Goal: Task Accomplishment & Management: Use online tool/utility

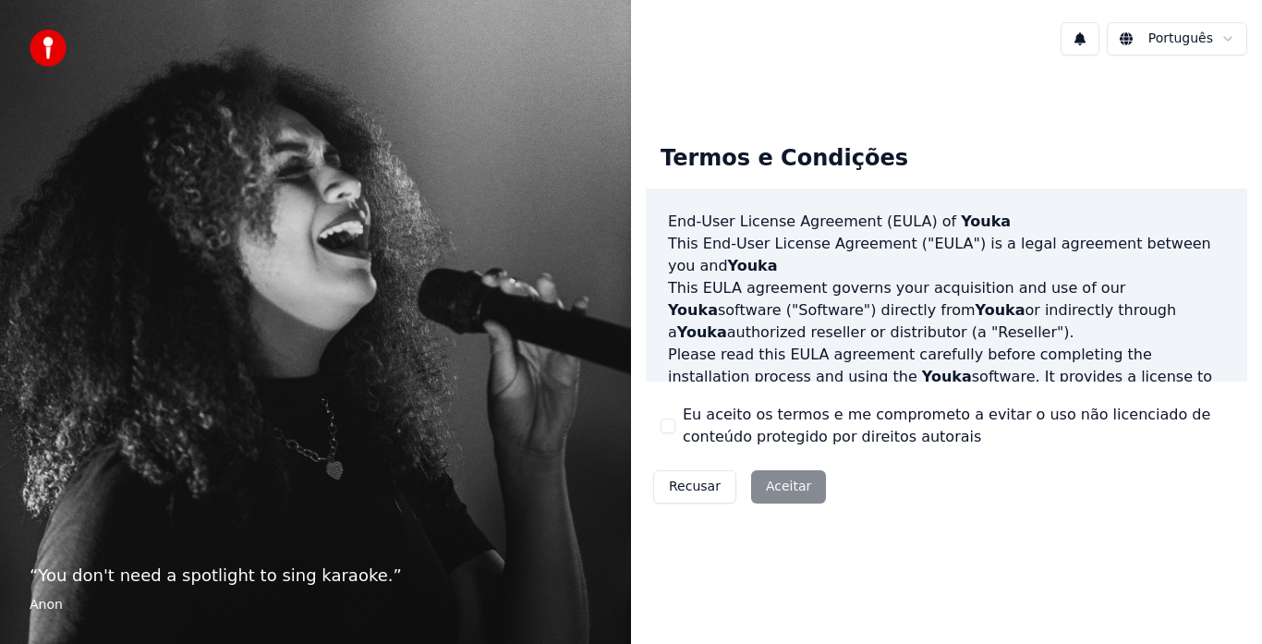
click at [761, 486] on div "Recusar Aceitar" at bounding box center [740, 487] width 188 height 48
click at [775, 486] on div "Recusar Aceitar" at bounding box center [740, 487] width 188 height 48
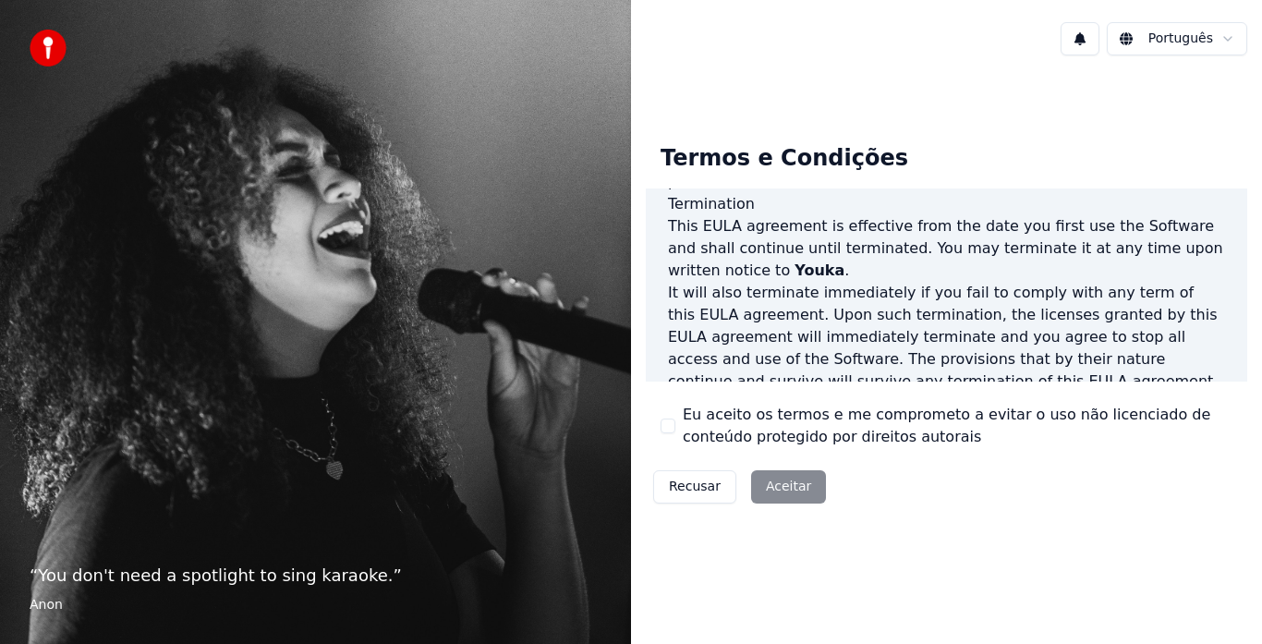
scroll to position [1271, 0]
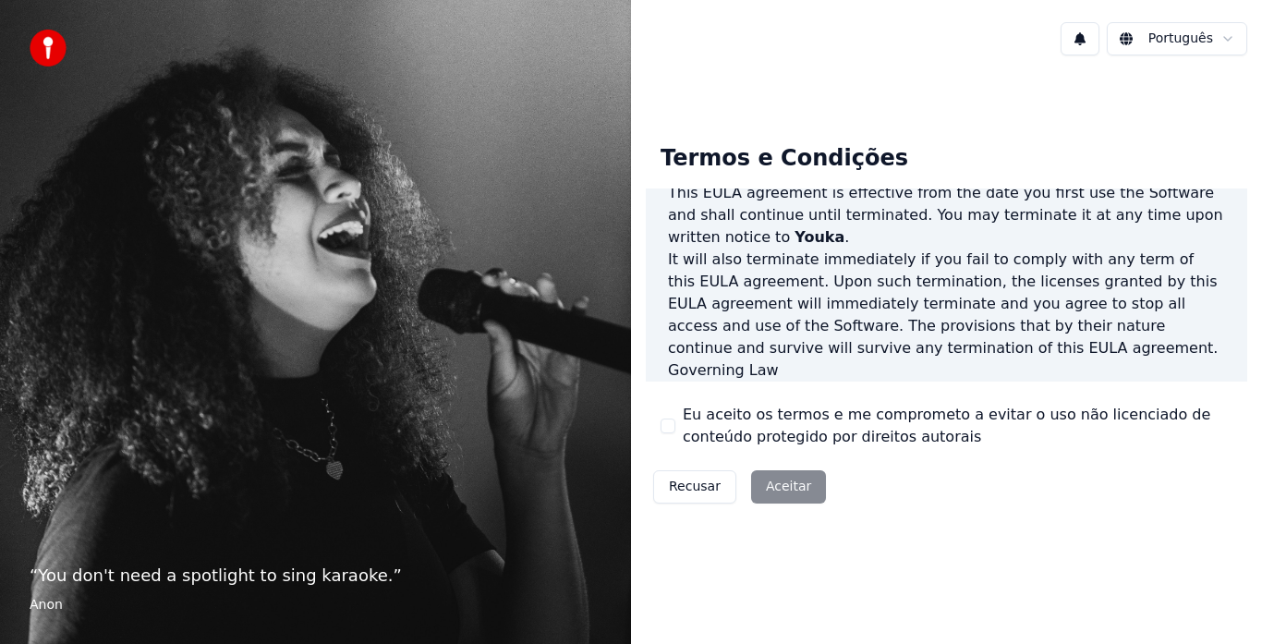
click at [774, 488] on div "Recusar Aceitar" at bounding box center [740, 487] width 188 height 48
click at [664, 415] on div "Eu aceito os termos e me comprometo a evitar o uso não licenciado de conteúdo p…" at bounding box center [947, 426] width 572 height 44
click at [673, 429] on button "Eu aceito os termos e me comprometo a evitar o uso não licenciado de conteúdo p…" at bounding box center [668, 426] width 15 height 15
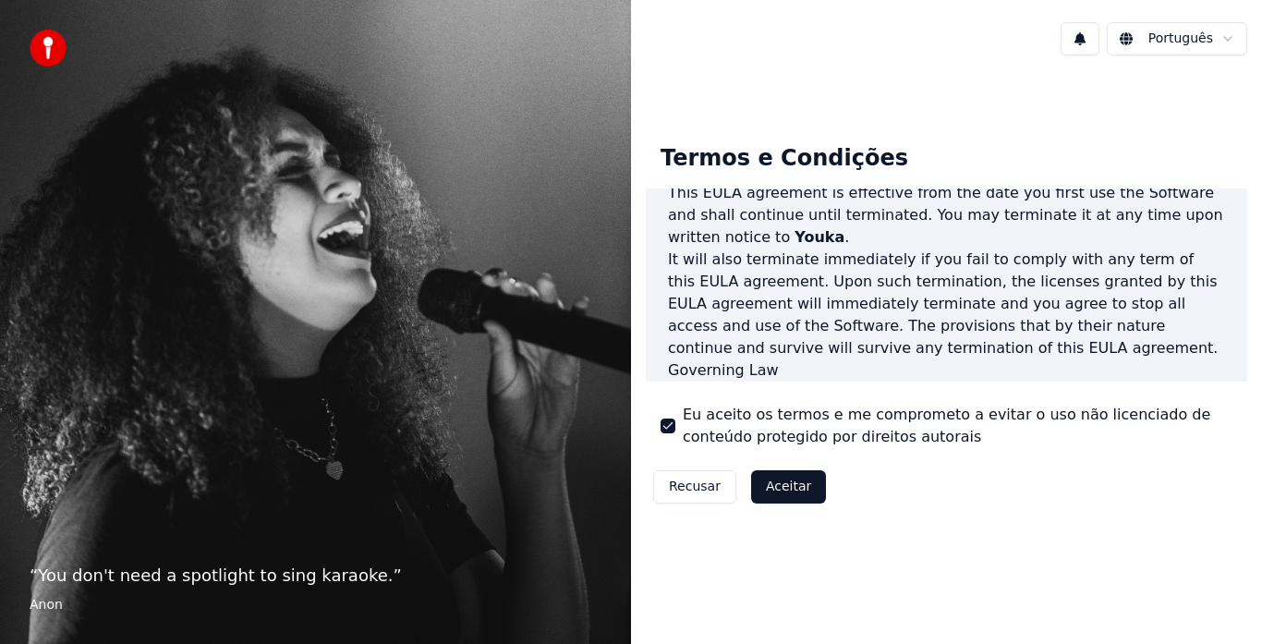
click at [765, 489] on button "Aceitar" at bounding box center [788, 486] width 75 height 33
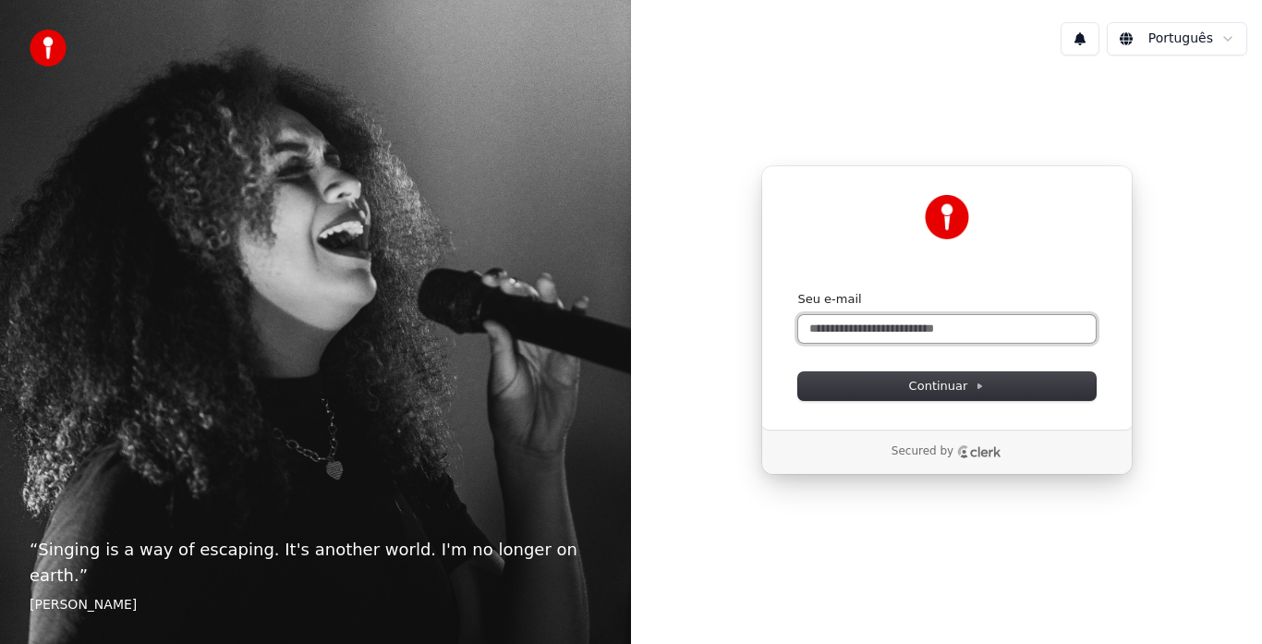
click at [873, 334] on input "Seu e-mail" at bounding box center [947, 329] width 298 height 28
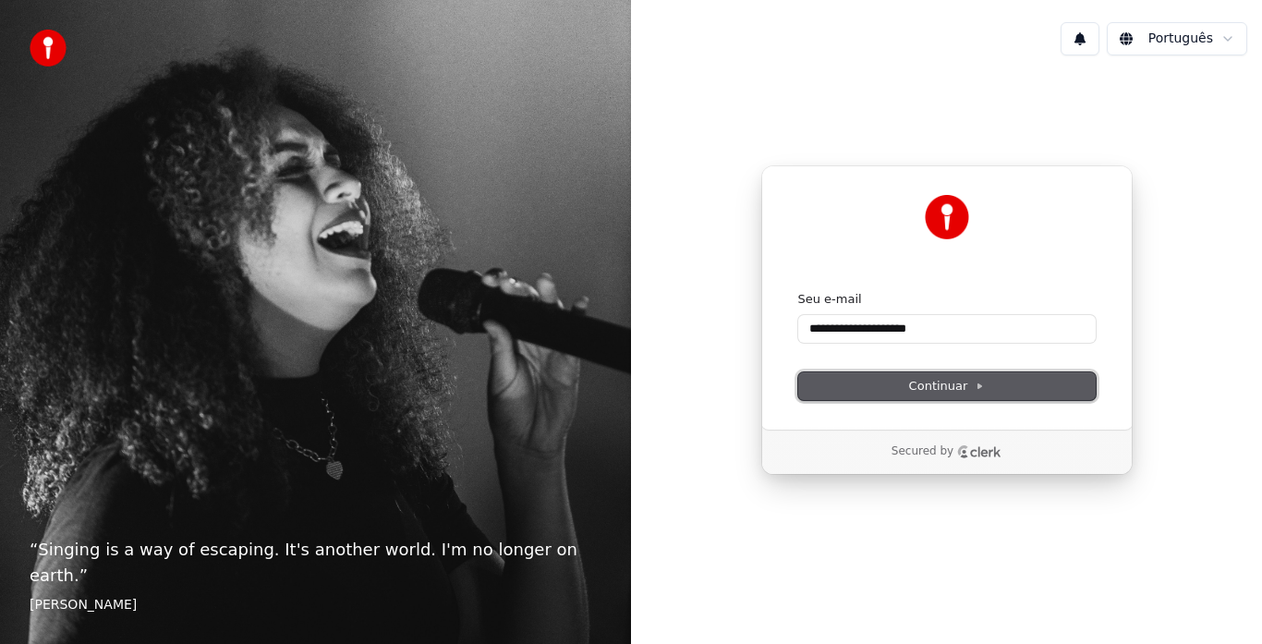
click at [913, 388] on span "Continuar" at bounding box center [947, 386] width 76 height 17
type input "**********"
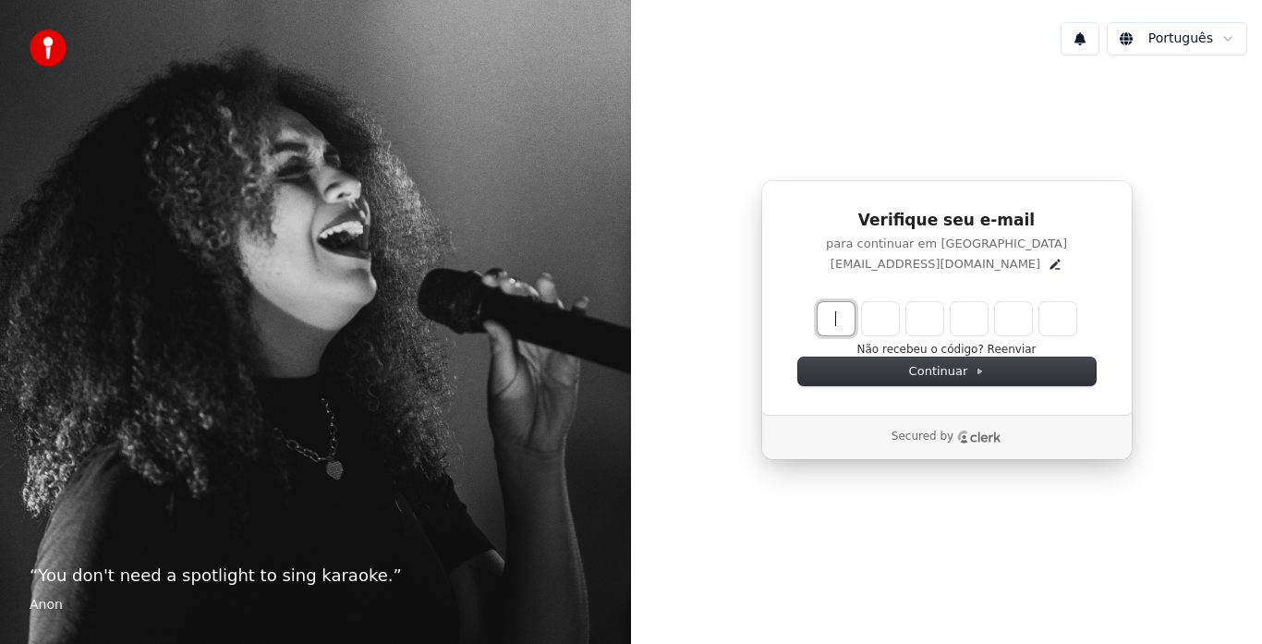
click at [912, 302] on input "Enter verification code" at bounding box center [947, 318] width 259 height 33
type input "******"
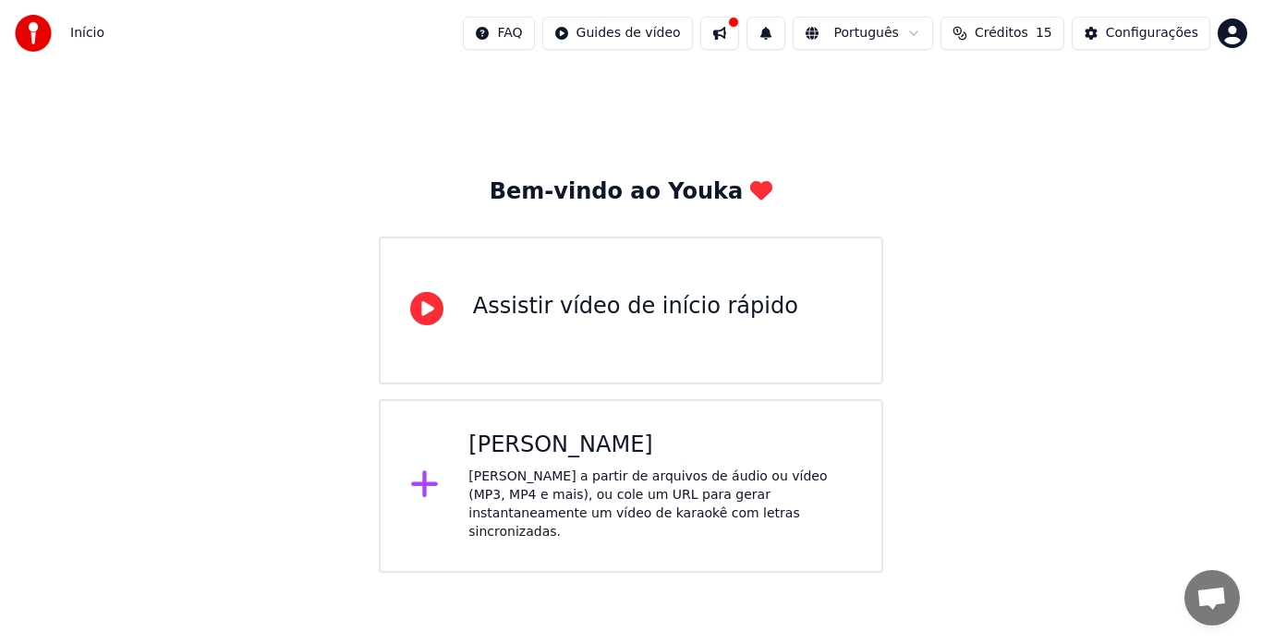
click at [586, 445] on div "[PERSON_NAME]" at bounding box center [661, 446] width 384 height 30
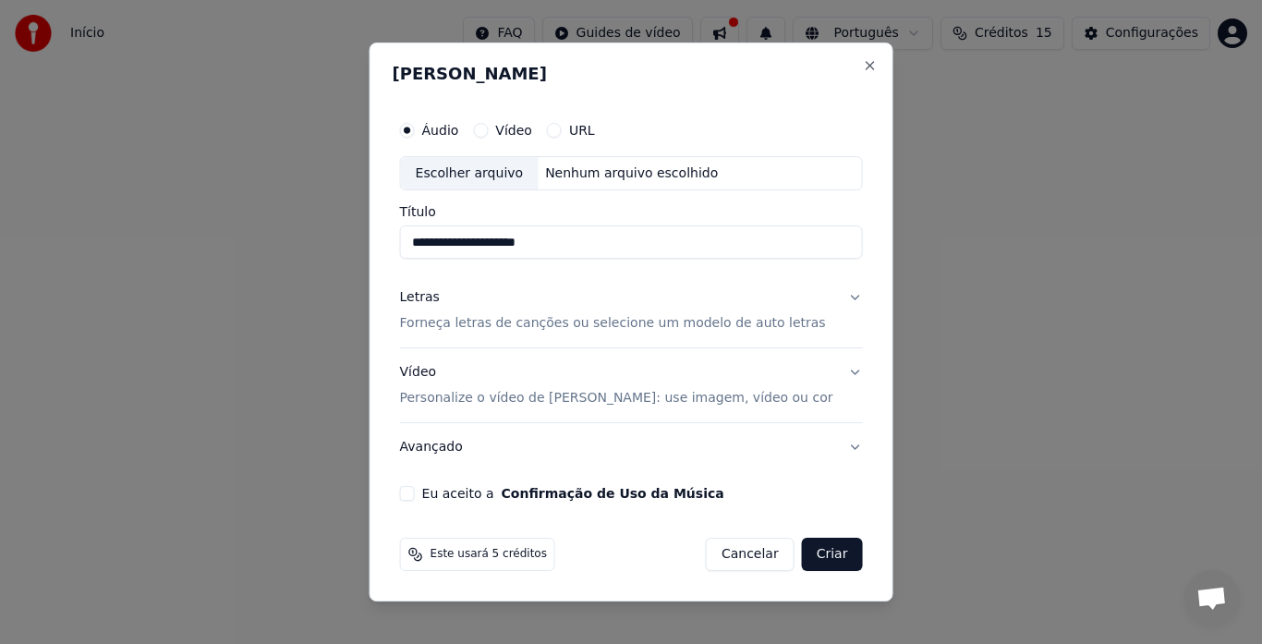
type input "**********"
click at [828, 297] on button "Letras Forneça letras de canções ou selecione um modelo de auto letras" at bounding box center [631, 311] width 463 height 74
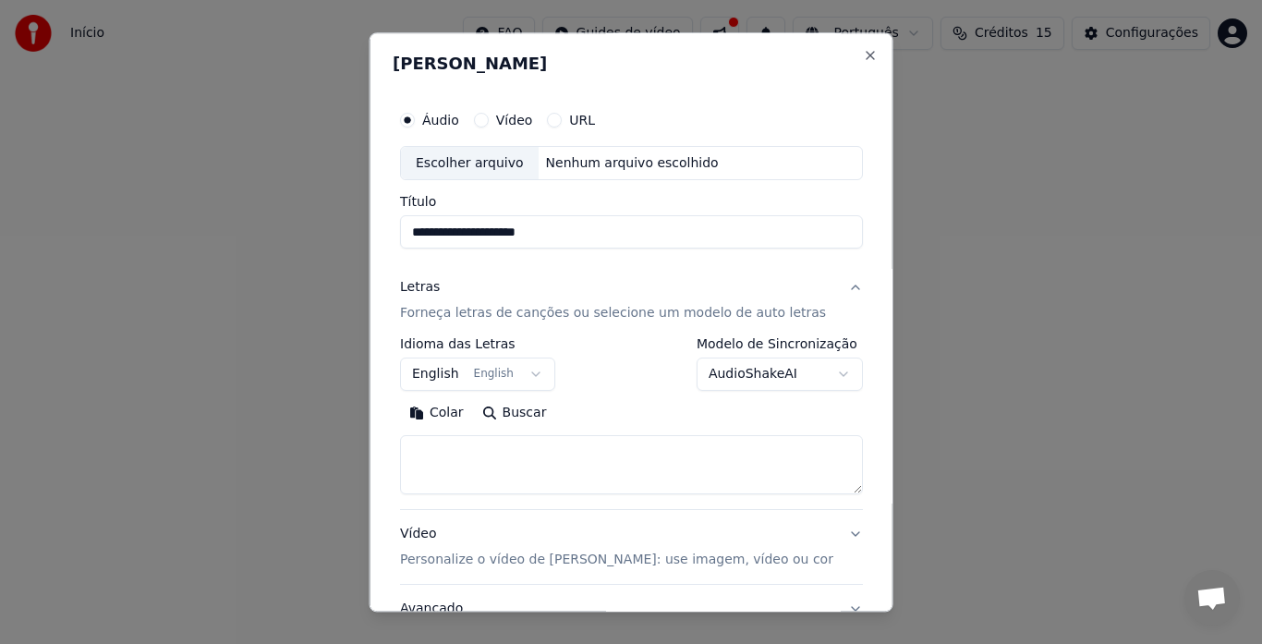
click at [542, 373] on button "English English" at bounding box center [477, 375] width 155 height 33
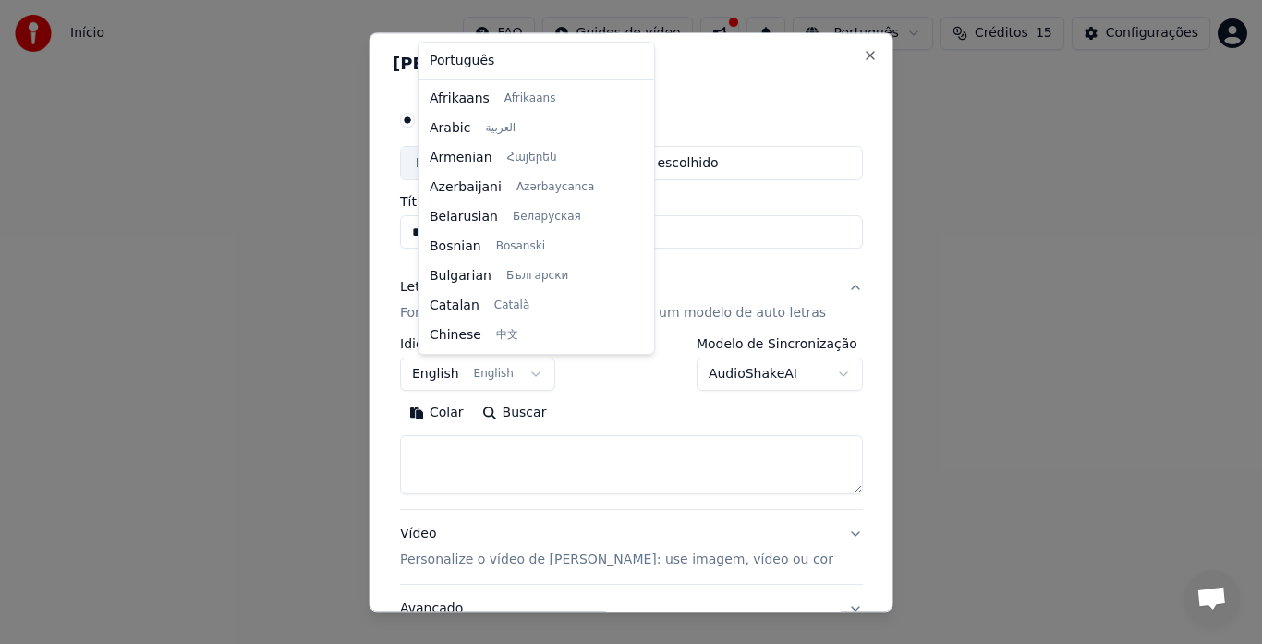
scroll to position [148, 0]
select select "**"
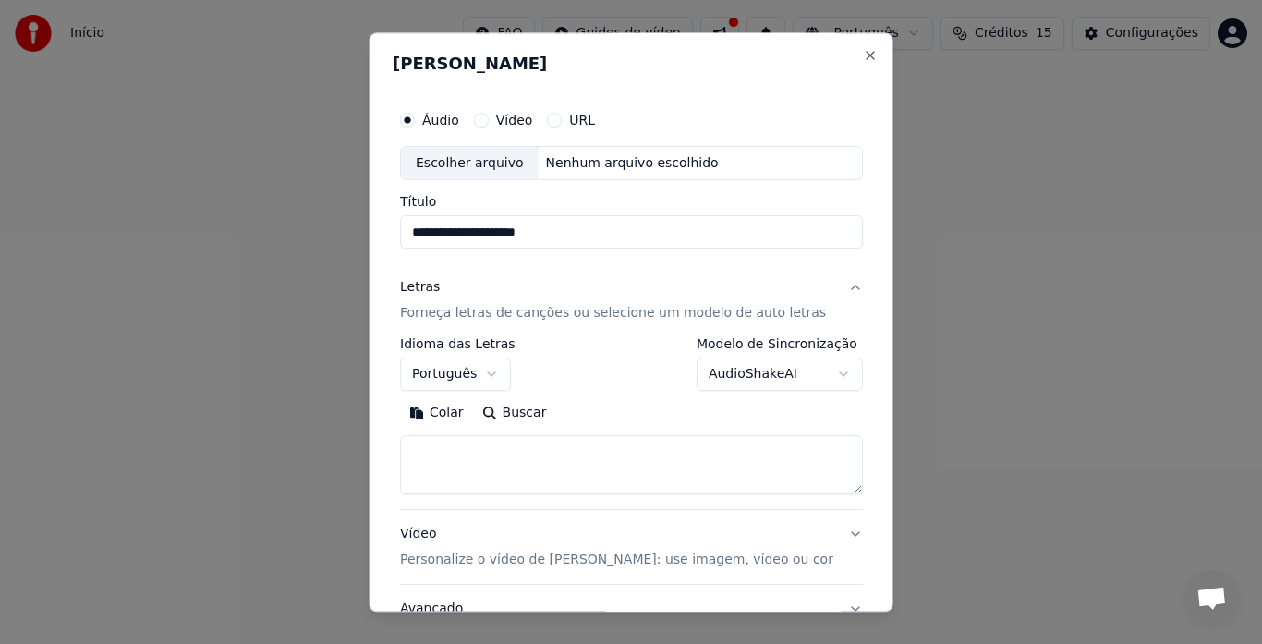
click at [794, 376] on body "**********" at bounding box center [631, 286] width 1262 height 573
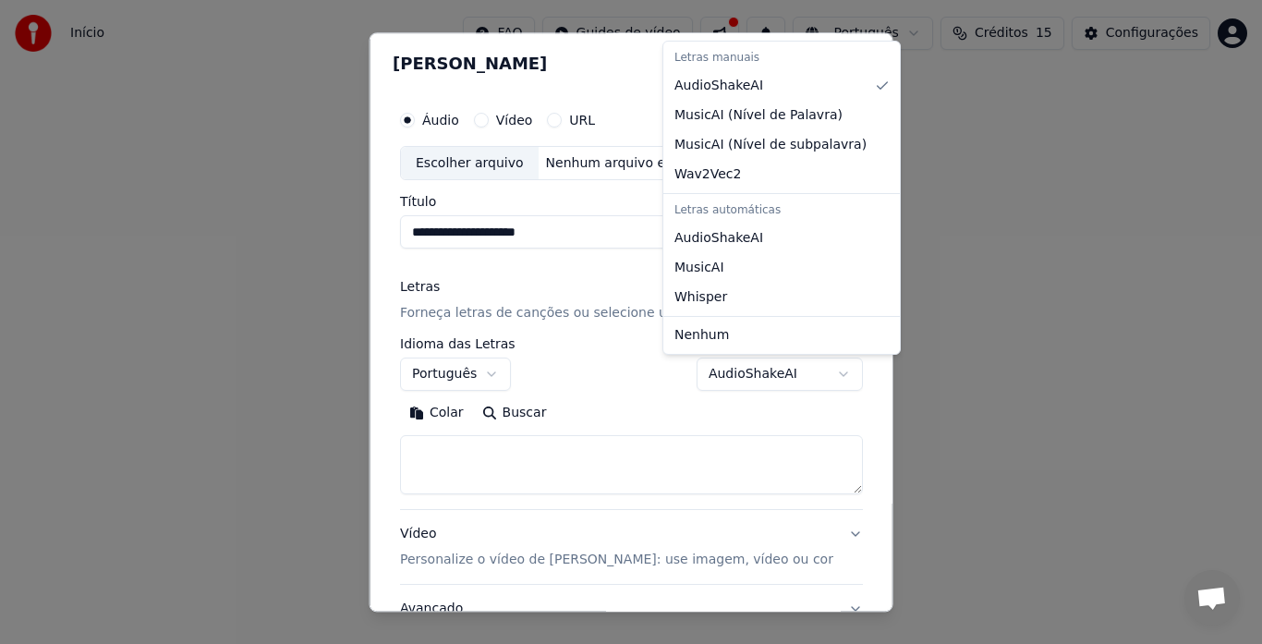
click at [708, 409] on body "**********" at bounding box center [631, 286] width 1262 height 573
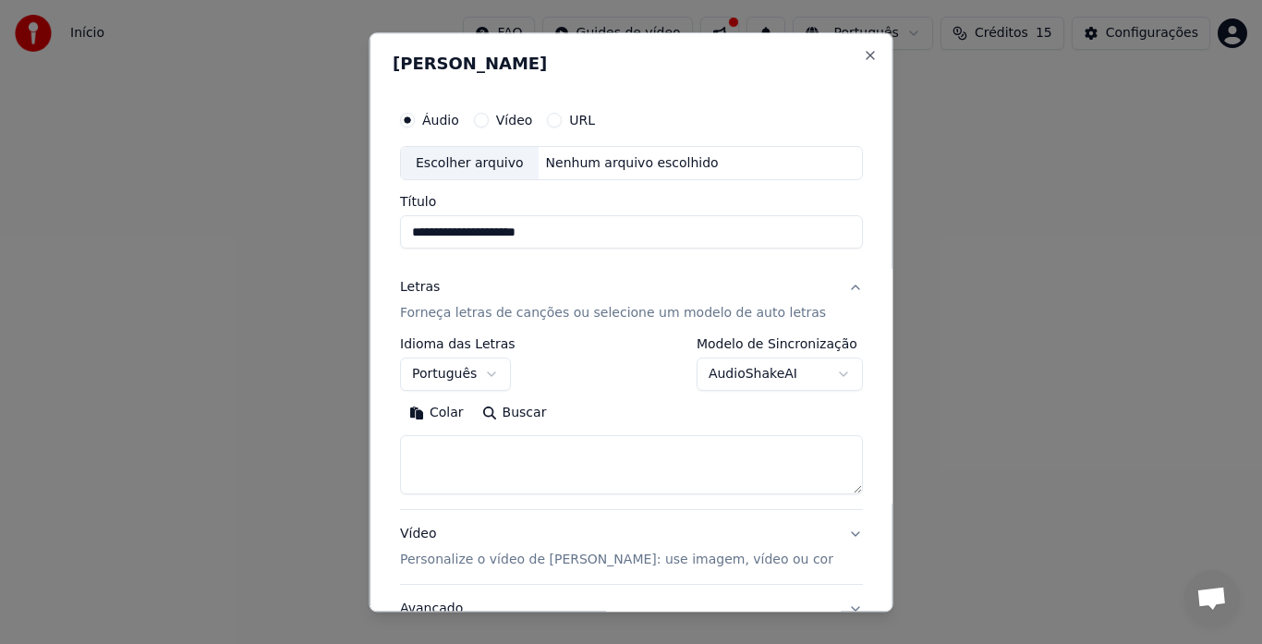
click at [488, 120] on button "Vídeo" at bounding box center [480, 120] width 15 height 15
click at [494, 236] on input "Título" at bounding box center [631, 232] width 463 height 33
type input "**********"
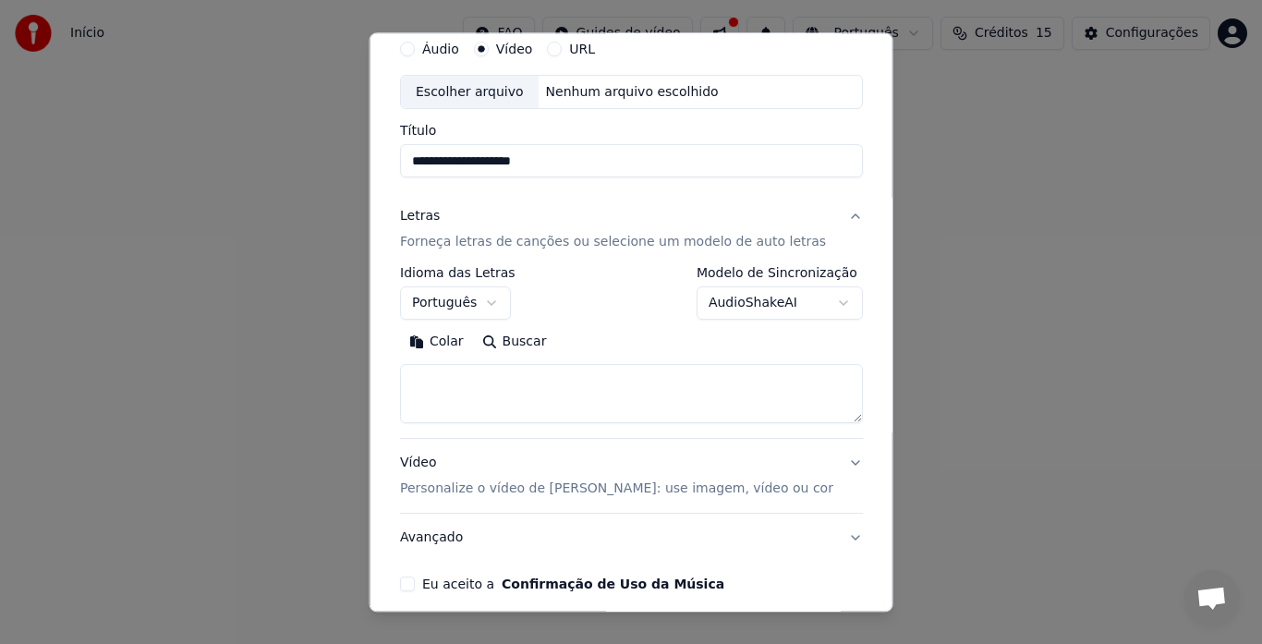
scroll to position [152, 0]
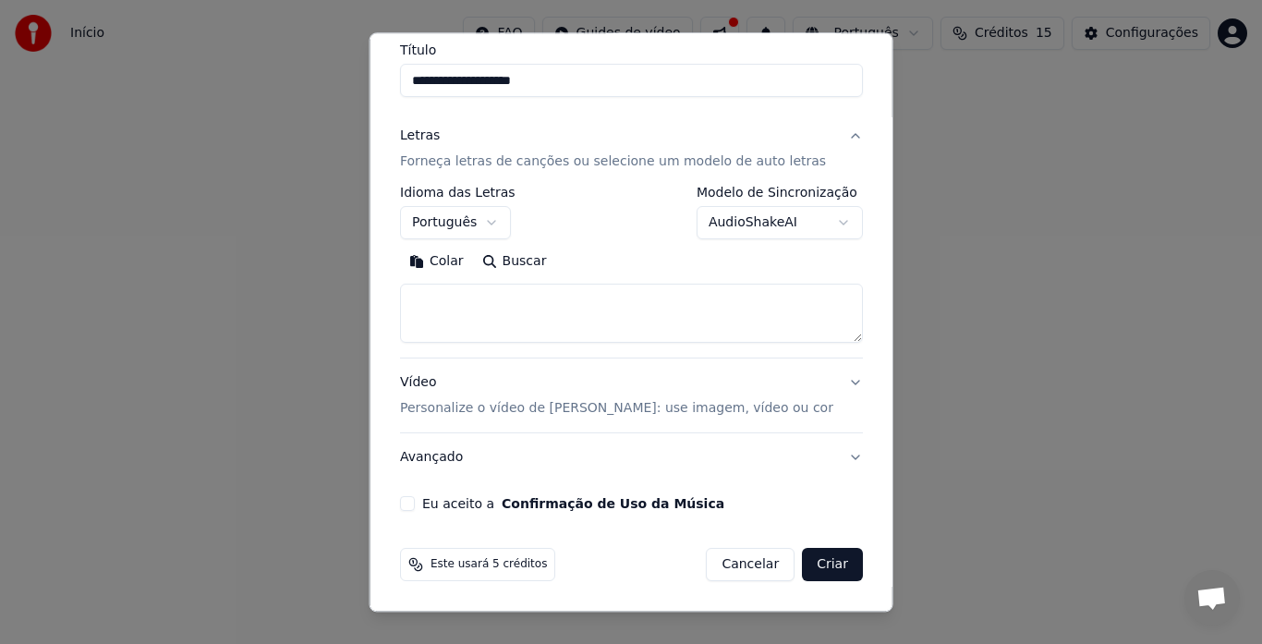
click at [415, 506] on button "Eu aceito a Confirmação de Uso da Música" at bounding box center [407, 504] width 15 height 15
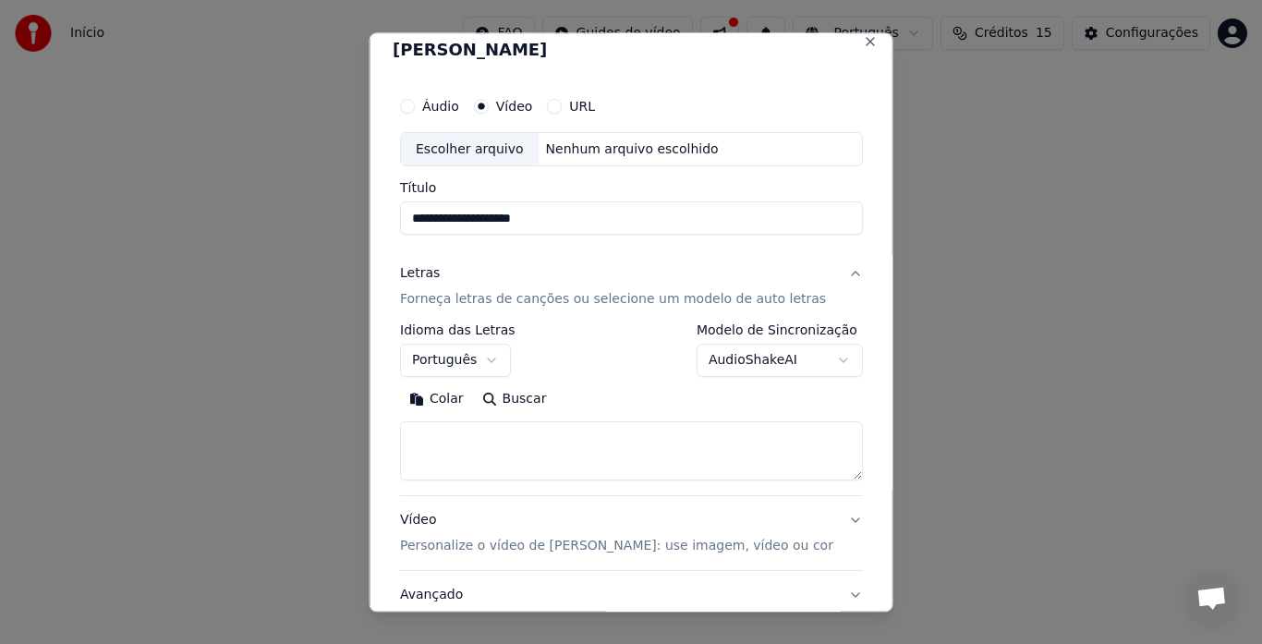
scroll to position [0, 0]
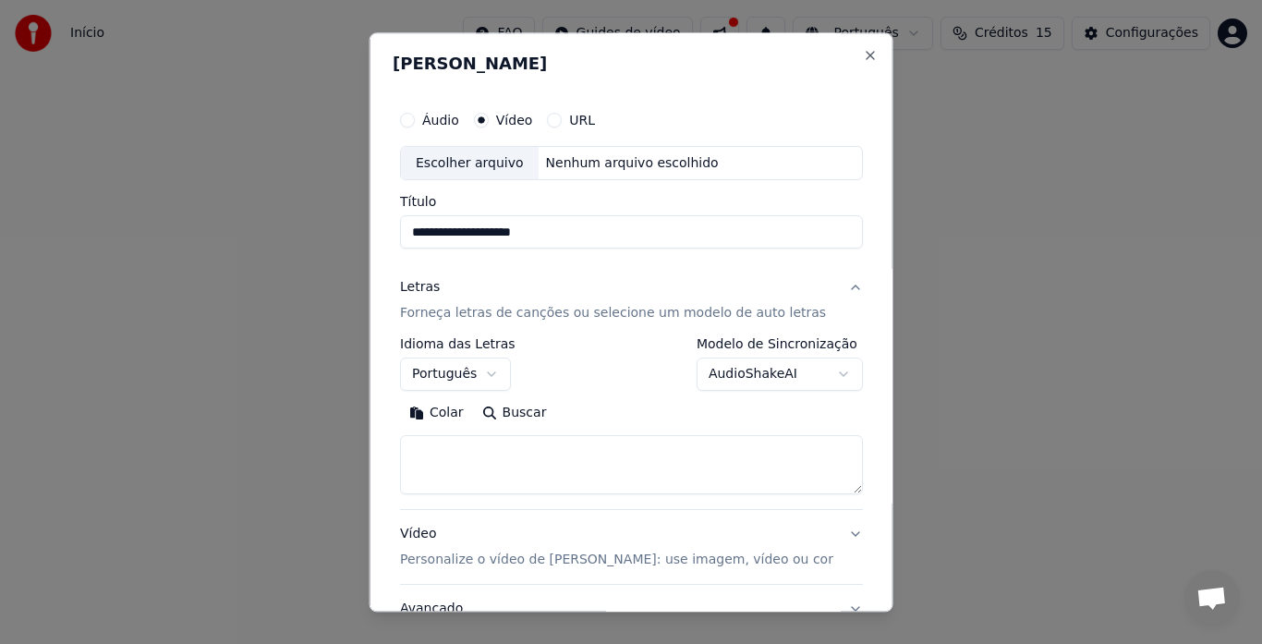
click at [685, 162] on div "Nenhum arquivo escolhido" at bounding box center [632, 163] width 188 height 18
click at [562, 123] on button "URL" at bounding box center [554, 120] width 15 height 15
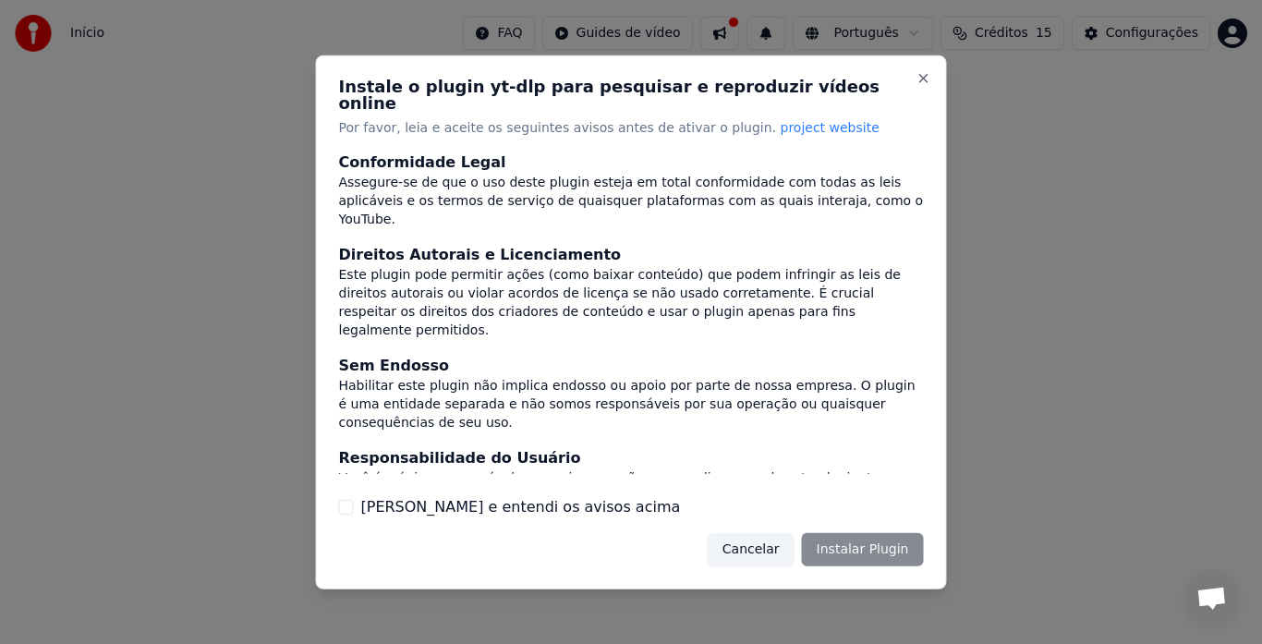
click at [348, 500] on button "Li e entendi os avisos acima" at bounding box center [346, 507] width 15 height 15
click at [859, 545] on button "Instalar Plugin" at bounding box center [863, 549] width 122 height 33
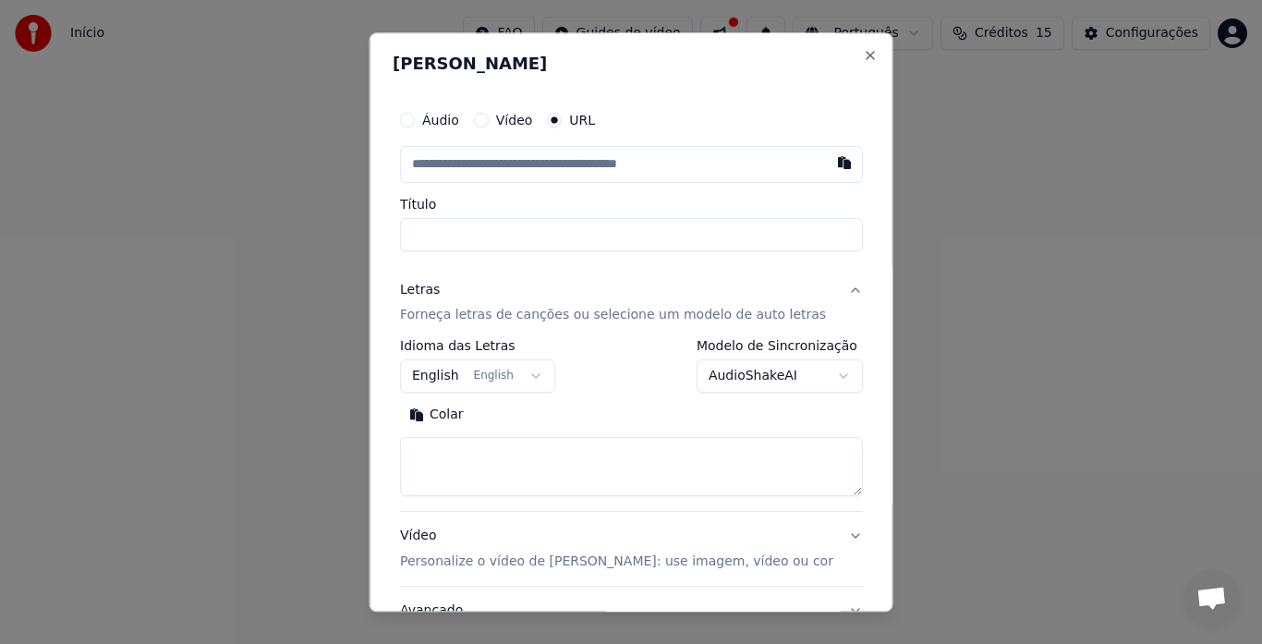
type input "**********"
click at [525, 372] on button "English English" at bounding box center [477, 376] width 155 height 33
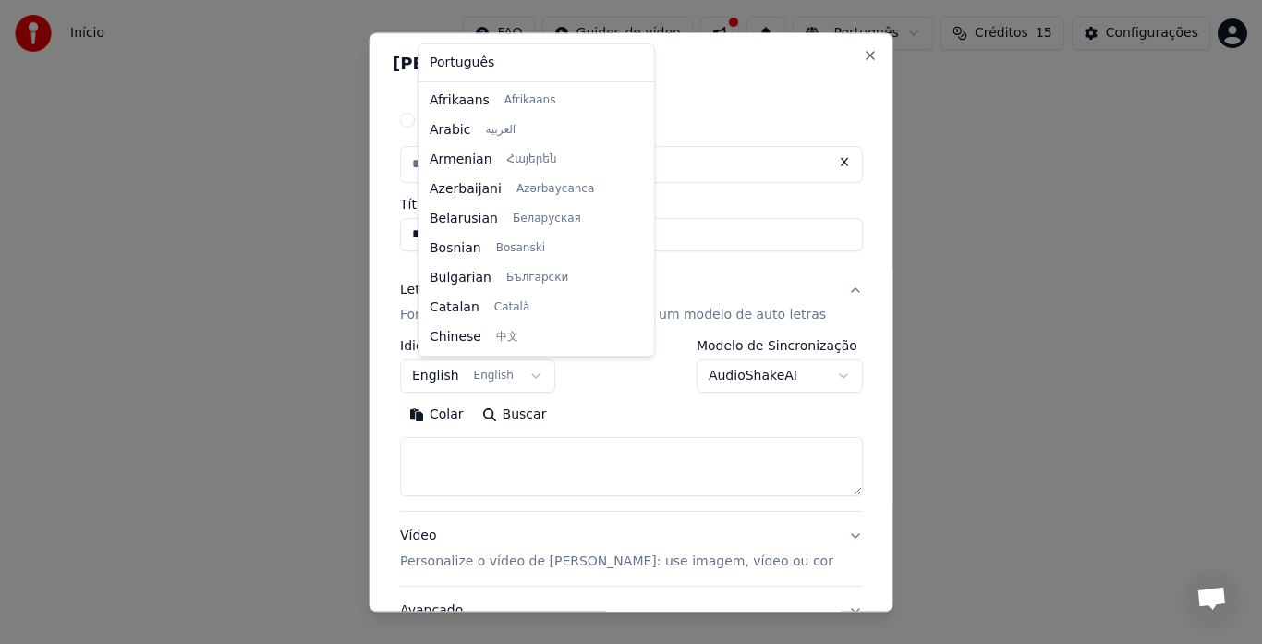
scroll to position [148, 0]
select select "**"
type input "**********"
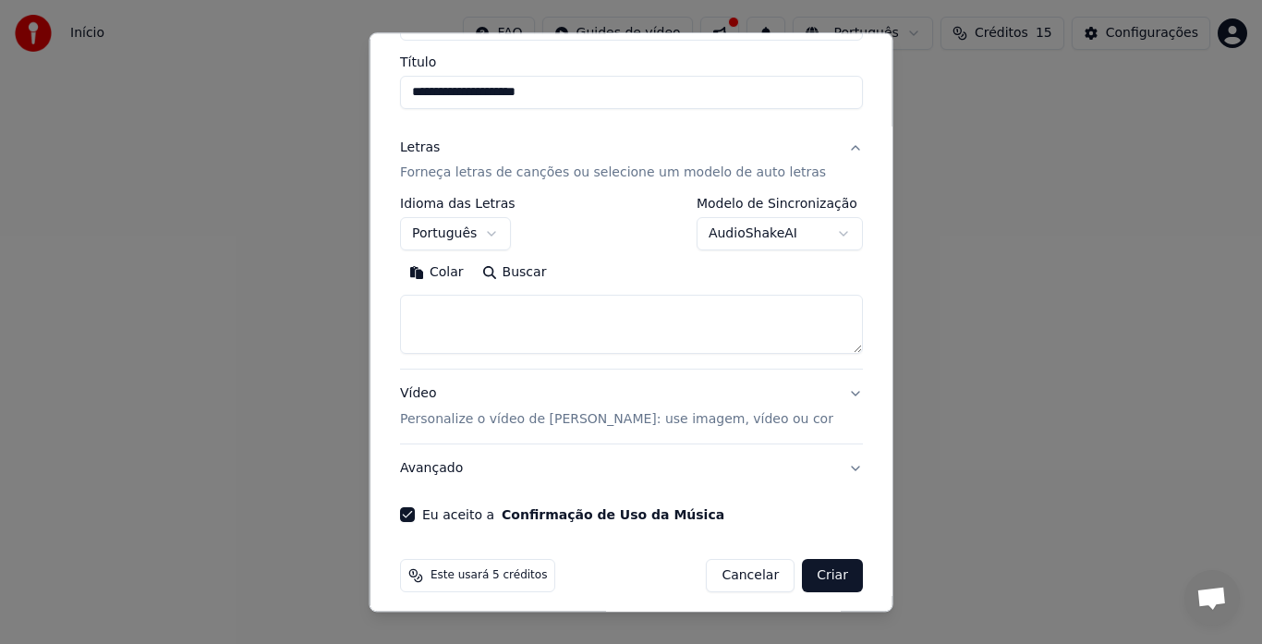
scroll to position [153, 0]
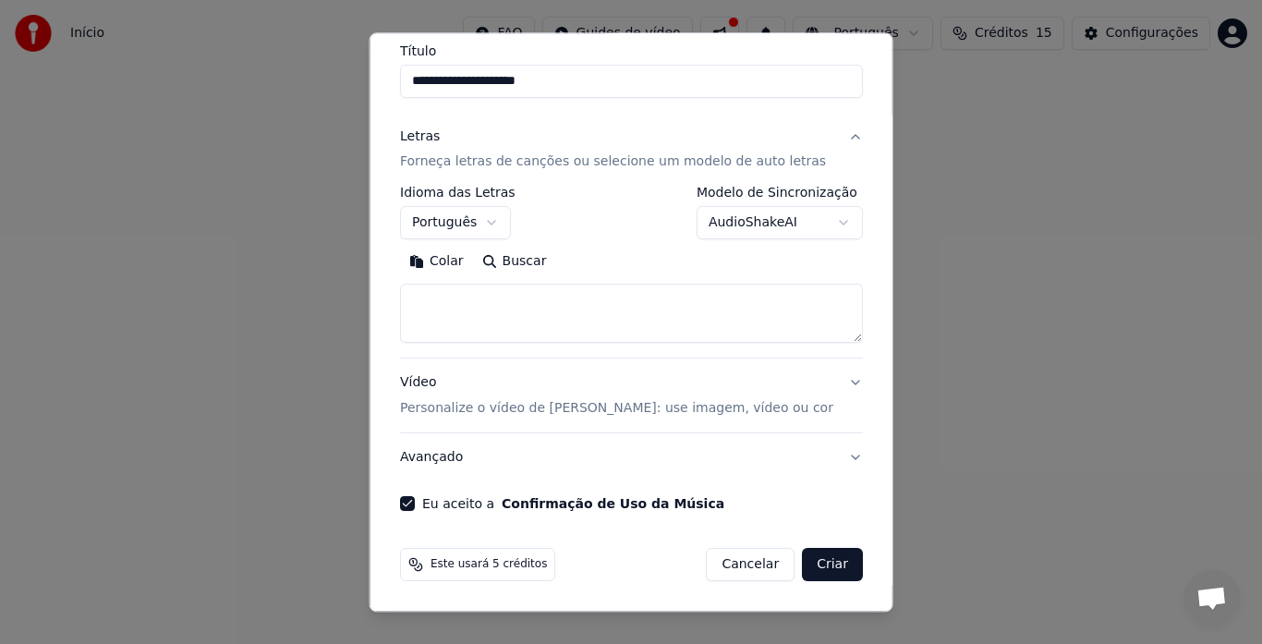
click at [802, 562] on button "Criar" at bounding box center [832, 565] width 61 height 33
select select "**"
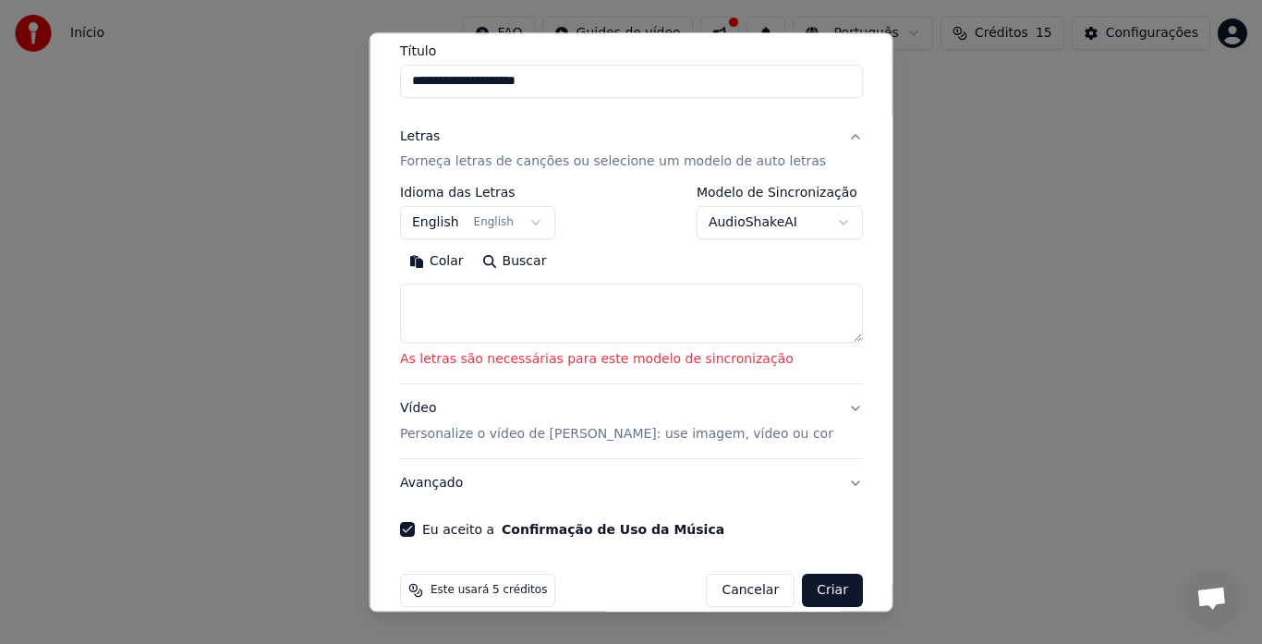
click at [603, 318] on textarea at bounding box center [631, 314] width 463 height 59
paste textarea "**********"
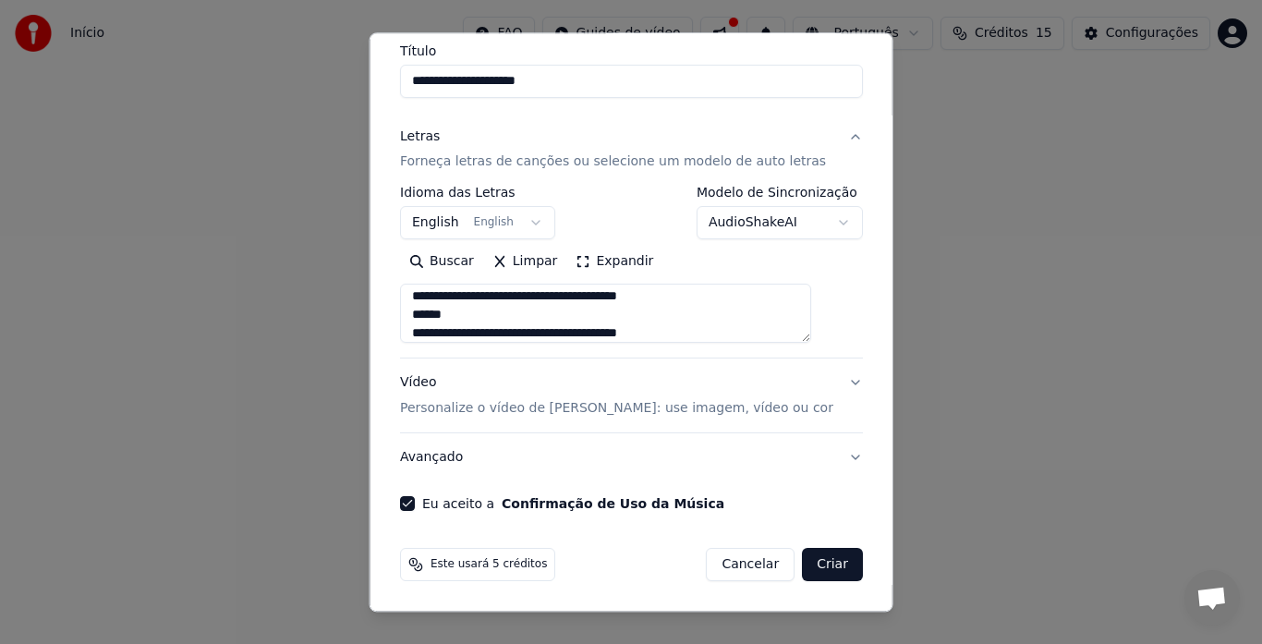
scroll to position [0, 0]
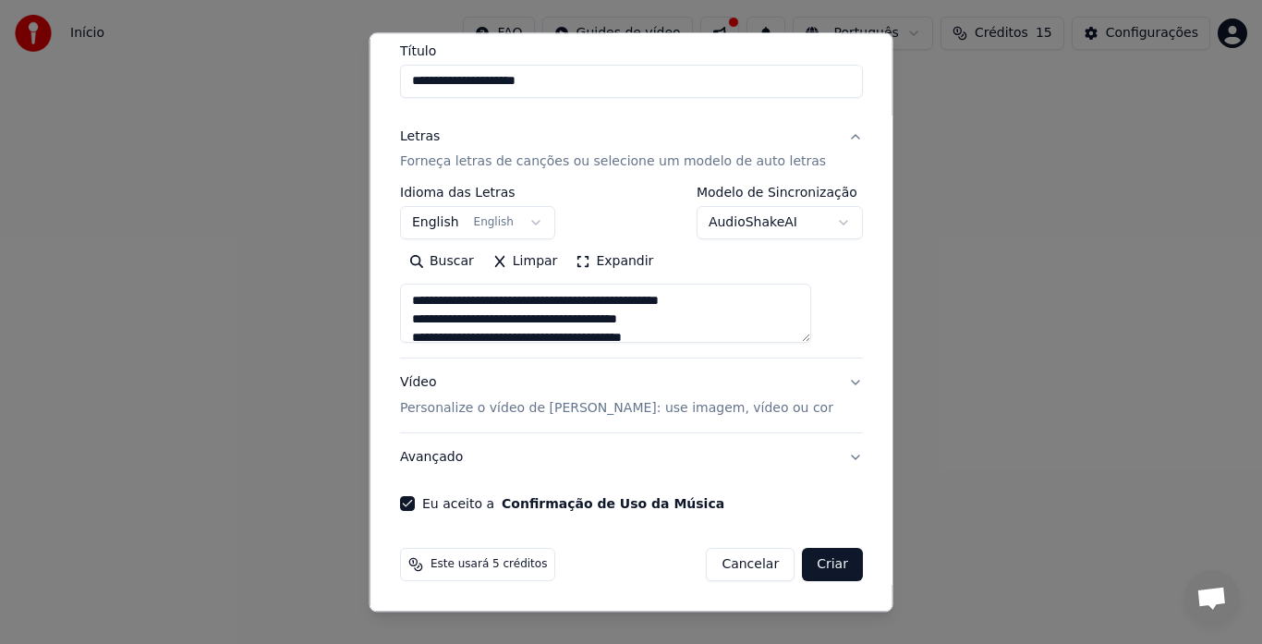
click at [481, 298] on textarea "**********" at bounding box center [605, 314] width 411 height 59
click at [476, 318] on textarea "**********" at bounding box center [605, 314] width 411 height 59
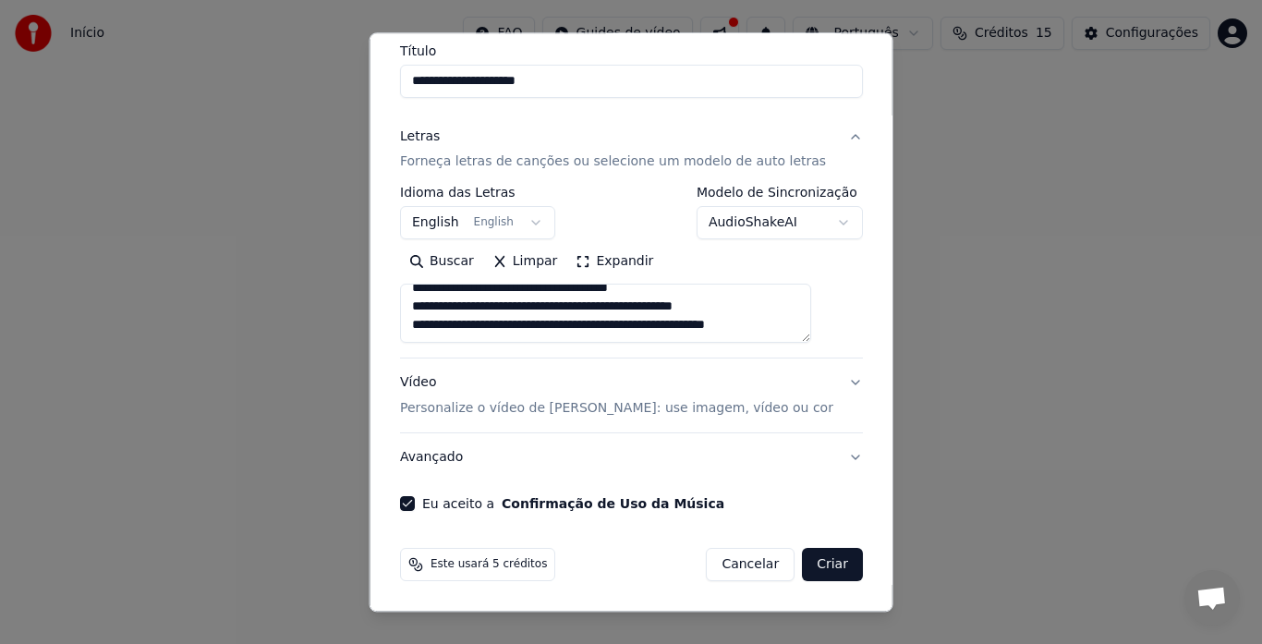
click at [458, 303] on textarea "**********" at bounding box center [605, 314] width 411 height 59
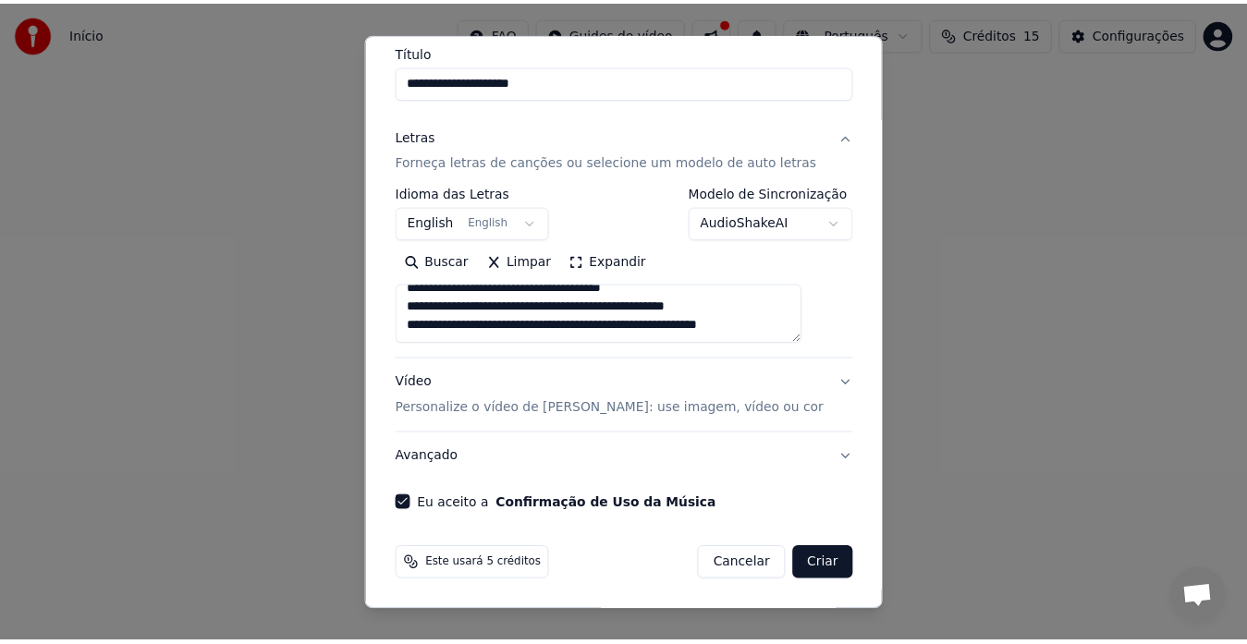
scroll to position [309, 0]
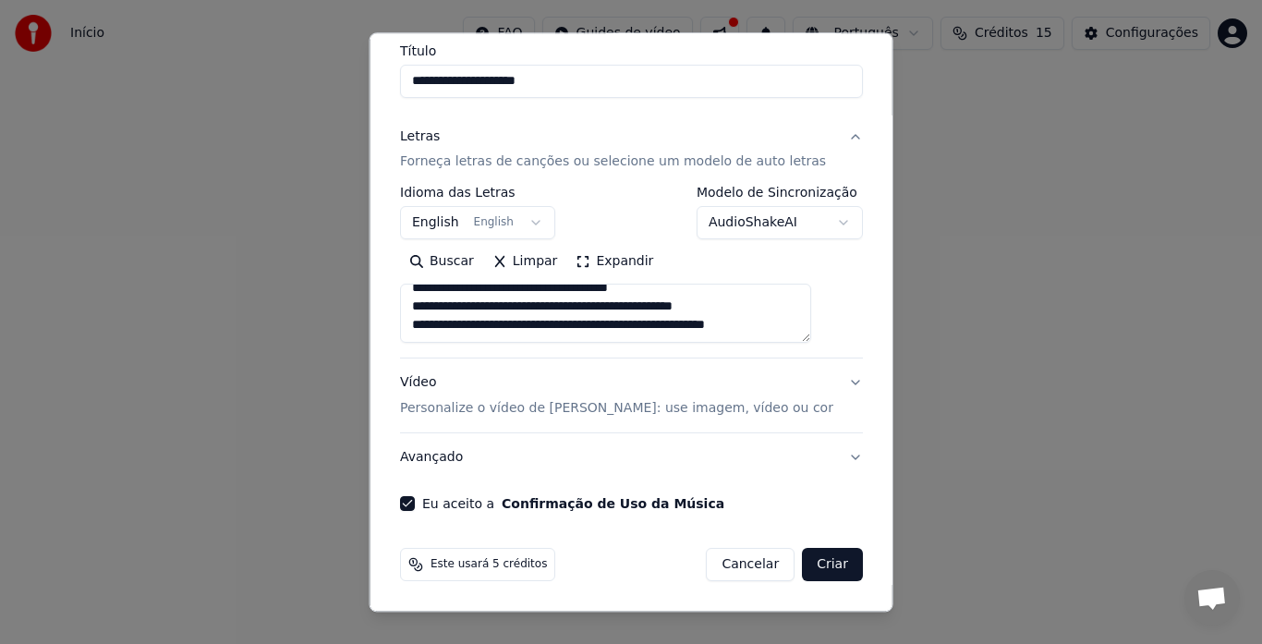
type textarea "**********"
click at [804, 561] on button "Criar" at bounding box center [832, 565] width 61 height 33
select select "**"
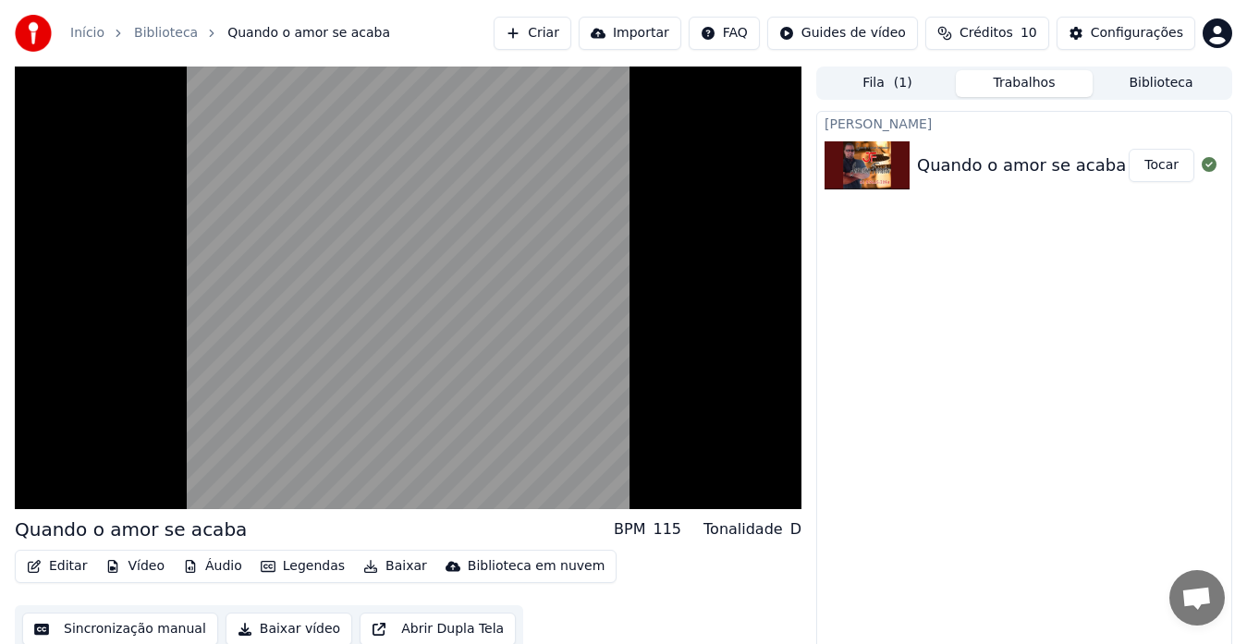
click at [1161, 164] on button "Tocar" at bounding box center [1161, 165] width 66 height 33
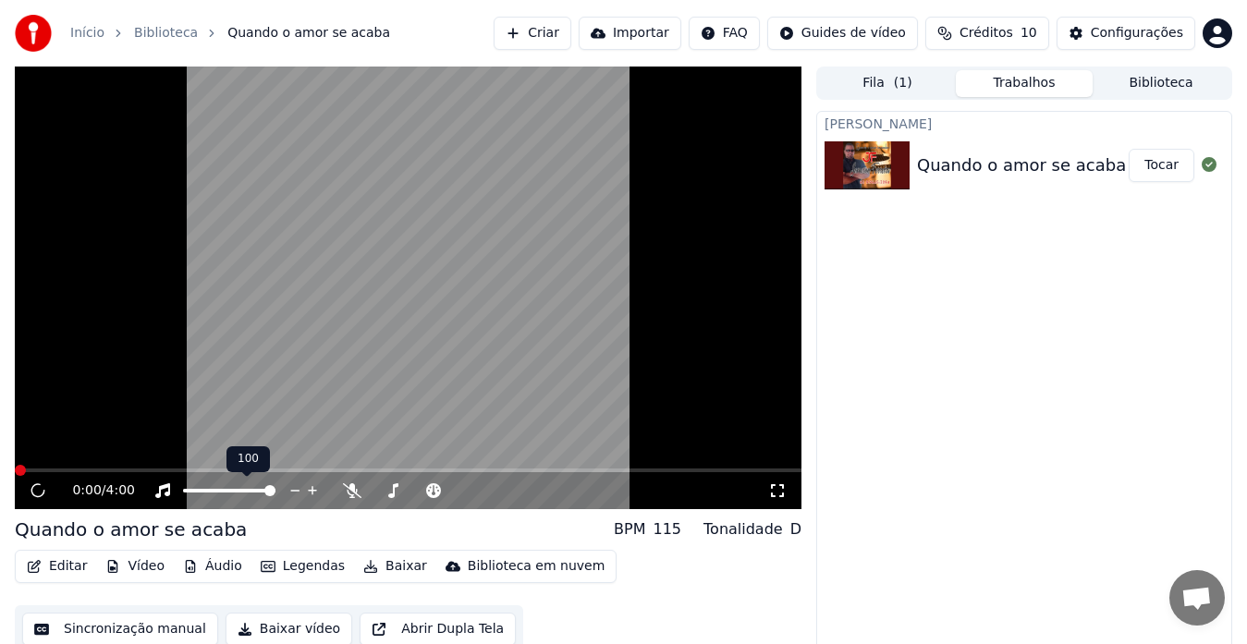
click at [275, 485] on span at bounding box center [269, 490] width 11 height 11
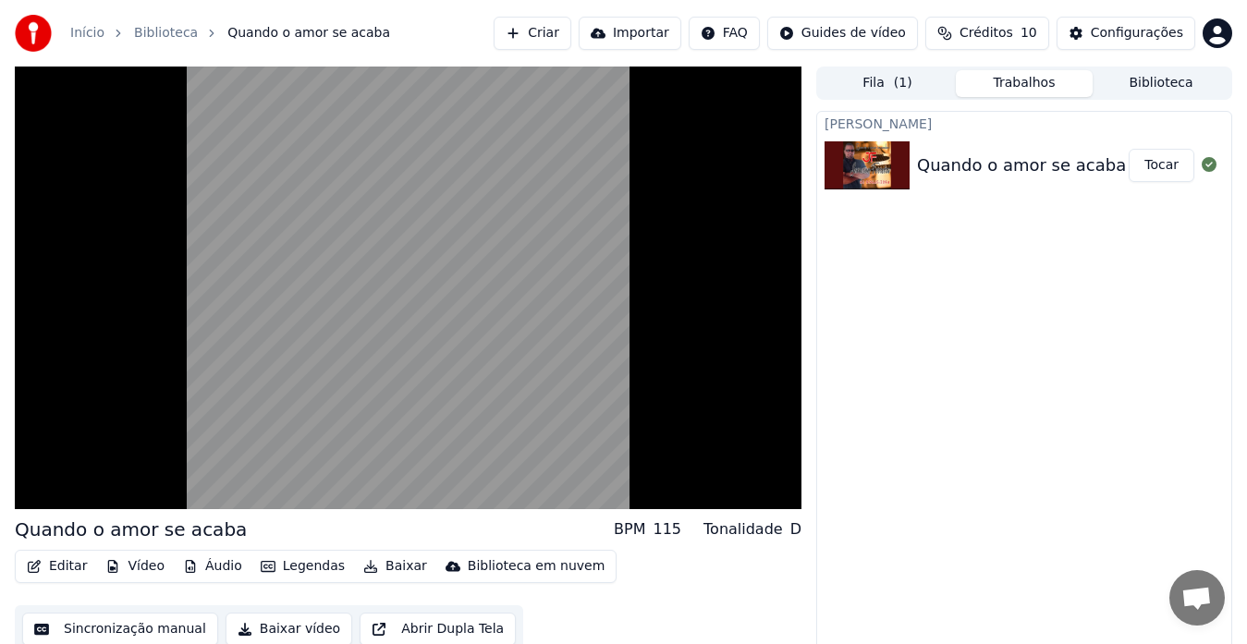
click at [871, 539] on div "Criar Karaokê Quando o amor se acaba Tocar" at bounding box center [1024, 384] width 416 height 547
click at [66, 562] on button "Editar" at bounding box center [56, 567] width 75 height 26
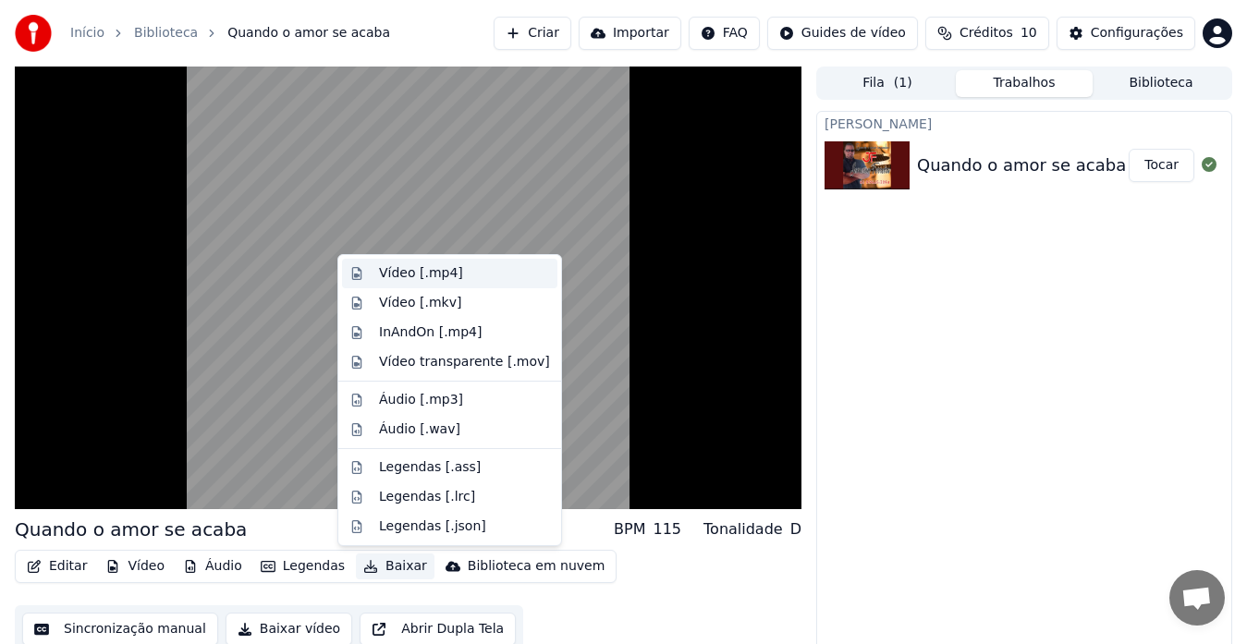
click at [421, 274] on div "Vídeo [.mp4]" at bounding box center [421, 273] width 84 height 18
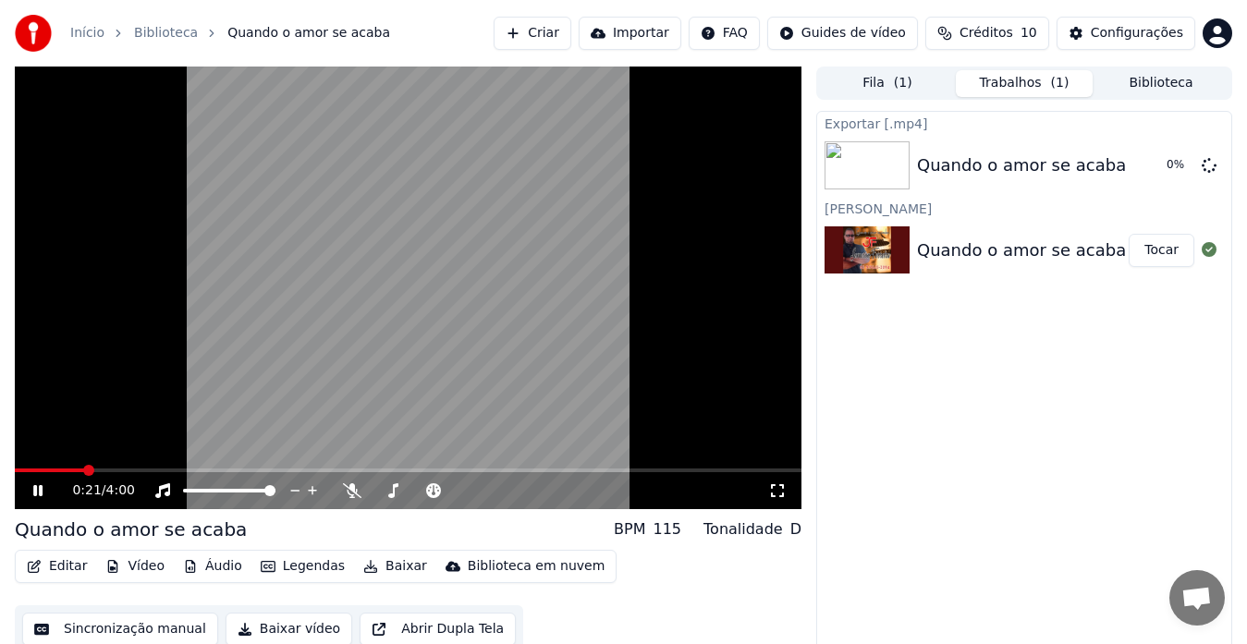
click at [39, 494] on icon at bounding box center [51, 490] width 43 height 15
click at [15, 476] on span at bounding box center [20, 470] width 11 height 11
click at [34, 491] on icon at bounding box center [37, 490] width 11 height 13
click at [465, 496] on span at bounding box center [459, 490] width 11 height 11
click at [295, 566] on button "Legendas" at bounding box center [302, 567] width 99 height 26
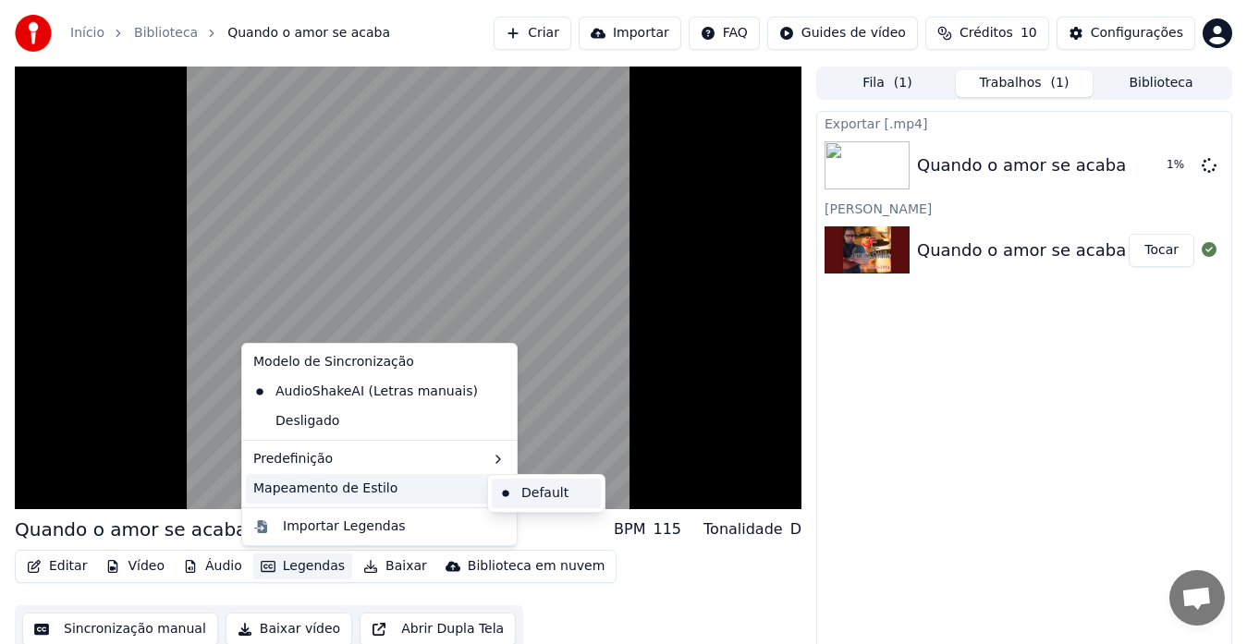
click at [522, 484] on div "Default" at bounding box center [546, 494] width 109 height 30
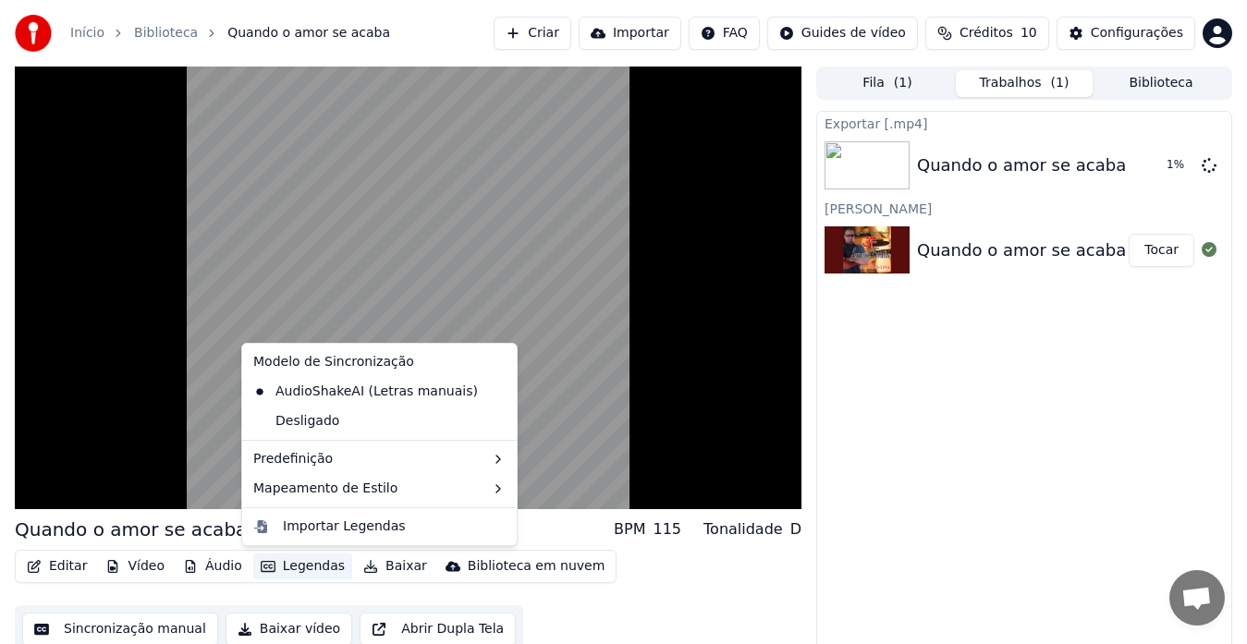
click at [298, 568] on button "Legendas" at bounding box center [302, 567] width 99 height 26
click at [350, 423] on div "Desligado" at bounding box center [379, 422] width 267 height 30
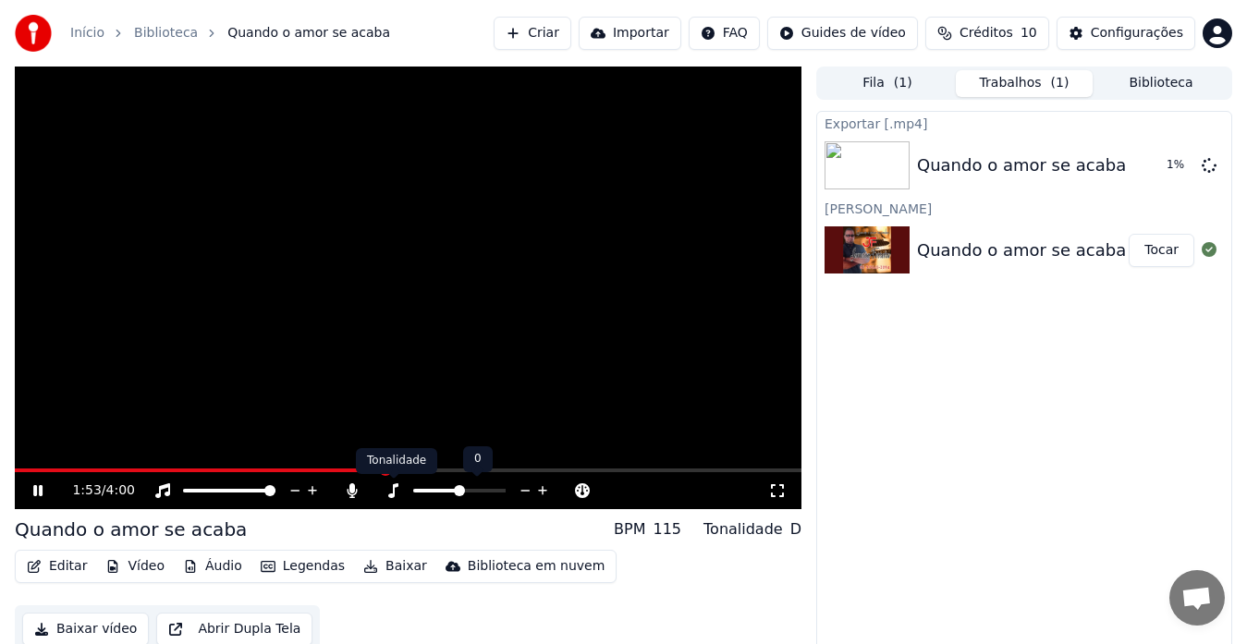
click at [393, 489] on icon at bounding box center [393, 490] width 18 height 15
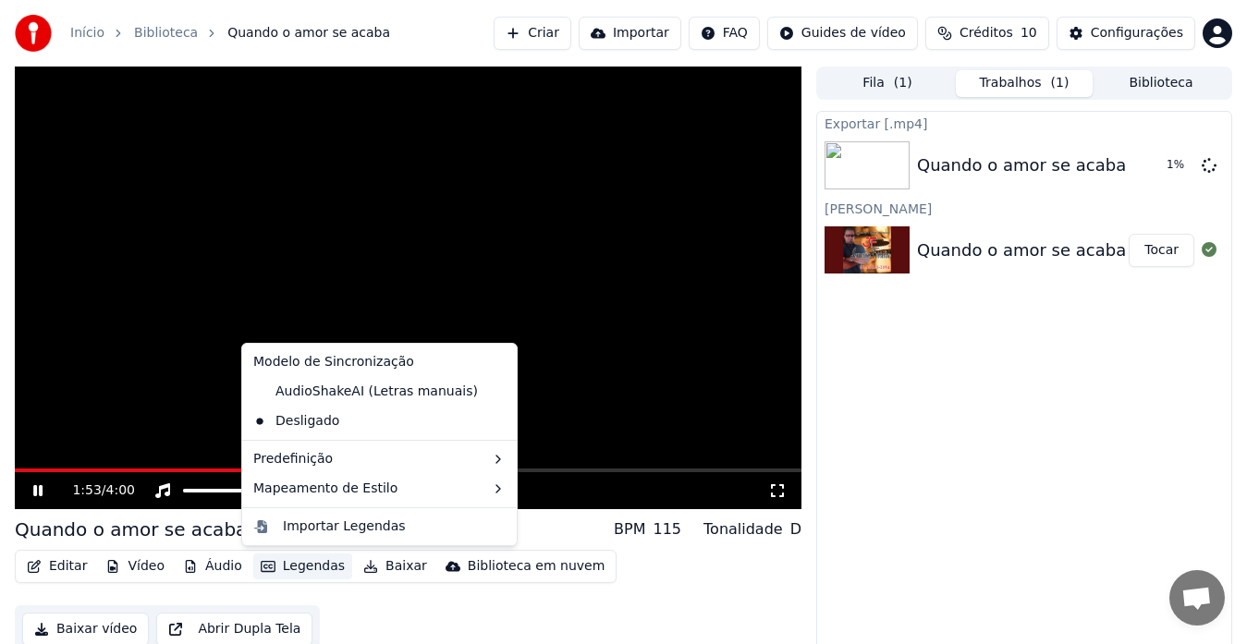
click at [280, 567] on button "Legendas" at bounding box center [302, 567] width 99 height 26
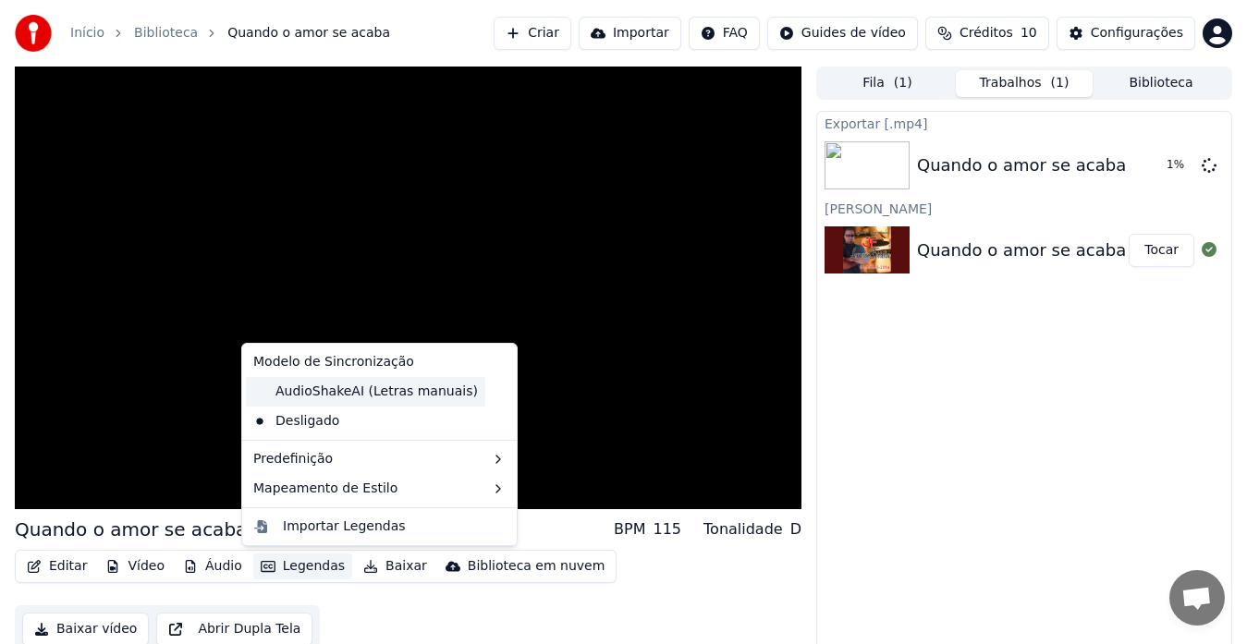
click at [420, 395] on div "AudioShakeAI (Letras manuais)" at bounding box center [365, 392] width 239 height 30
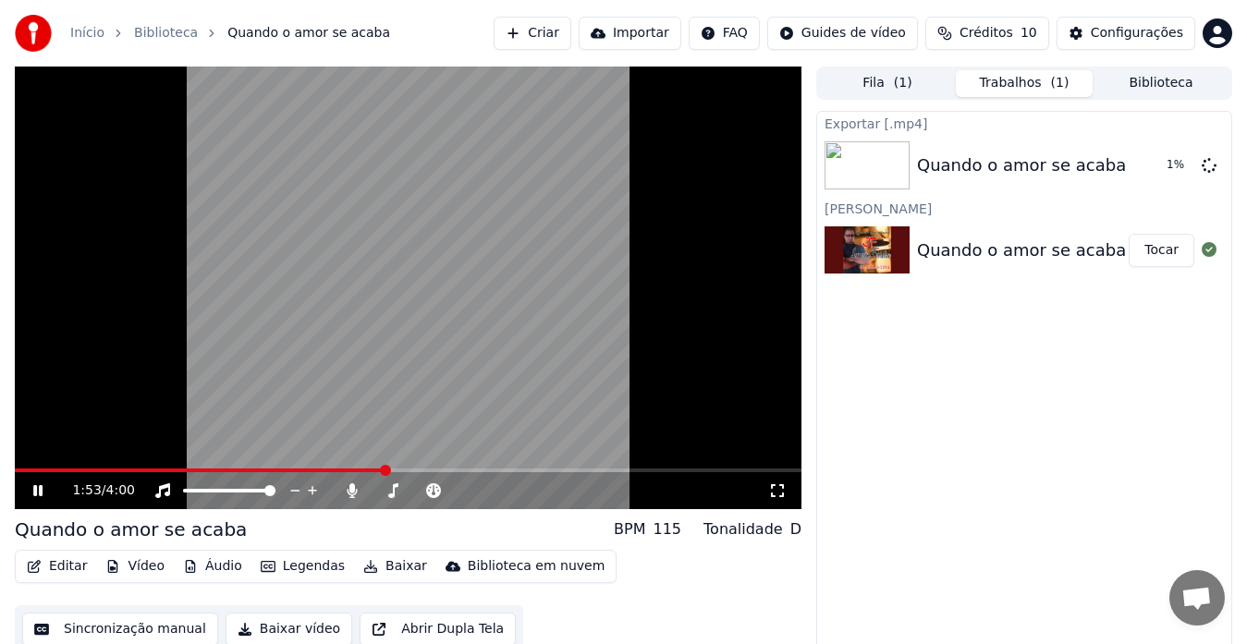
click at [295, 571] on button "Legendas" at bounding box center [302, 567] width 99 height 26
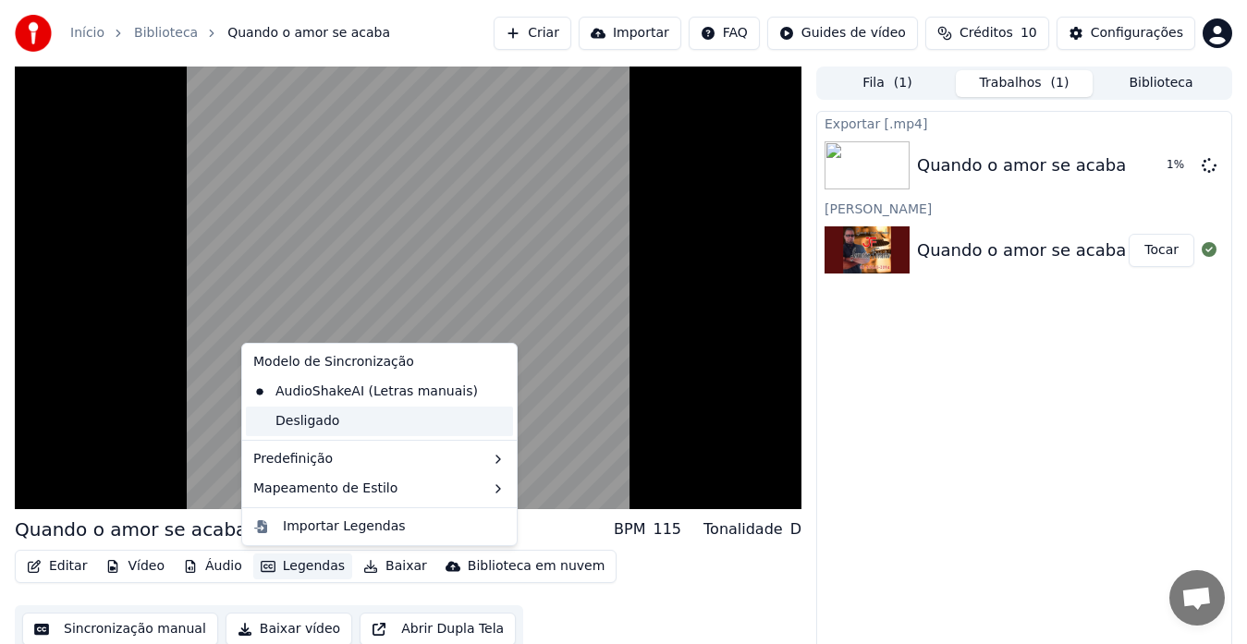
click at [325, 420] on div "Desligado" at bounding box center [379, 422] width 267 height 30
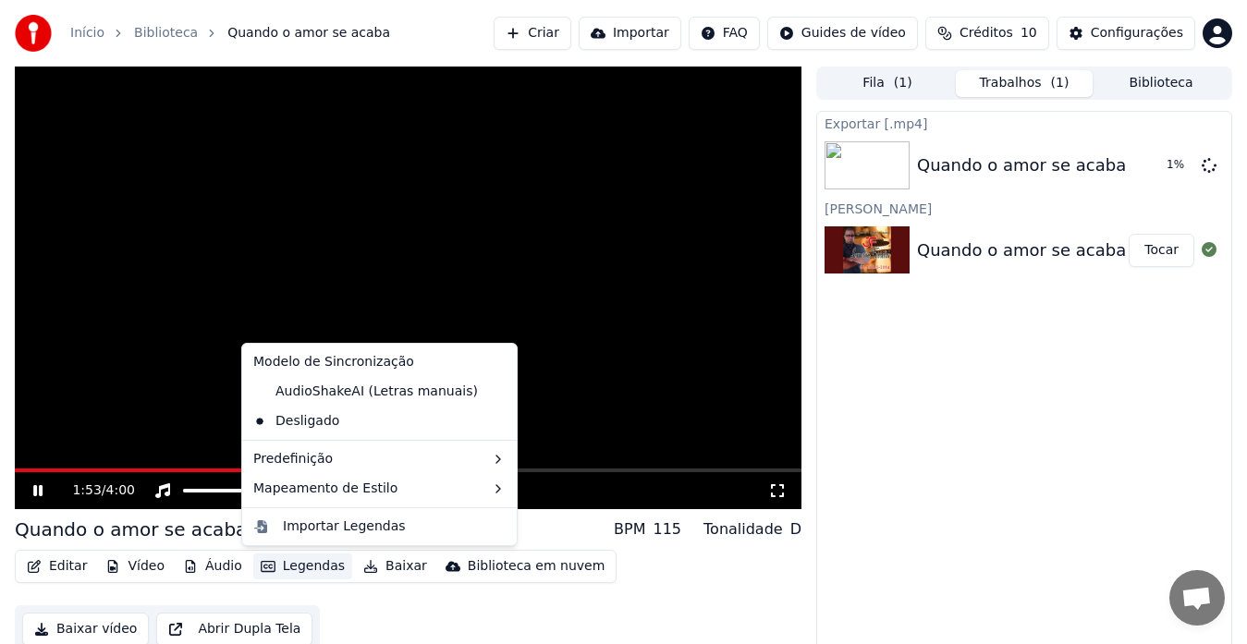
click at [294, 564] on button "Legendas" at bounding box center [302, 567] width 99 height 26
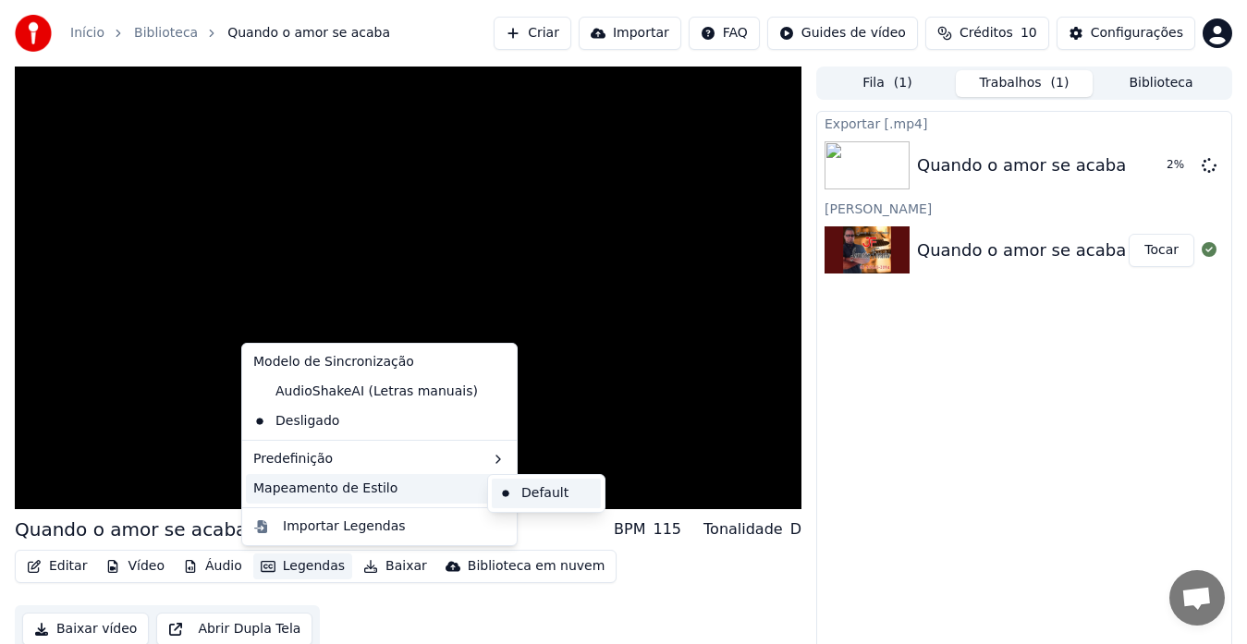
click at [525, 492] on div "Default" at bounding box center [546, 494] width 109 height 30
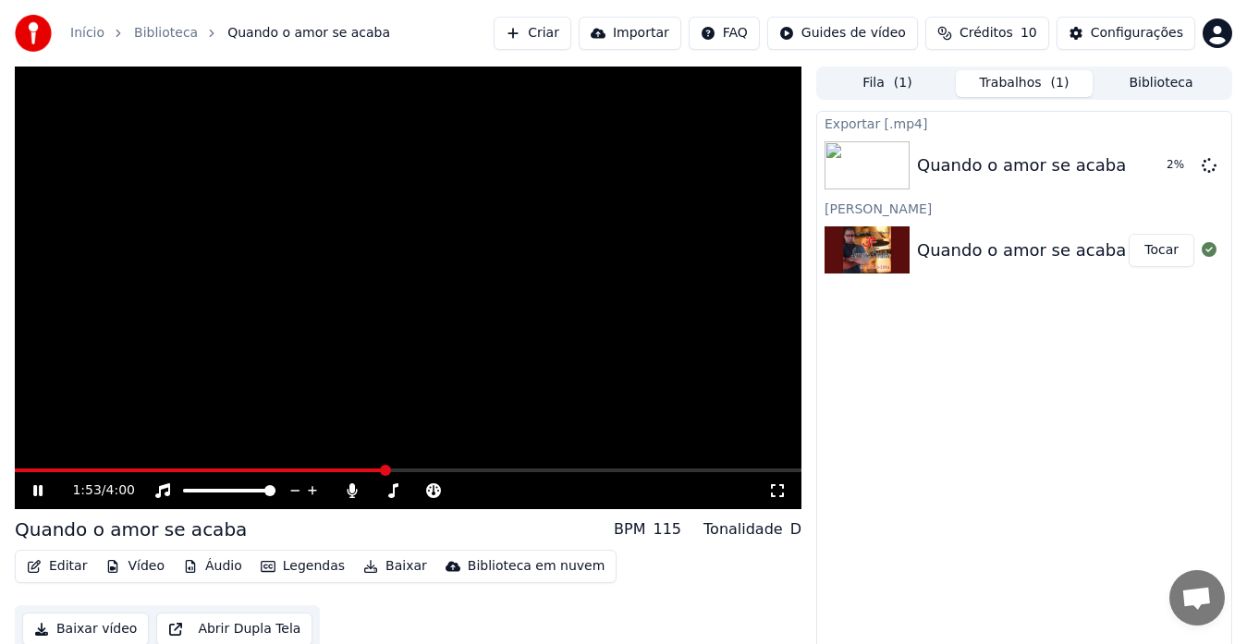
click at [309, 567] on button "Legendas" at bounding box center [302, 567] width 99 height 26
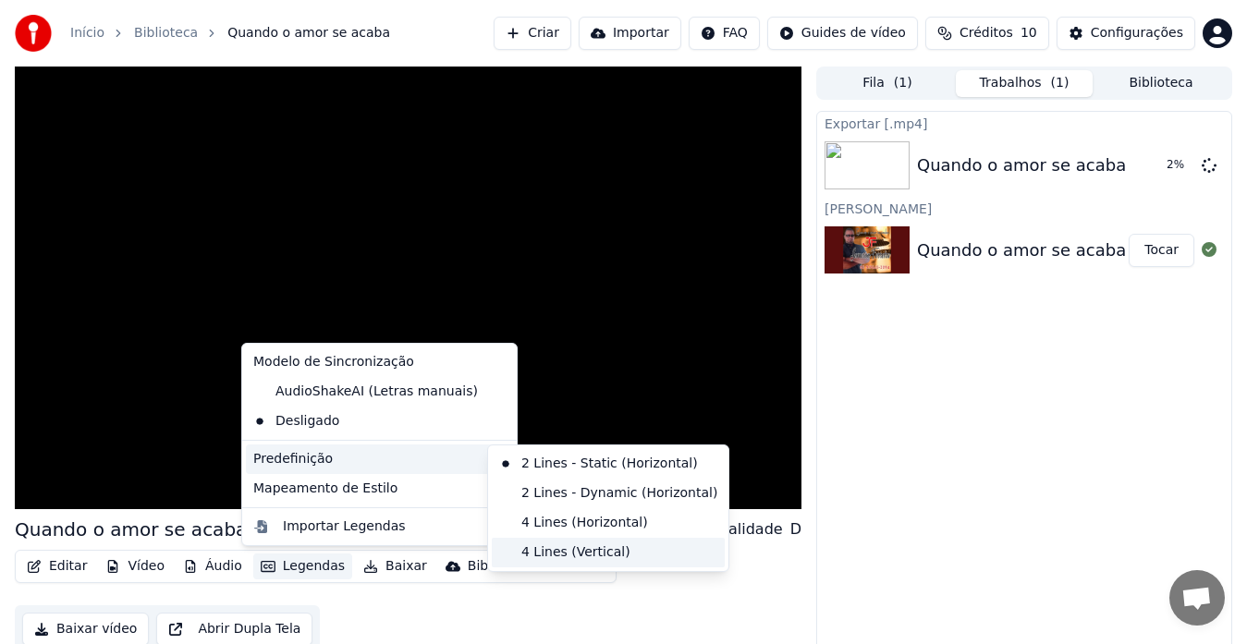
click at [552, 551] on div "4 Lines (Vertical)" at bounding box center [608, 553] width 233 height 30
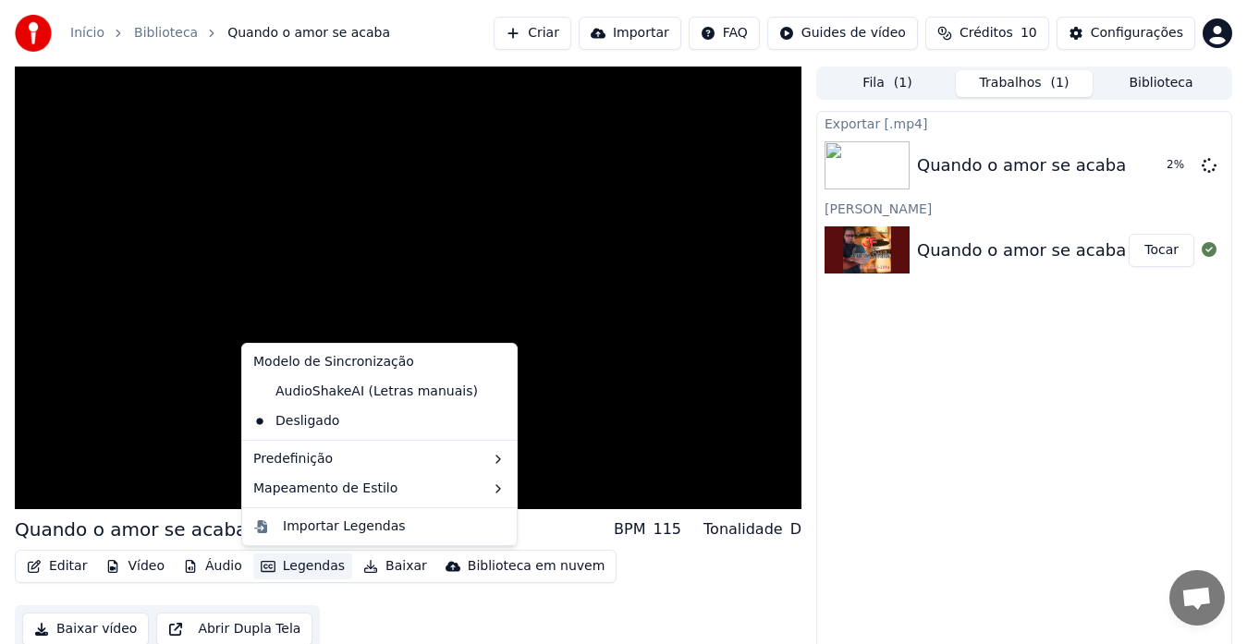
click at [302, 568] on button "Legendas" at bounding box center [302, 567] width 99 height 26
click at [326, 520] on div "Importar Legendas" at bounding box center [344, 527] width 123 height 18
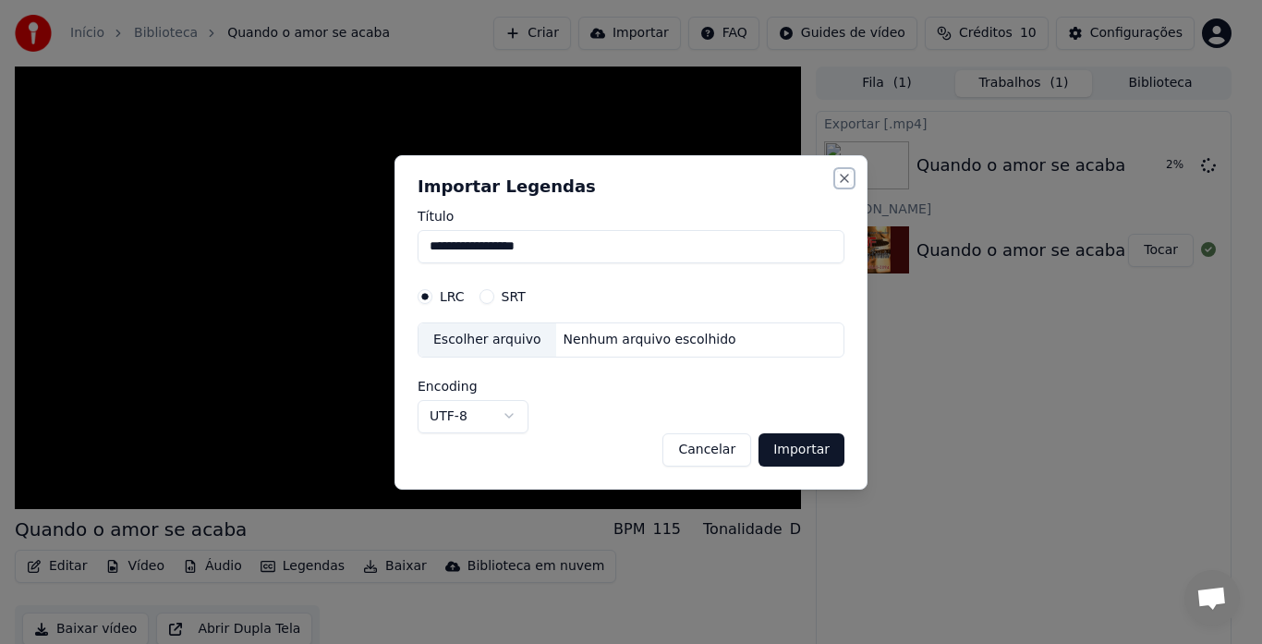
click at [847, 176] on button "Close" at bounding box center [844, 178] width 15 height 15
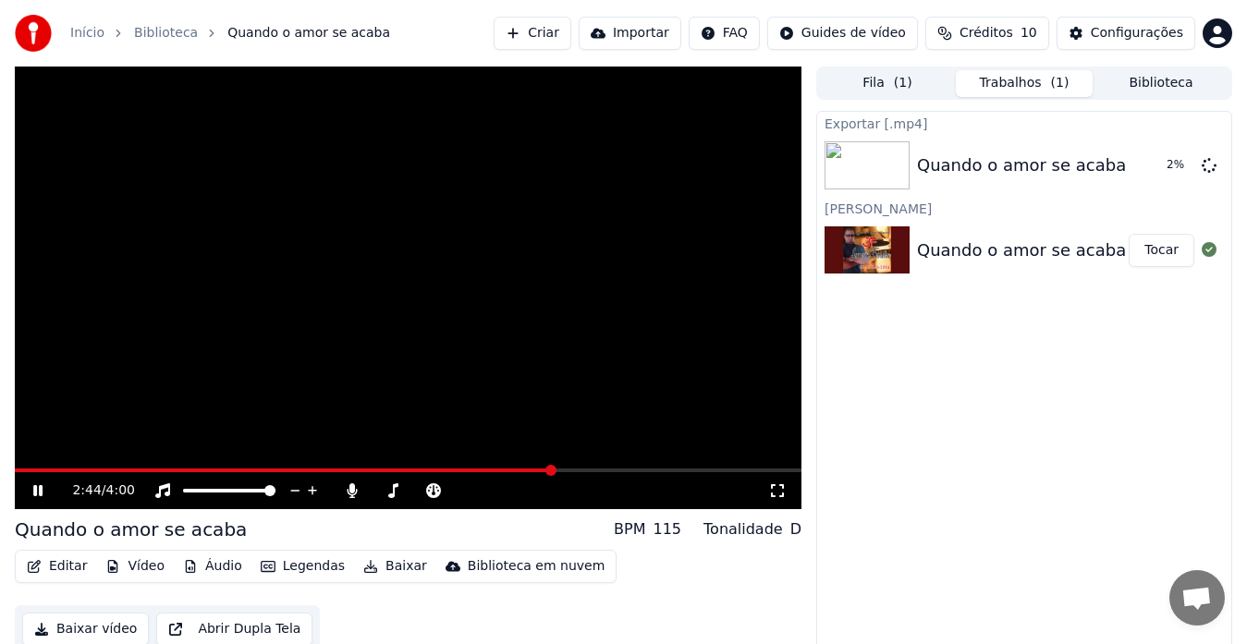
click at [134, 568] on button "Vídeo" at bounding box center [135, 567] width 74 height 26
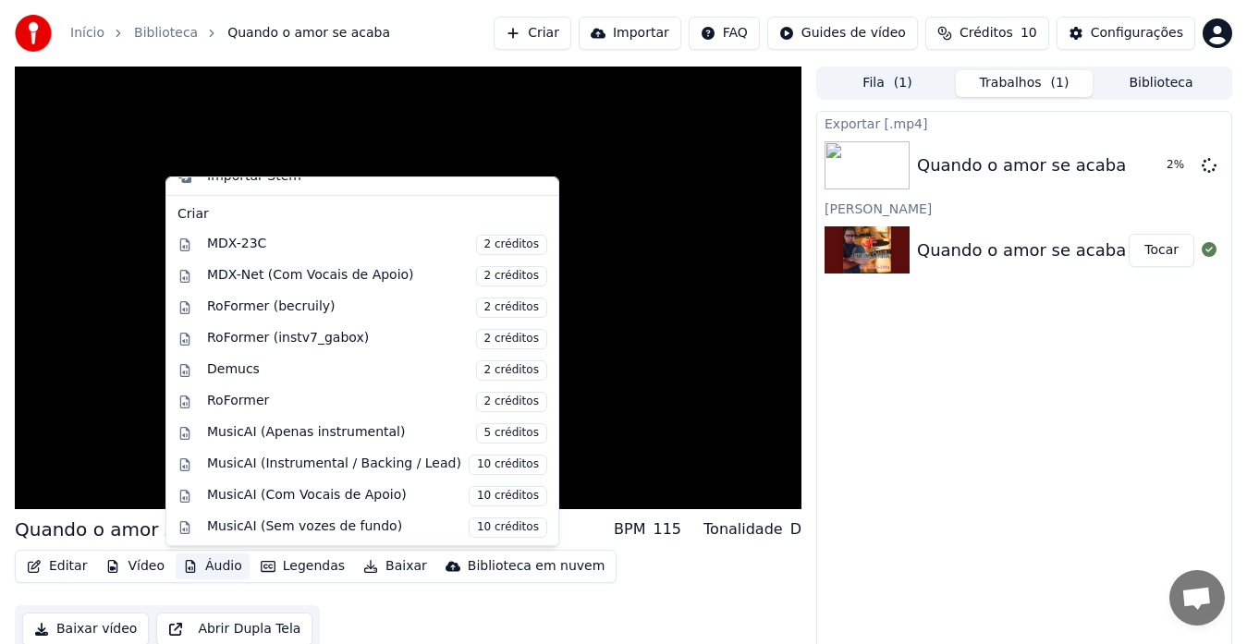
scroll to position [188, 0]
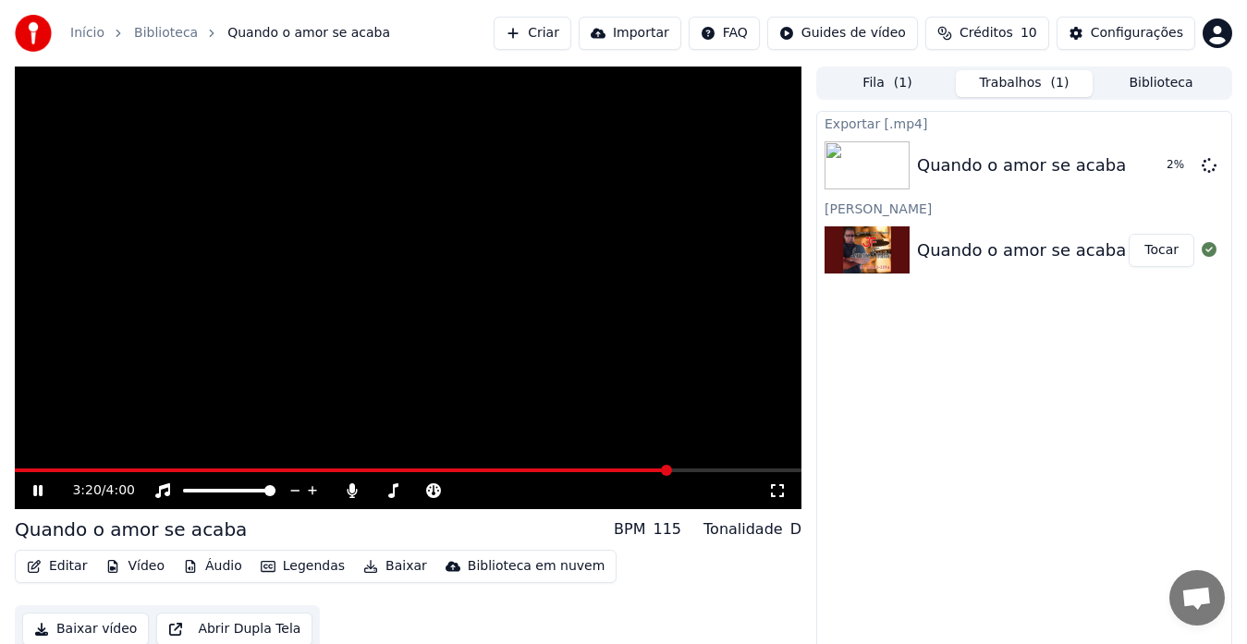
click at [632, 576] on div "Editar Vídeo Áudio Legendas Baixar Biblioteca em nuvem Baixar vídeo Abrir Dupla…" at bounding box center [408, 602] width 786 height 104
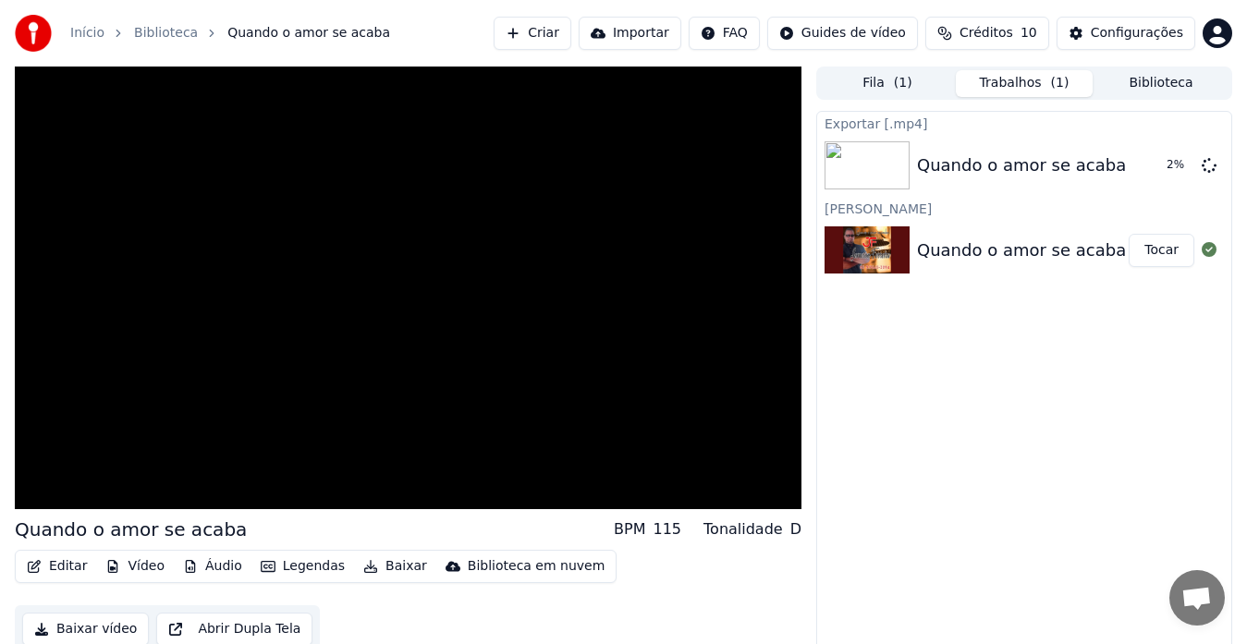
click at [283, 563] on button "Legendas" at bounding box center [302, 567] width 99 height 26
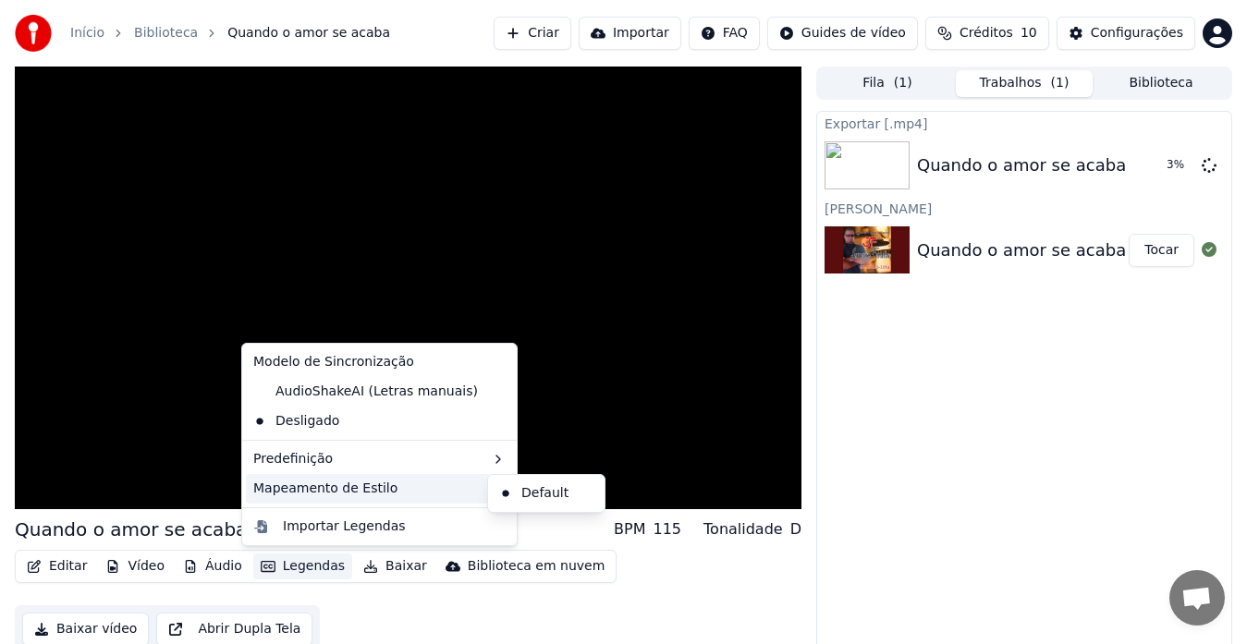
click at [372, 489] on div "Mapeamento de Estilo" at bounding box center [379, 489] width 267 height 30
click at [491, 487] on icon at bounding box center [498, 488] width 15 height 15
click at [496, 489] on icon at bounding box center [498, 488] width 4 height 7
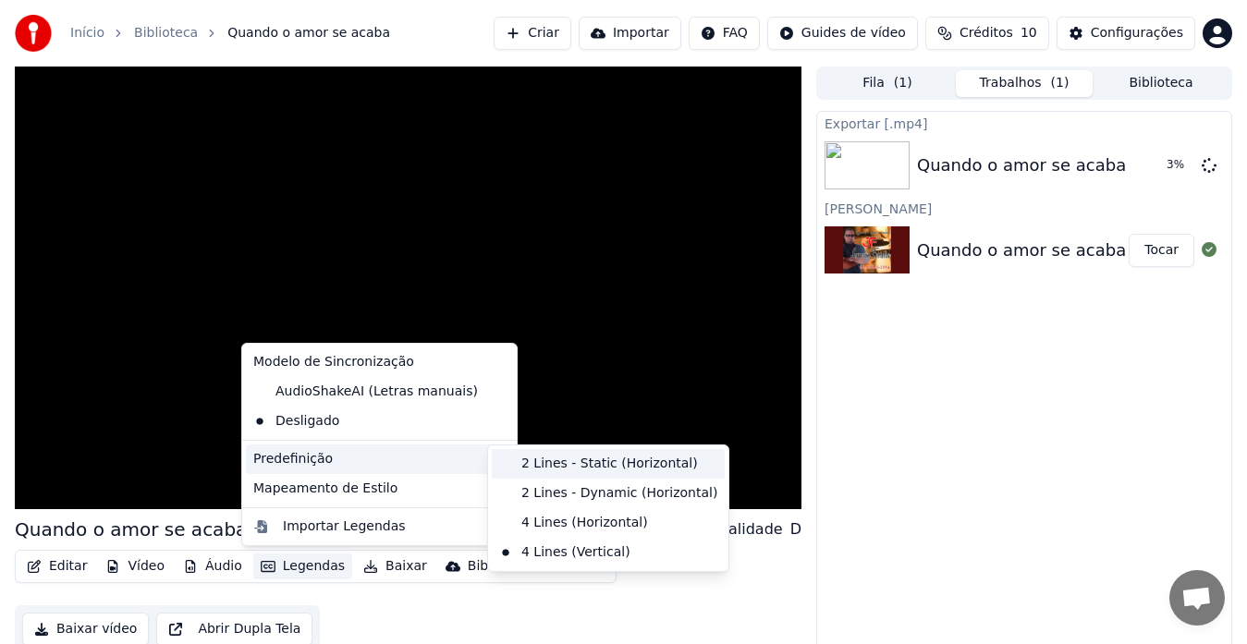
click at [595, 465] on div "2 Lines - Static (Horizontal)" at bounding box center [608, 464] width 233 height 30
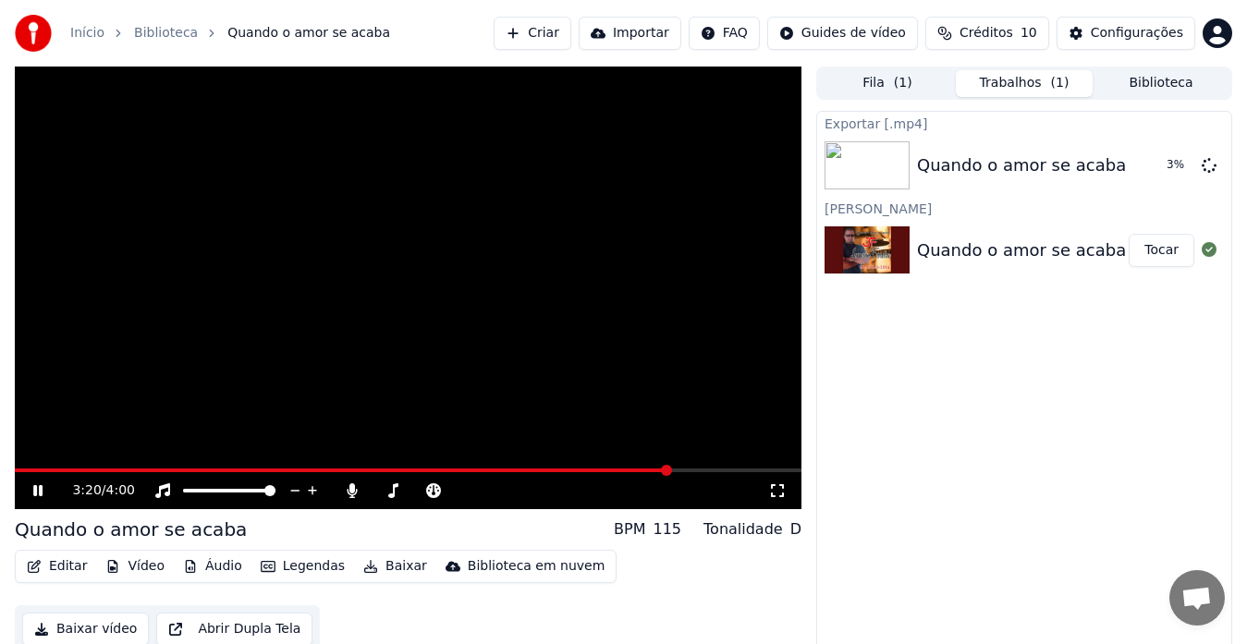
click at [297, 562] on button "Legendas" at bounding box center [302, 567] width 99 height 26
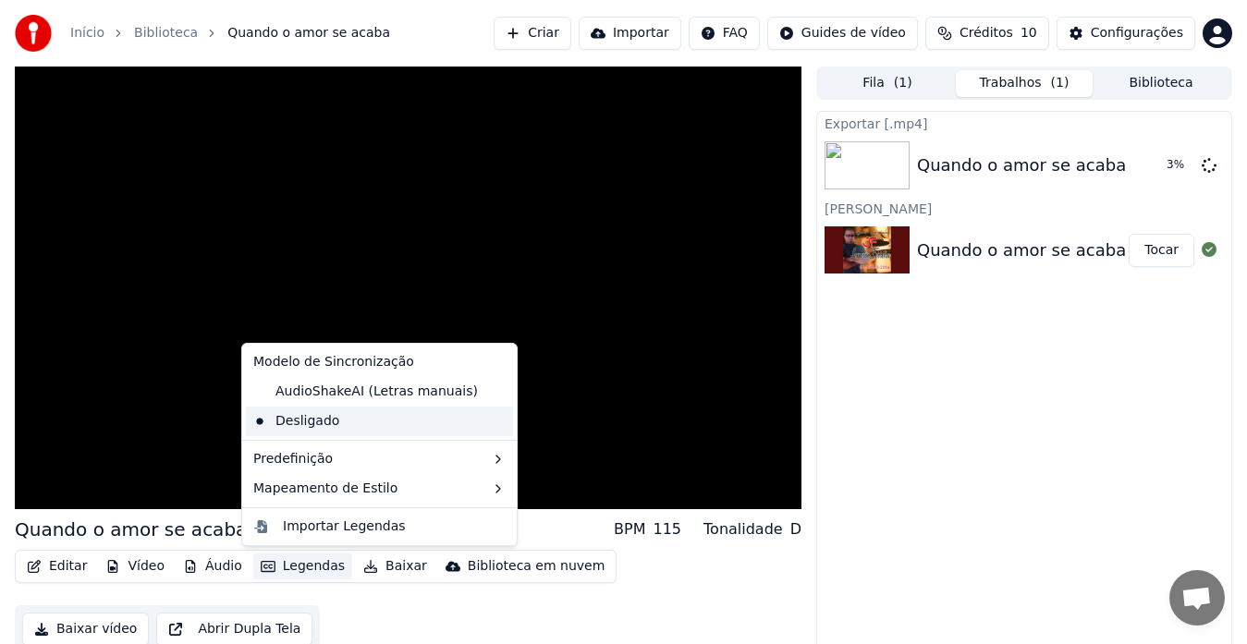
click at [299, 418] on div "Desligado" at bounding box center [379, 422] width 267 height 30
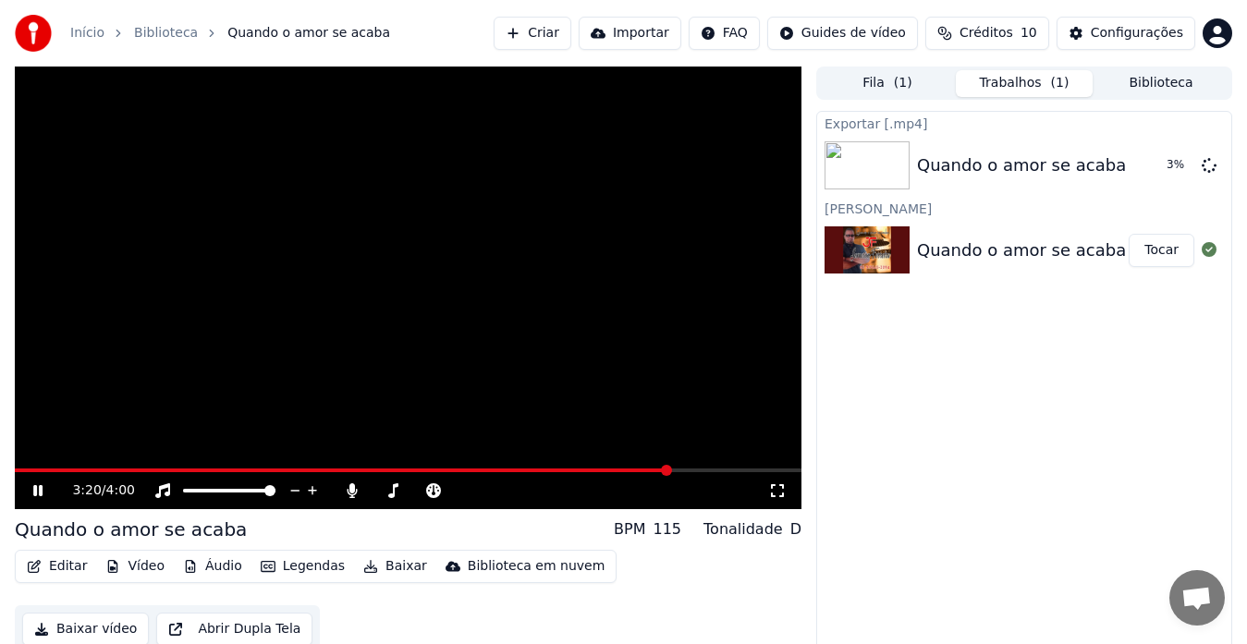
click at [294, 567] on button "Legendas" at bounding box center [302, 567] width 99 height 26
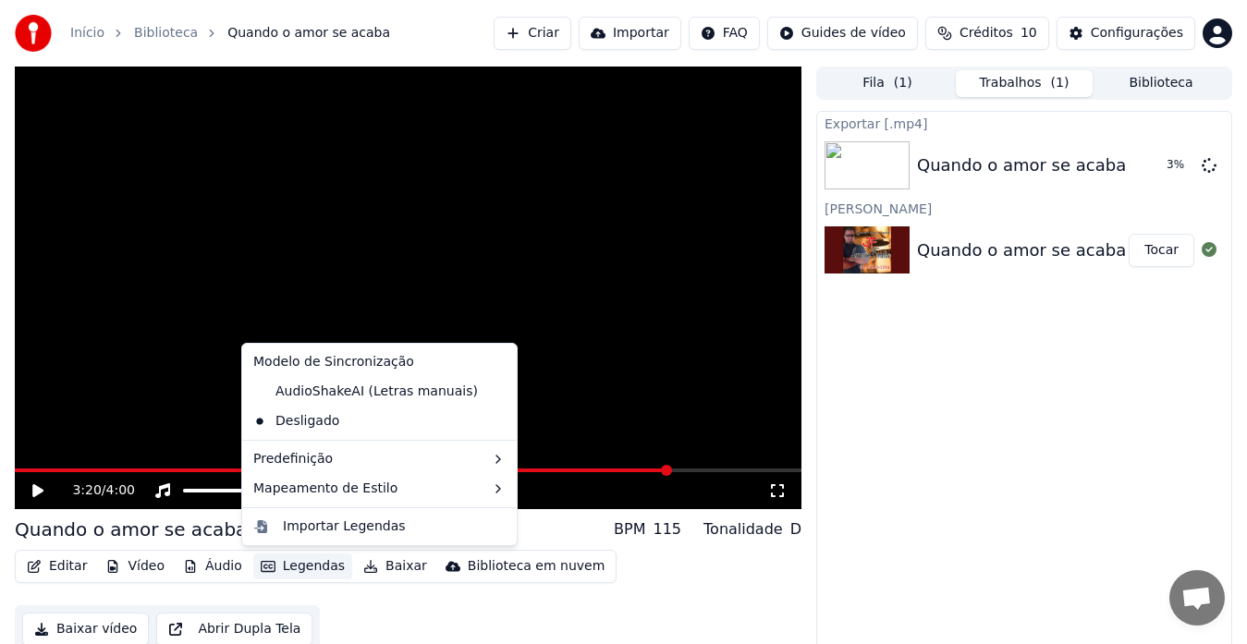
click at [264, 566] on icon "button" at bounding box center [268, 566] width 15 height 13
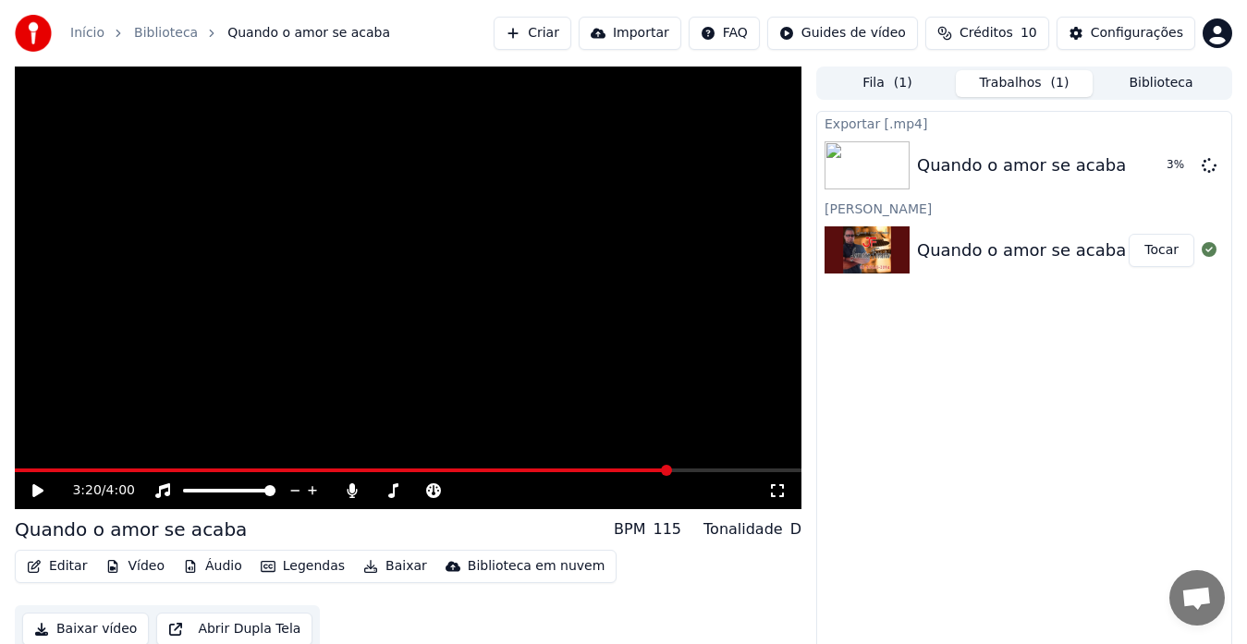
click at [27, 471] on span at bounding box center [342, 471] width 655 height 4
click at [38, 493] on icon at bounding box center [37, 490] width 11 height 13
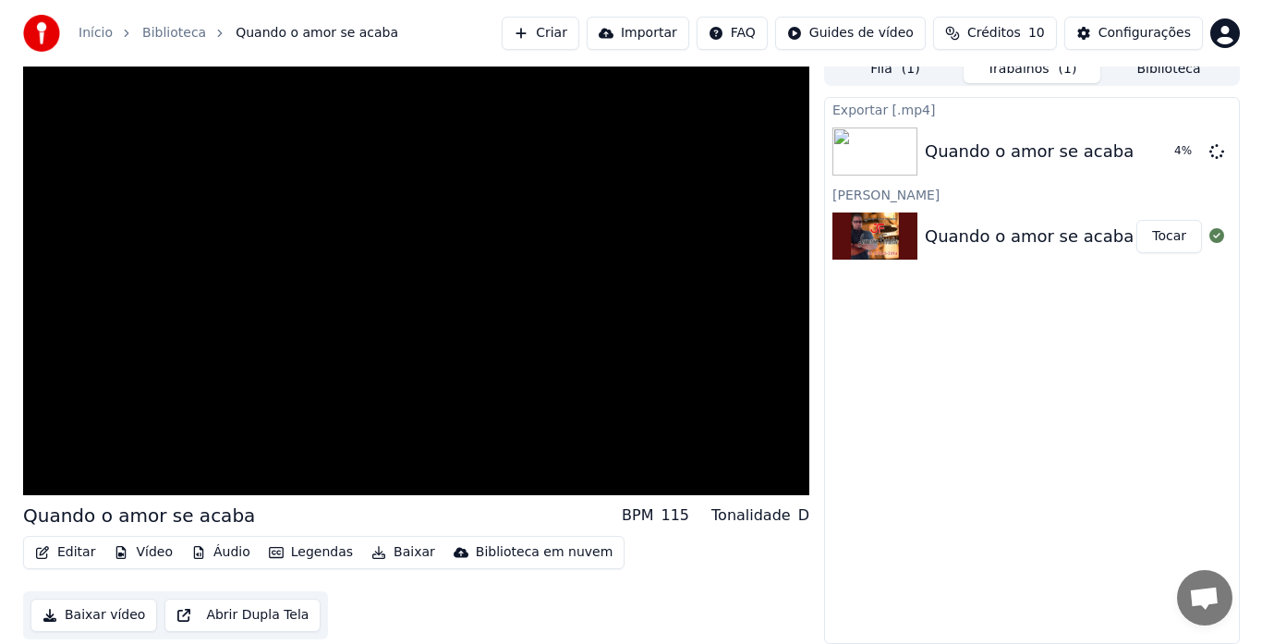
scroll to position [0, 0]
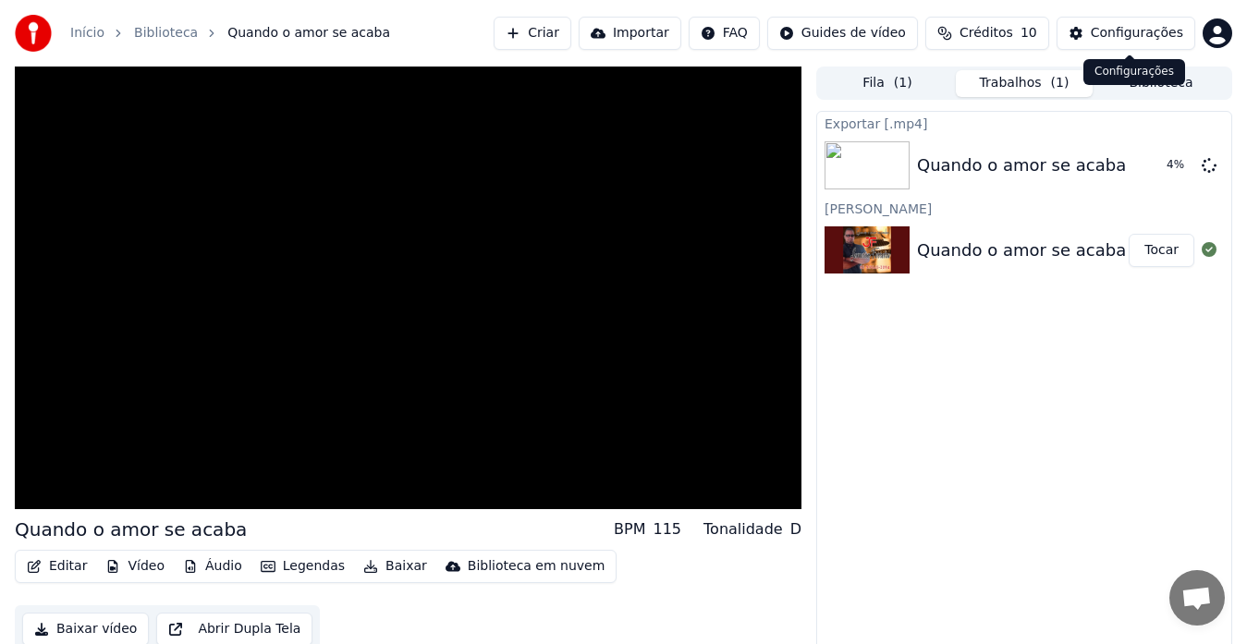
click at [1121, 37] on div "Configurações" at bounding box center [1136, 33] width 92 height 18
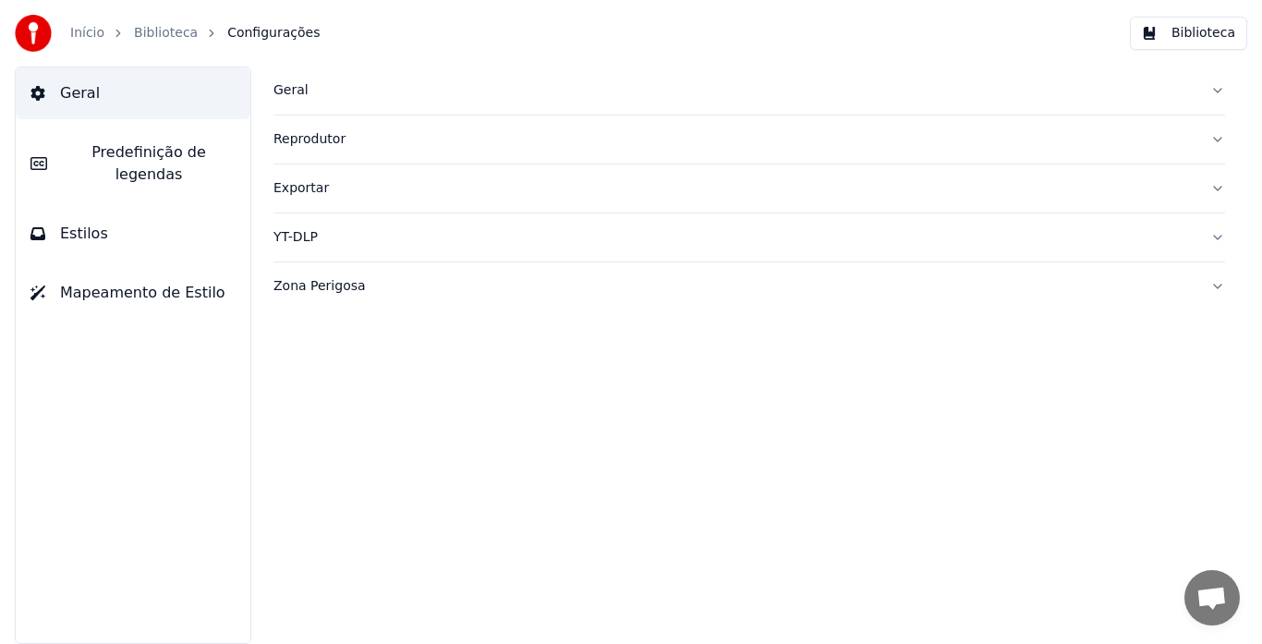
click at [186, 146] on span "Predefinição de legendas" at bounding box center [149, 163] width 174 height 44
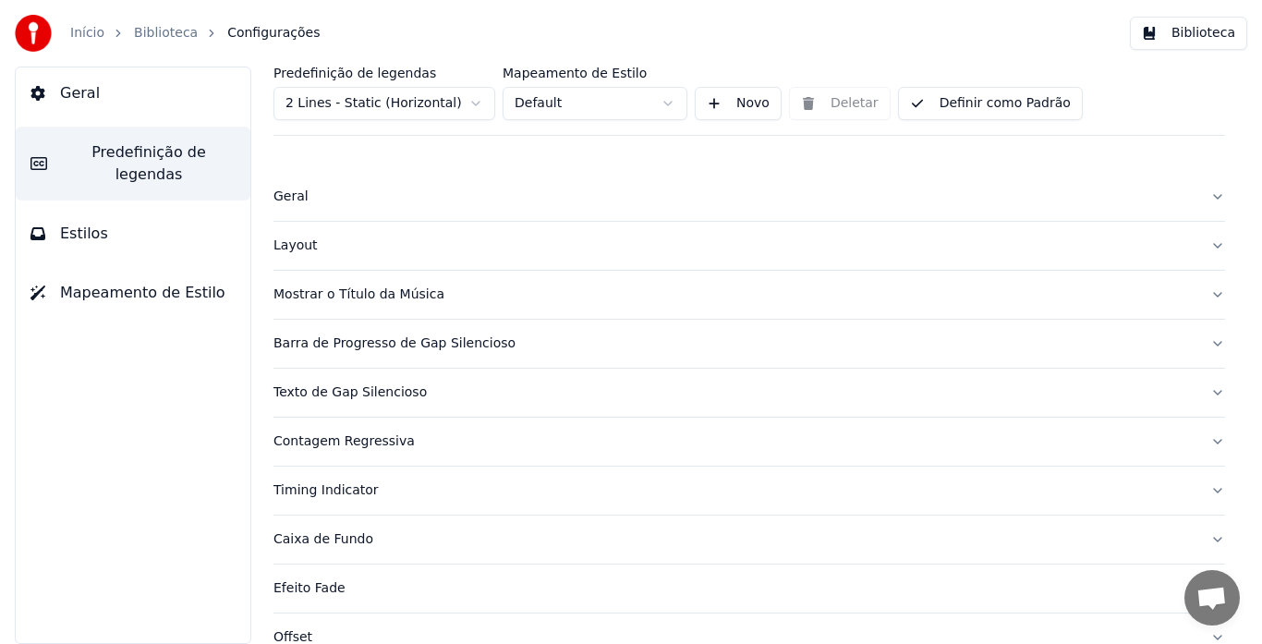
click at [374, 296] on div "Mostrar o Título da Música" at bounding box center [735, 295] width 922 height 18
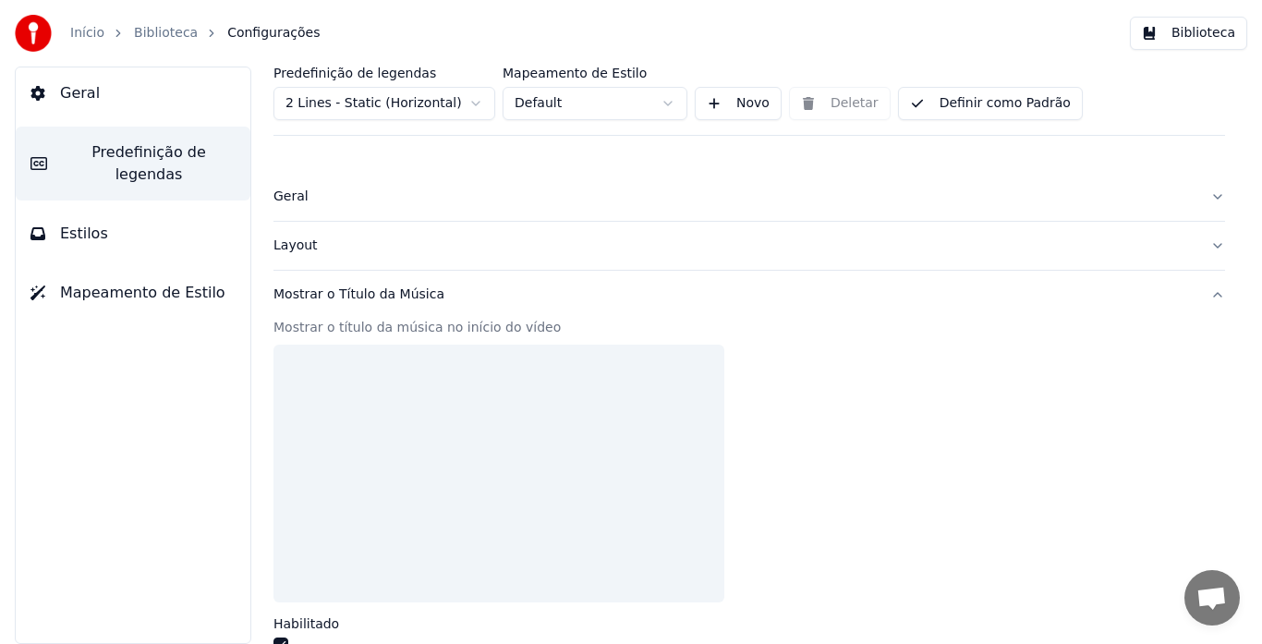
click at [374, 296] on div "Mostrar o Título da Música" at bounding box center [735, 295] width 922 height 18
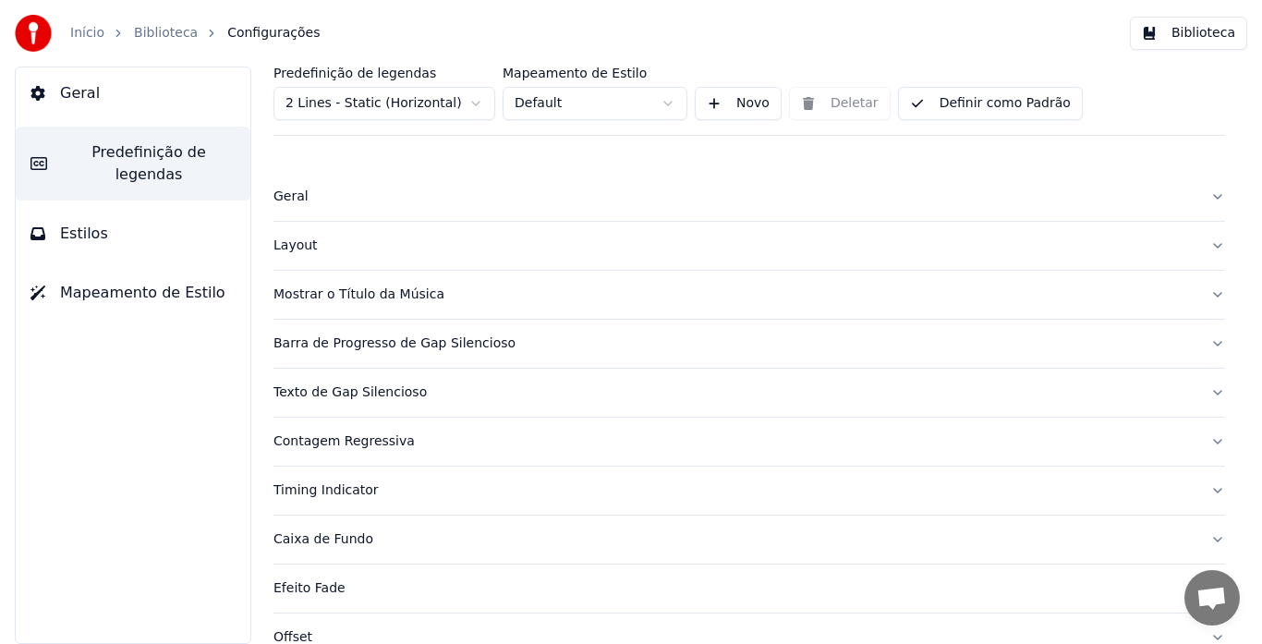
click at [1196, 194] on button "Geral" at bounding box center [750, 197] width 952 height 48
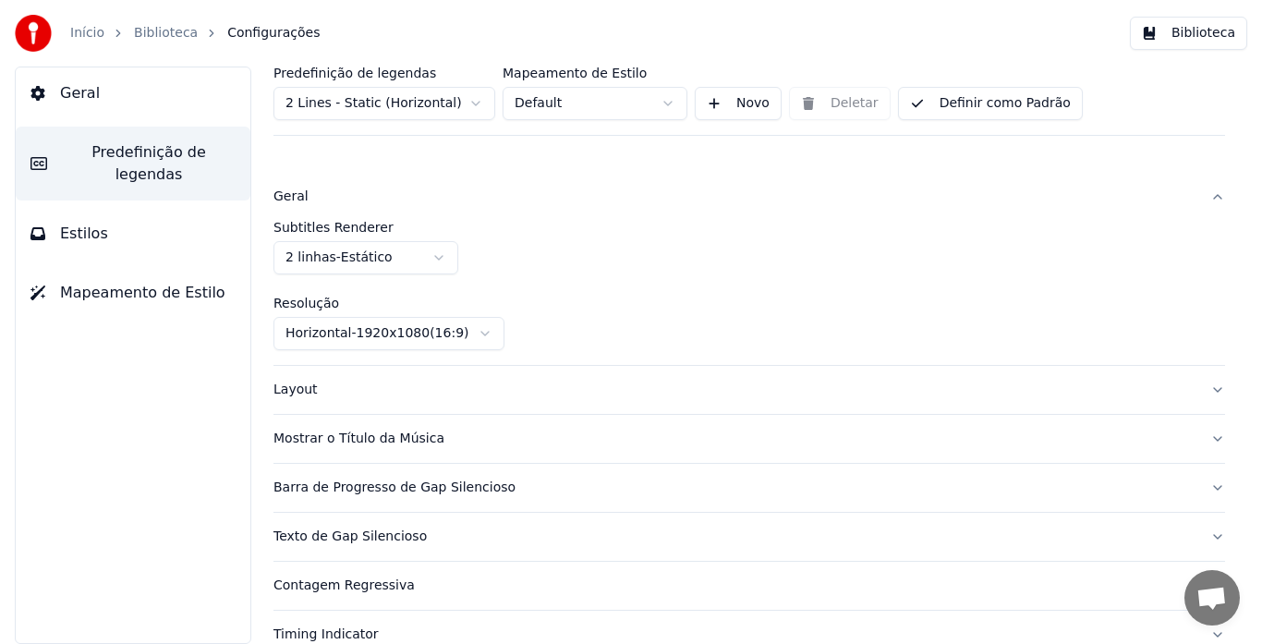
click at [1196, 194] on button "Geral" at bounding box center [750, 197] width 952 height 48
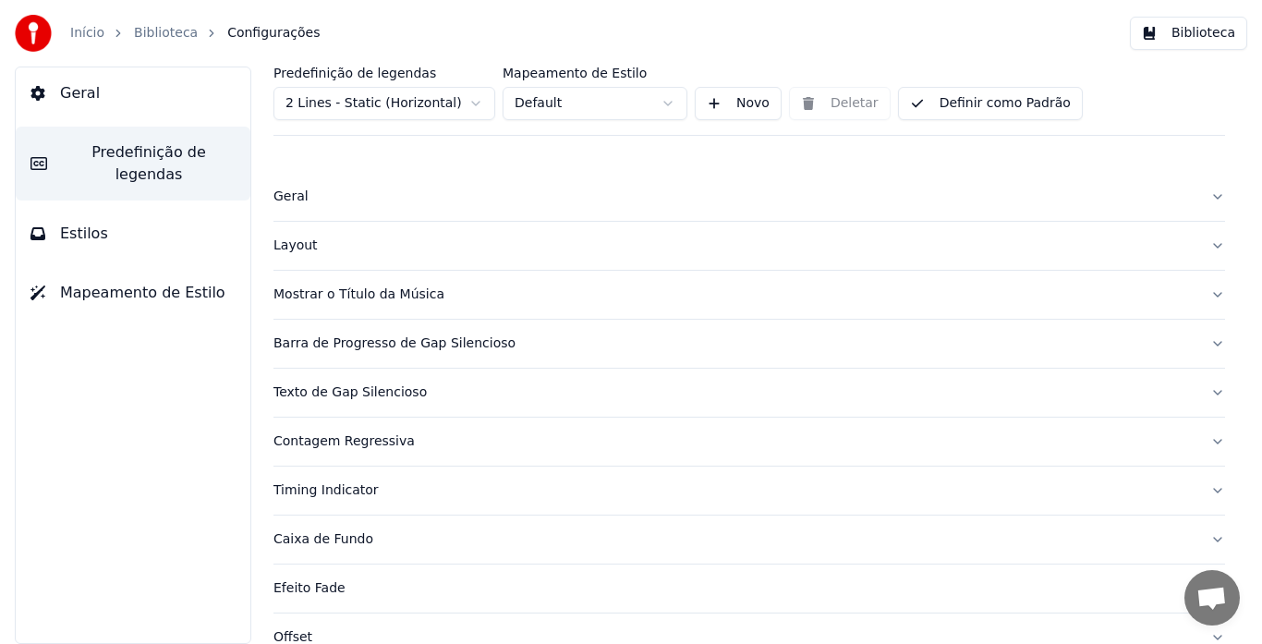
click at [1200, 239] on button "Layout" at bounding box center [750, 246] width 952 height 48
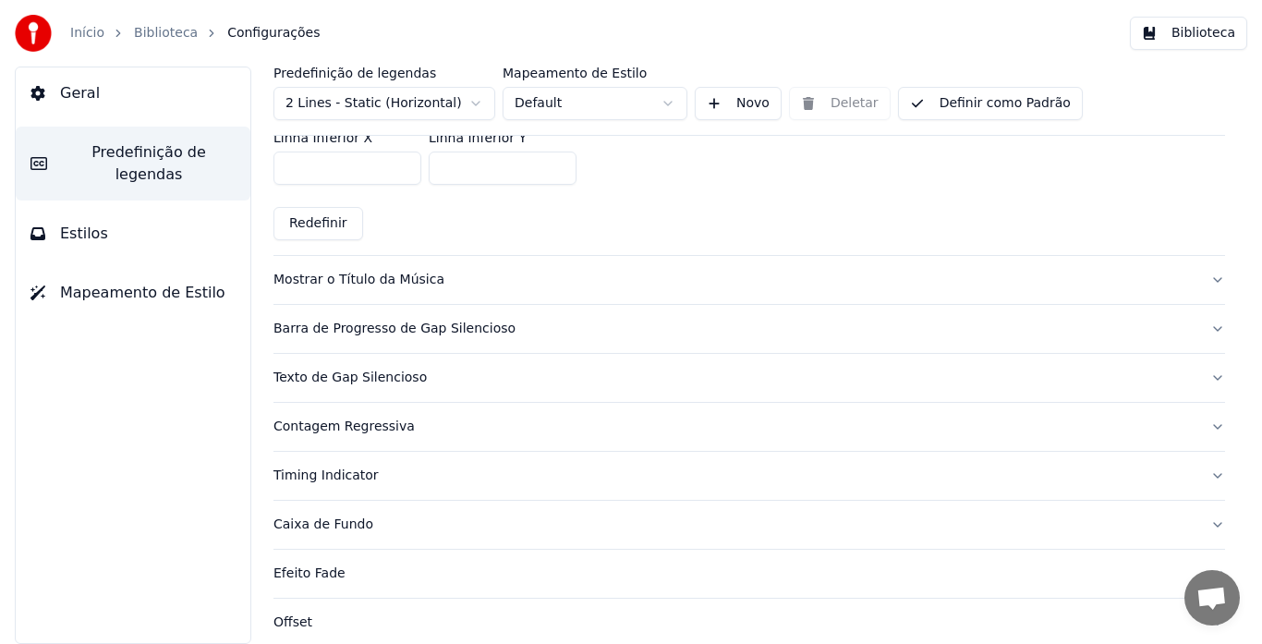
scroll to position [595, 0]
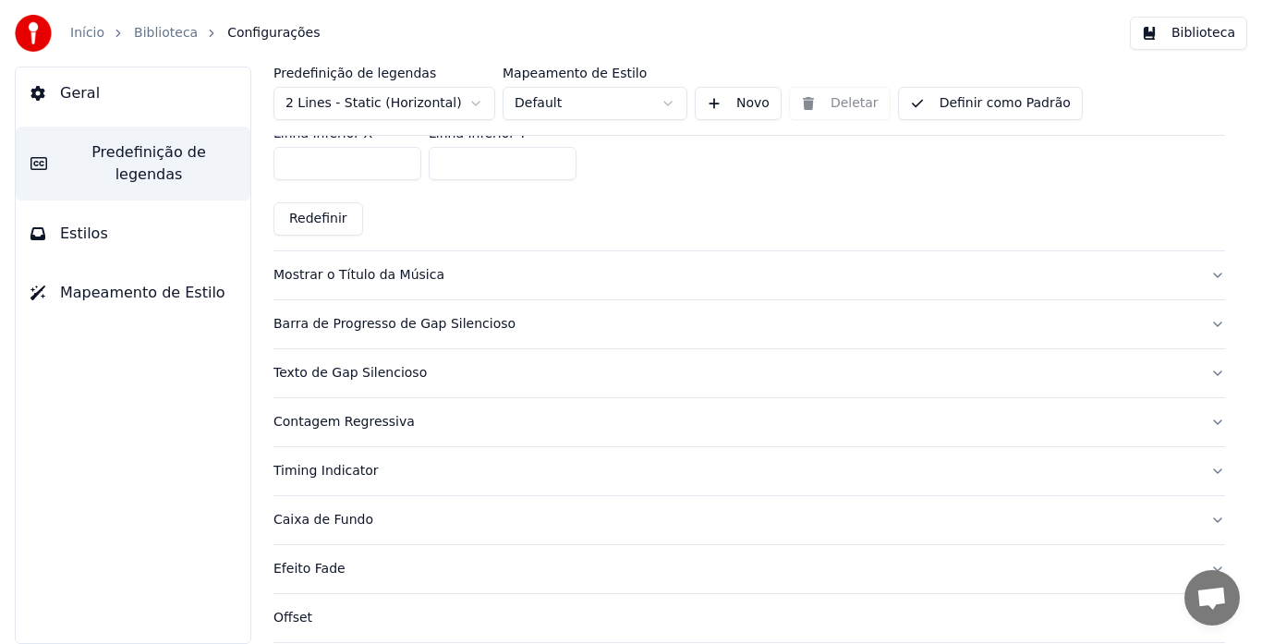
click at [1199, 275] on button "Mostrar o Título da Música" at bounding box center [750, 275] width 952 height 48
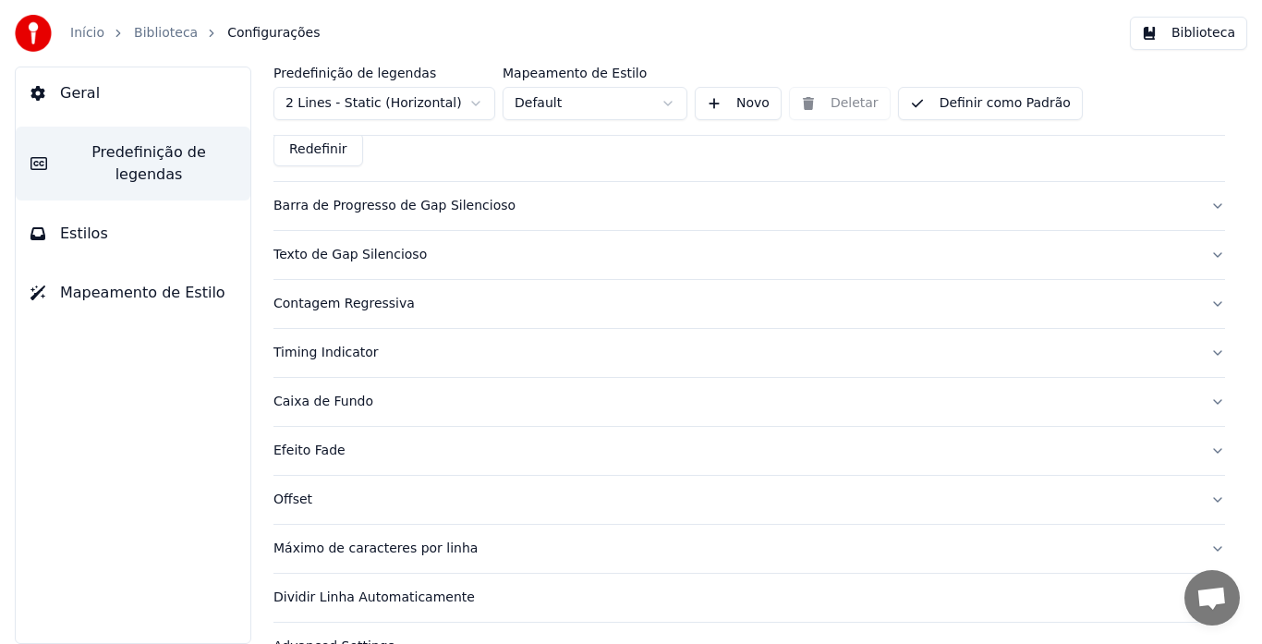
scroll to position [1188, 0]
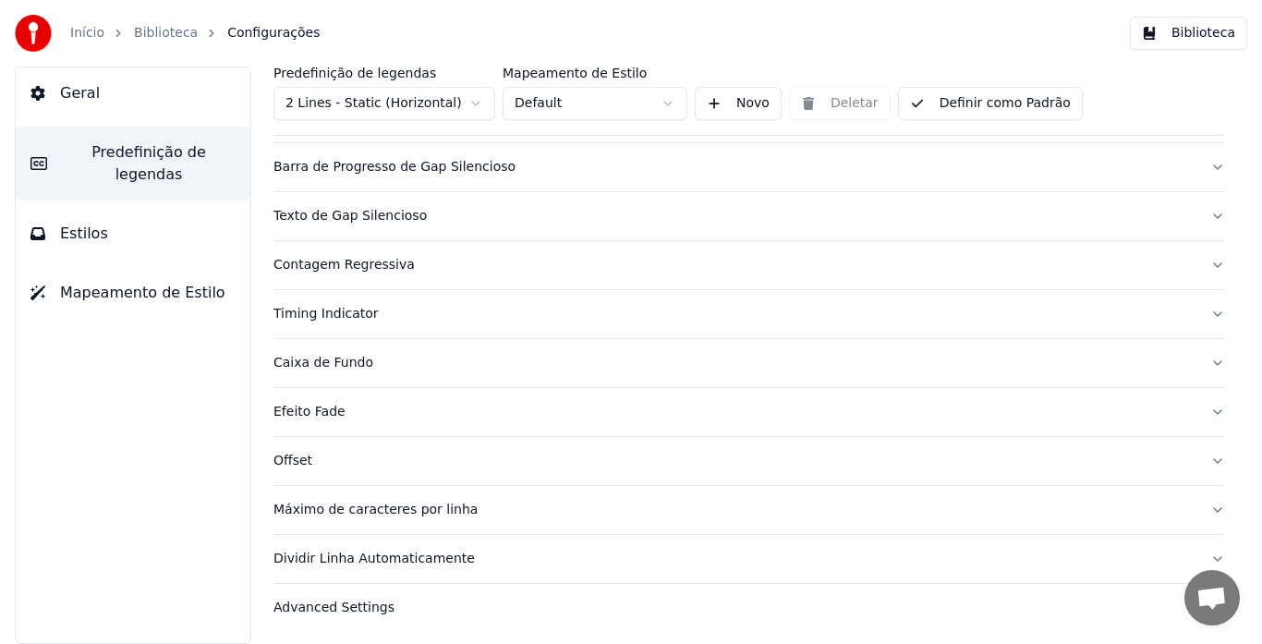
click at [79, 208] on button "Estilos" at bounding box center [133, 234] width 235 height 52
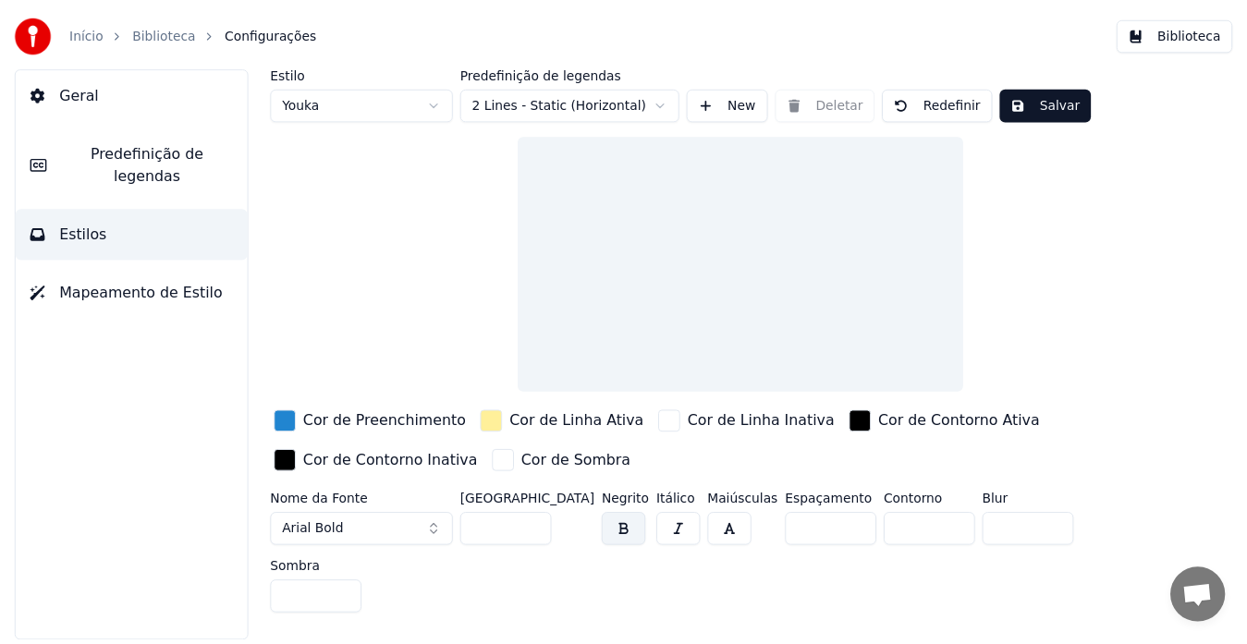
scroll to position [0, 0]
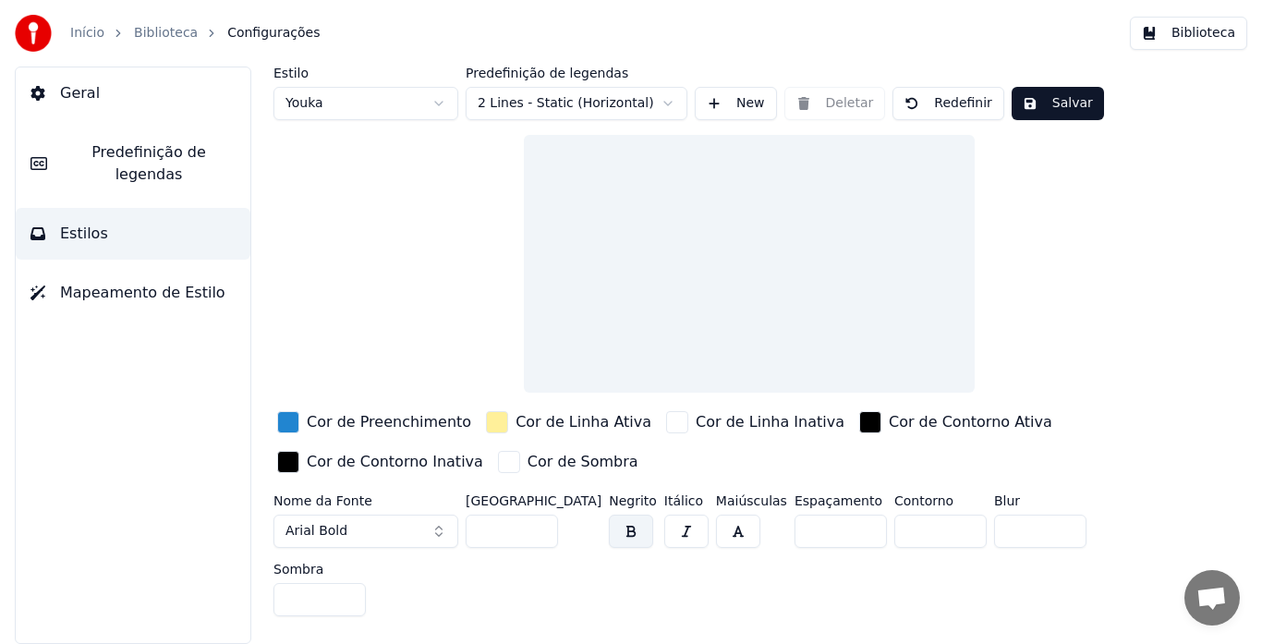
click at [95, 282] on span "Mapeamento de Estilo" at bounding box center [142, 293] width 165 height 22
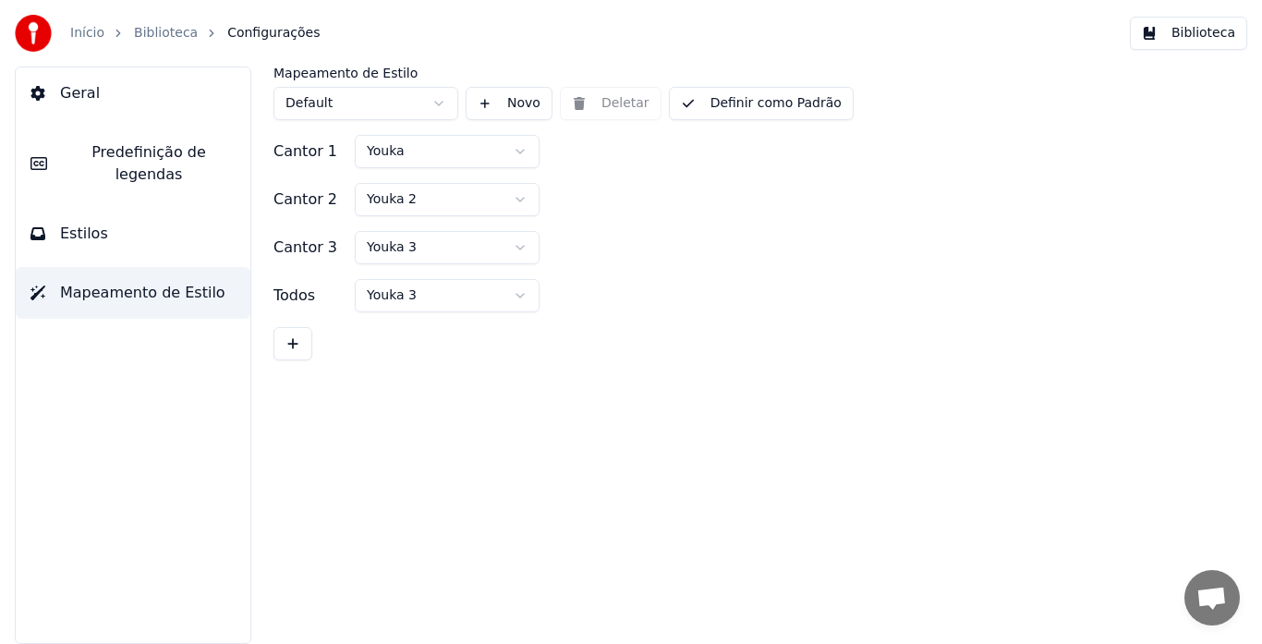
click at [87, 28] on link "Início" at bounding box center [87, 33] width 34 height 18
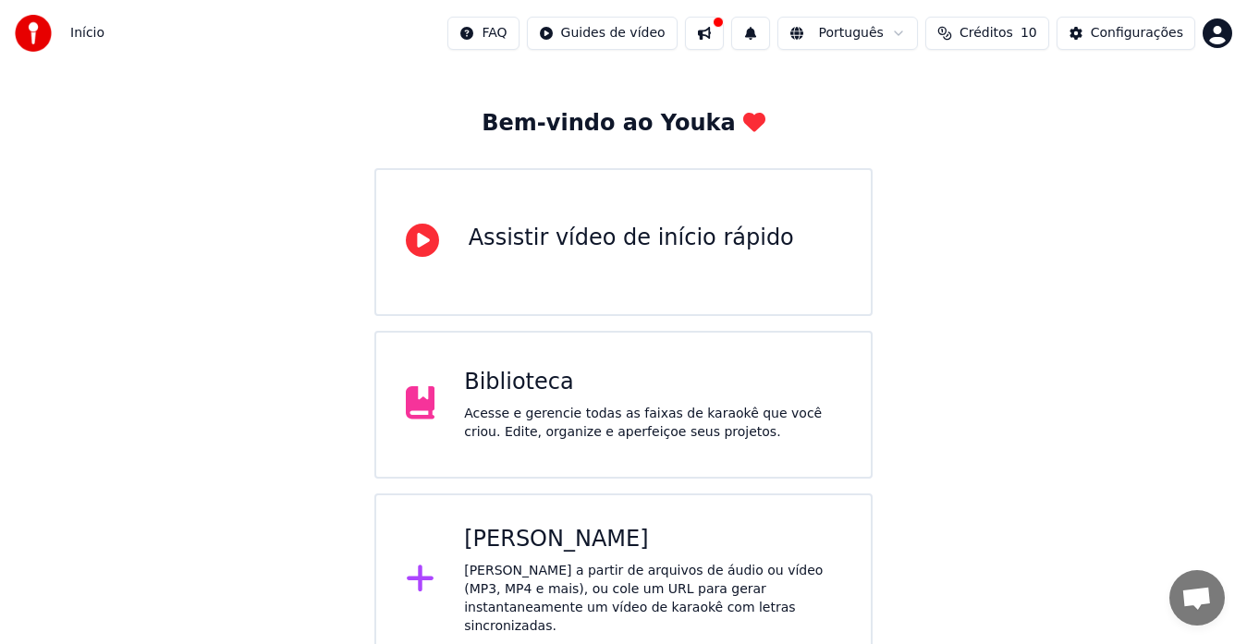
scroll to position [73, 0]
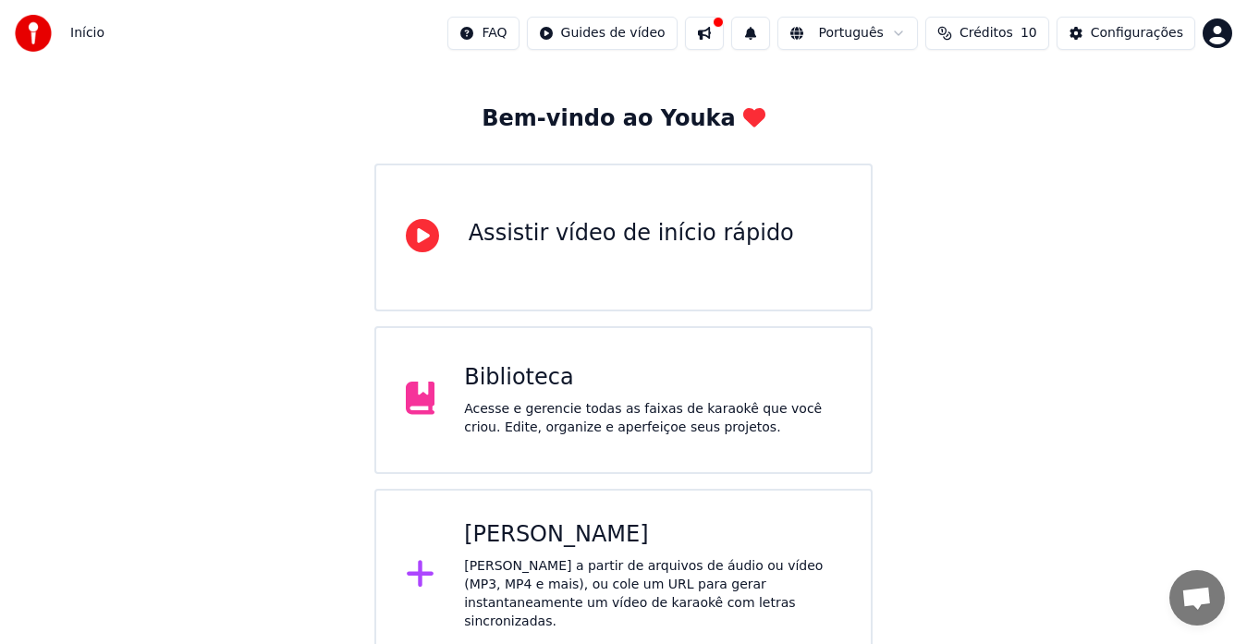
click at [576, 420] on div "Acesse e gerencie todas as faixas de karaokê que você criou. Edite, organize e …" at bounding box center [652, 418] width 377 height 37
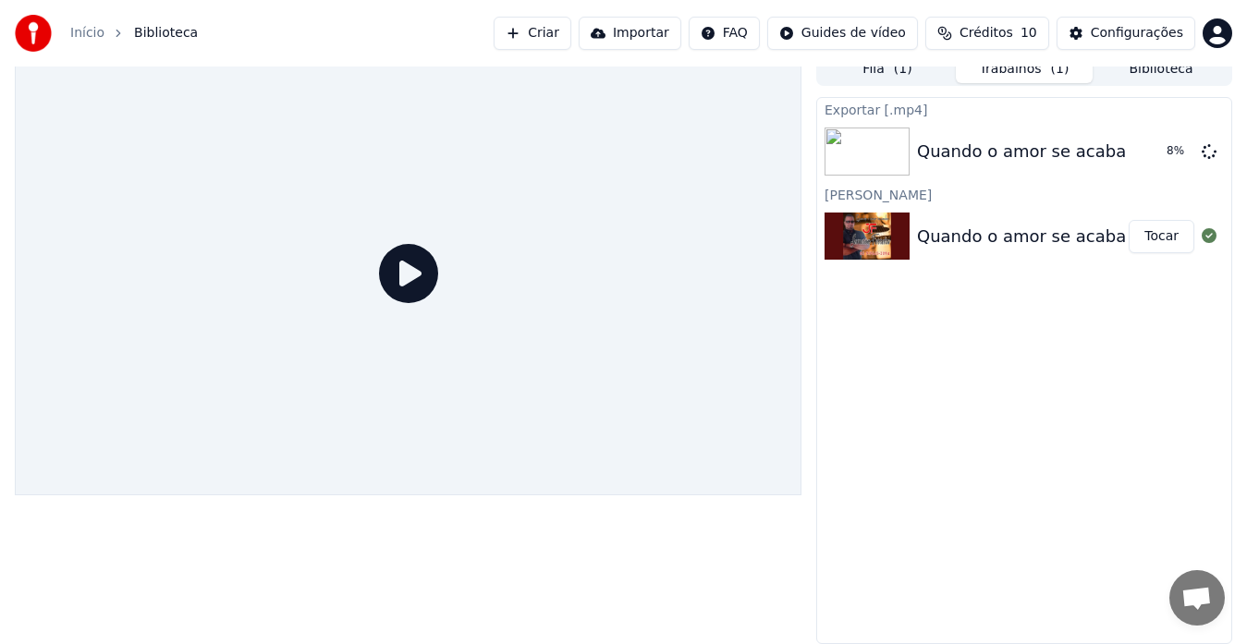
scroll to position [14, 0]
click at [1170, 236] on button "Tocar" at bounding box center [1161, 236] width 66 height 33
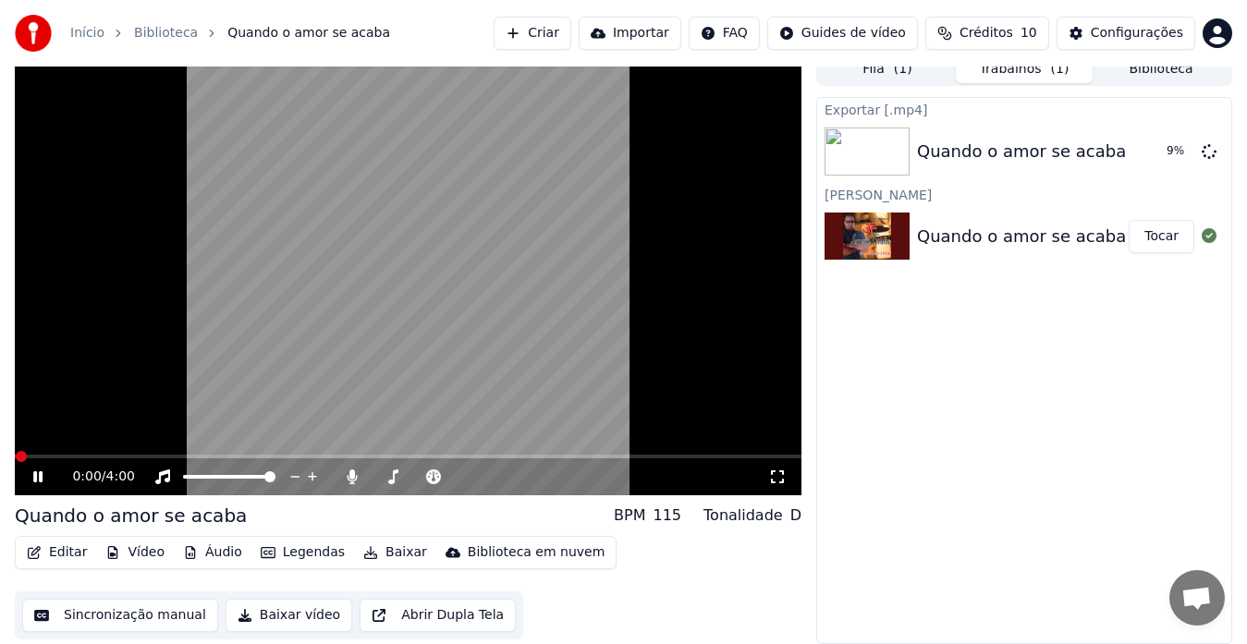
click at [110, 619] on button "Sincronização manual" at bounding box center [120, 615] width 196 height 33
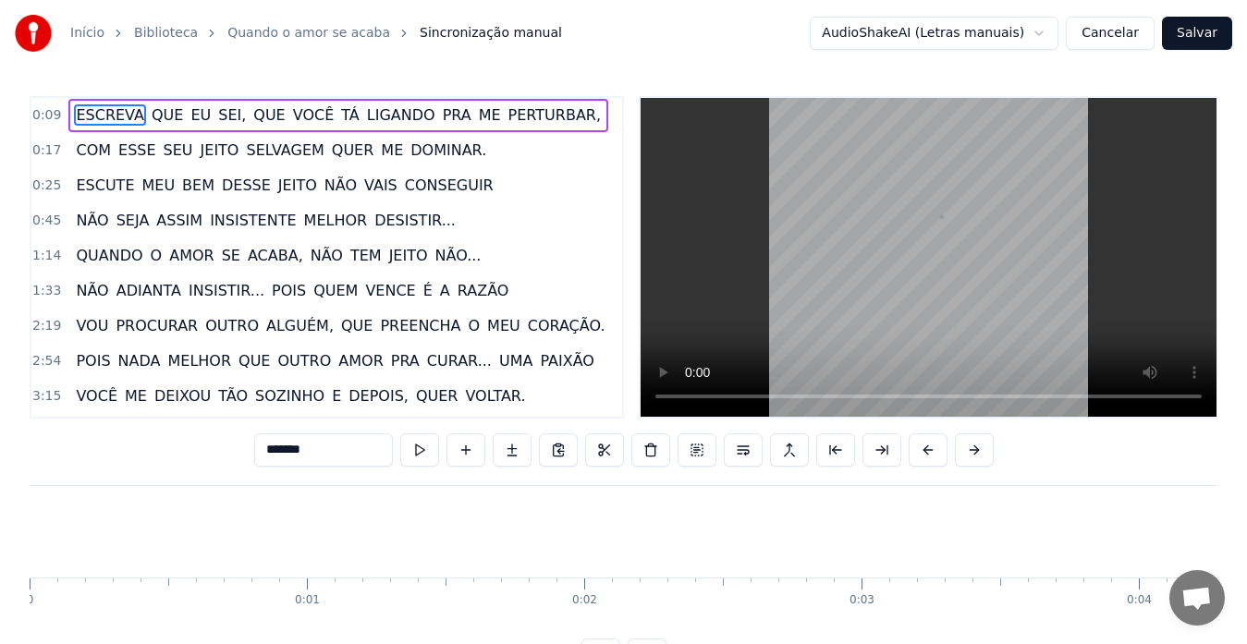
scroll to position [0, 2436]
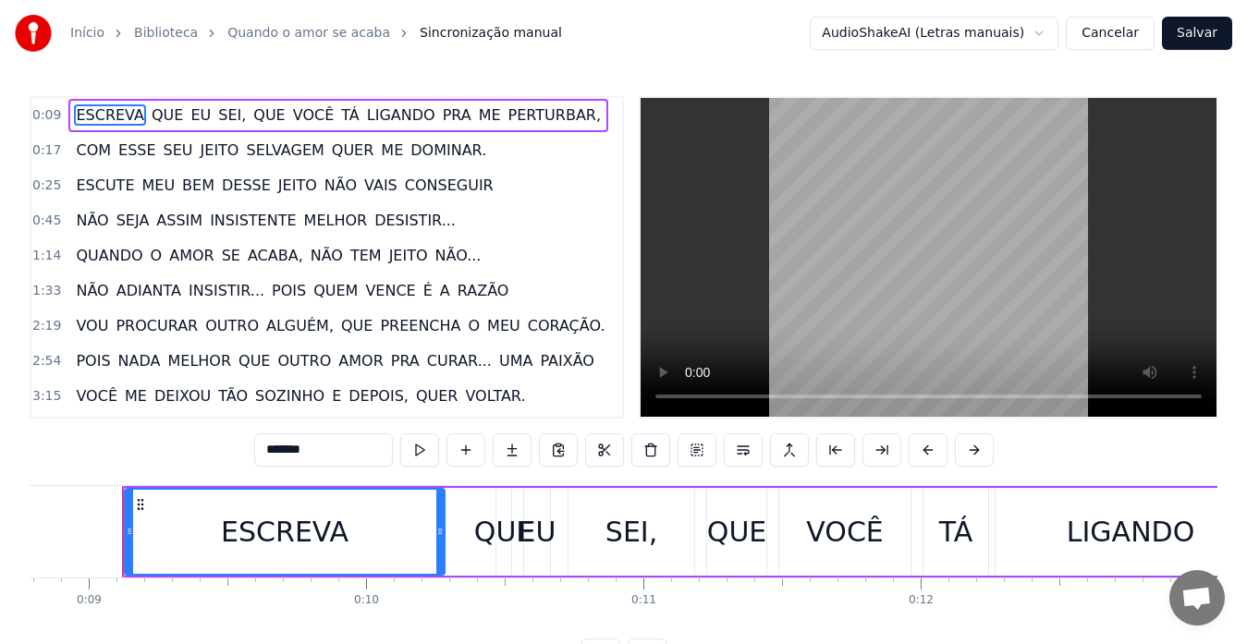
drag, startPoint x: 481, startPoint y: 543, endPoint x: 443, endPoint y: 613, distance: 79.4
click at [443, 613] on div "ESCREVA QUE EU SEI, QUE VOCÊ TÁ LIGANDO PRA ME PERTURBAR, COM ESSE SEU JEITO SE…" at bounding box center [624, 554] width 1188 height 139
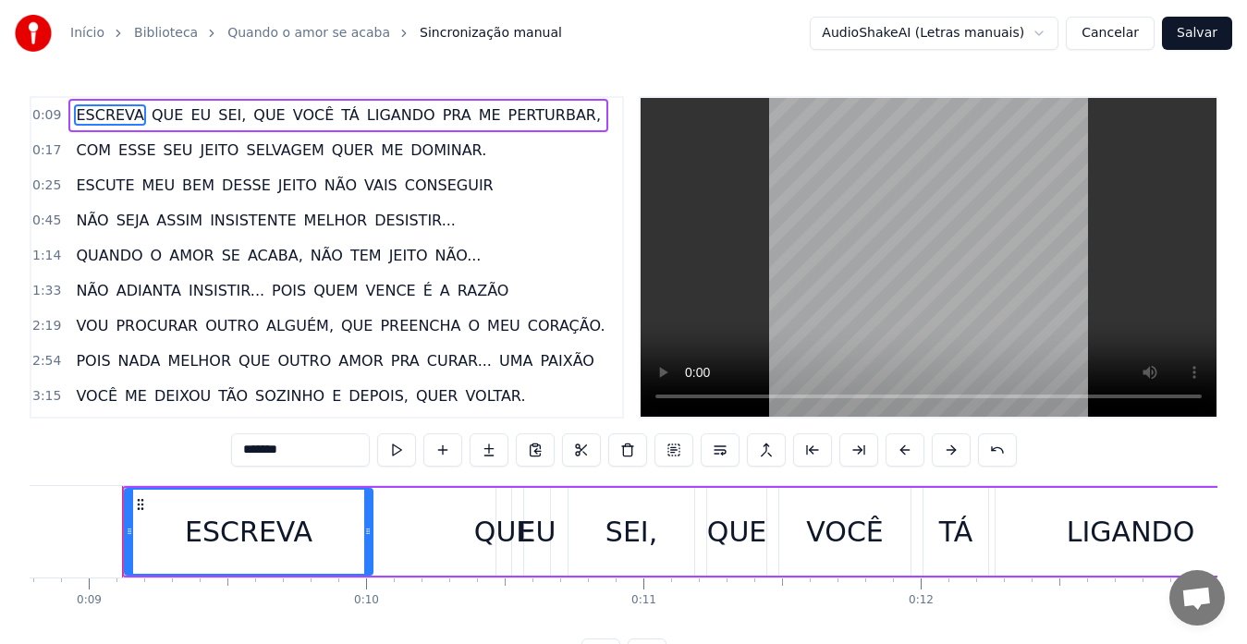
drag, startPoint x: 438, startPoint y: 562, endPoint x: 364, endPoint y: 568, distance: 74.2
click at [364, 568] on div at bounding box center [367, 532] width 7 height 84
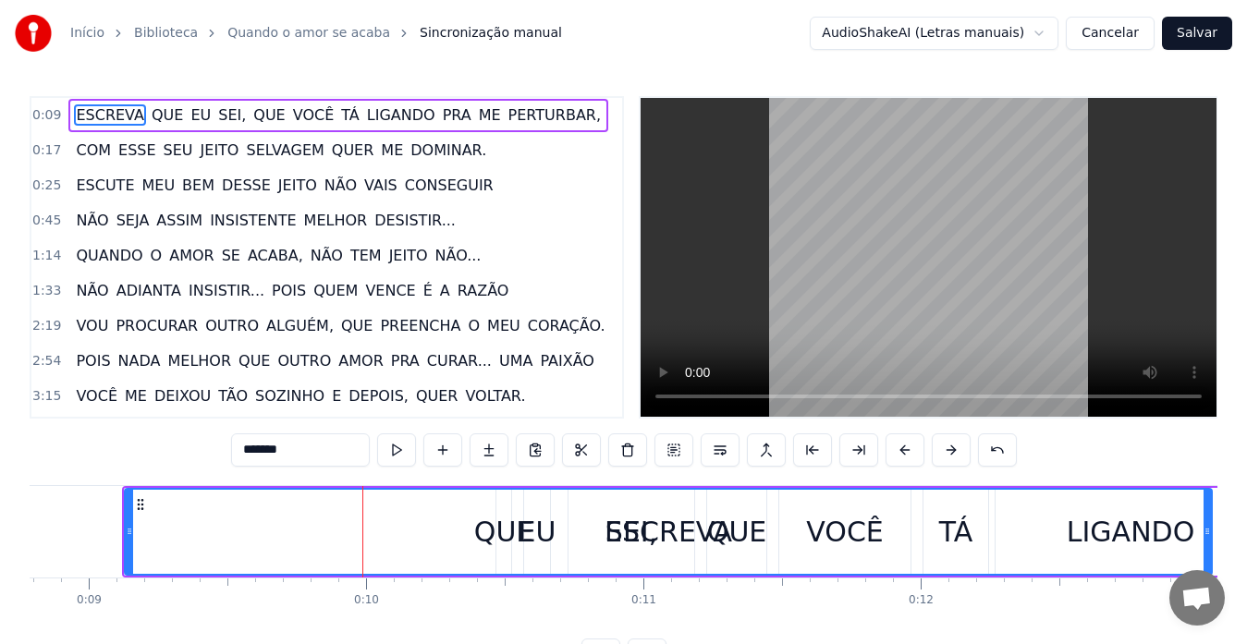
drag, startPoint x: 370, startPoint y: 531, endPoint x: 1211, endPoint y: 538, distance: 841.0
click at [1211, 538] on icon at bounding box center [1206, 531] width 7 height 15
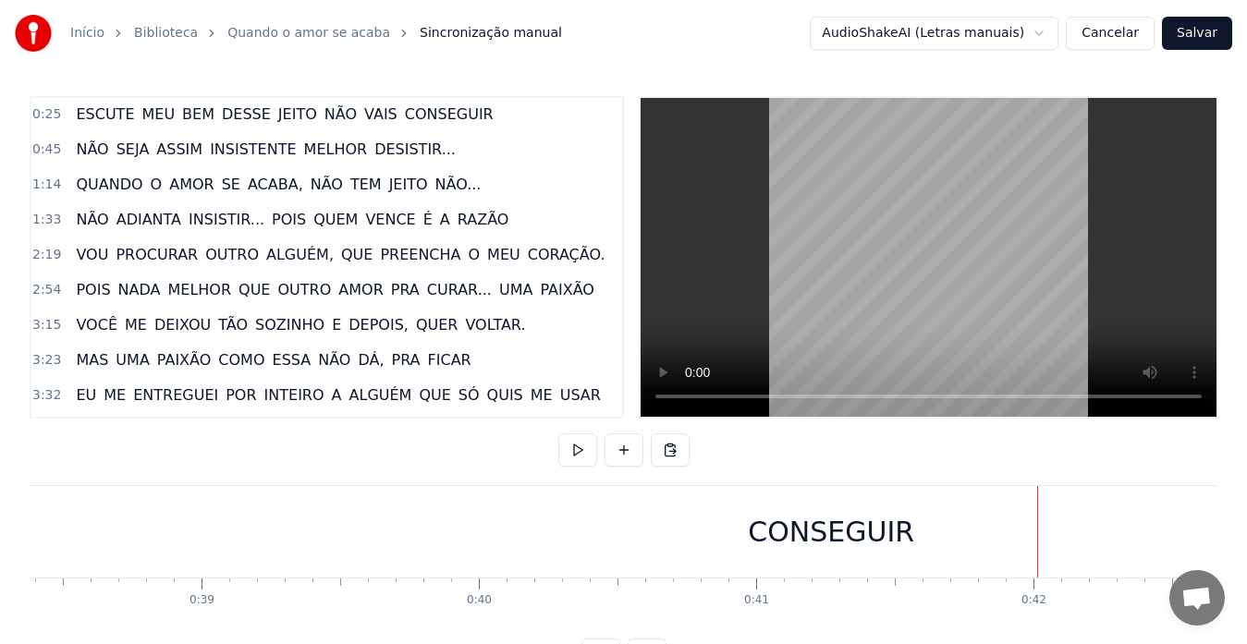
scroll to position [0, 0]
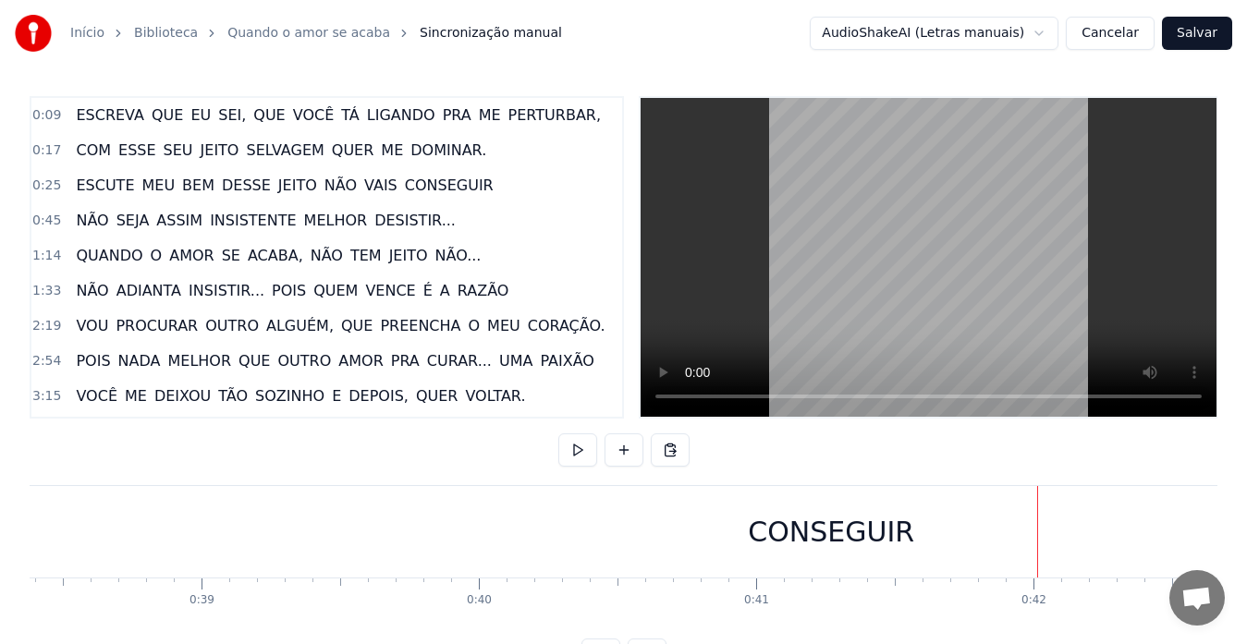
click at [215, 150] on span "JEITO" at bounding box center [220, 150] width 43 height 21
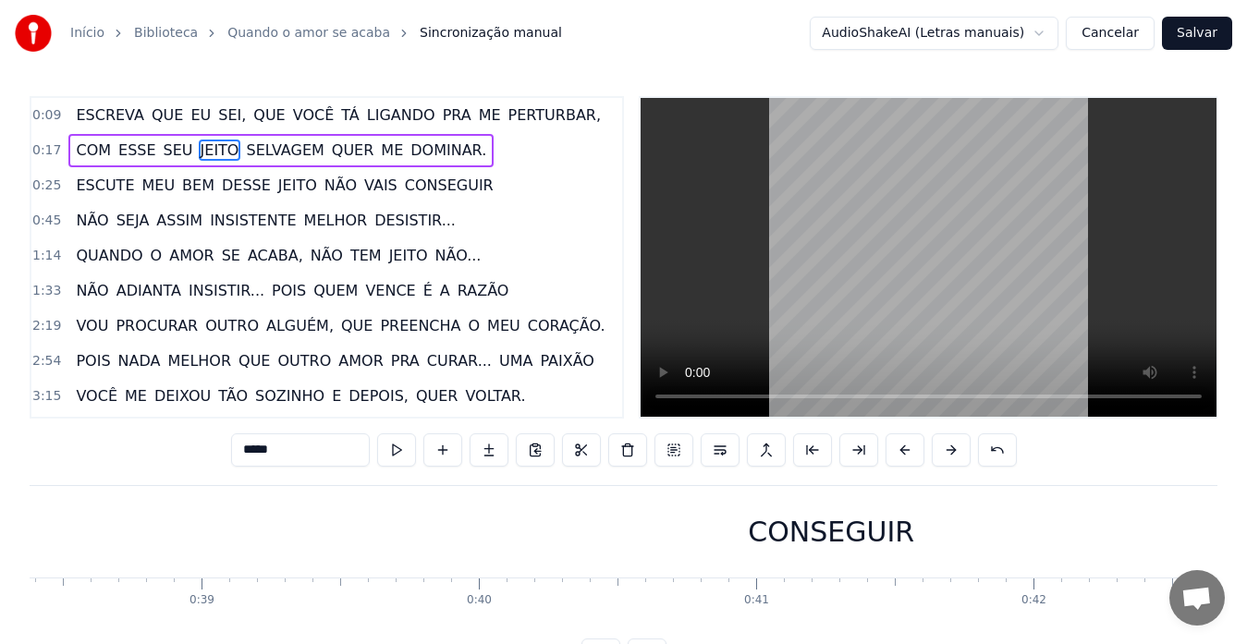
scroll to position [0, 5192]
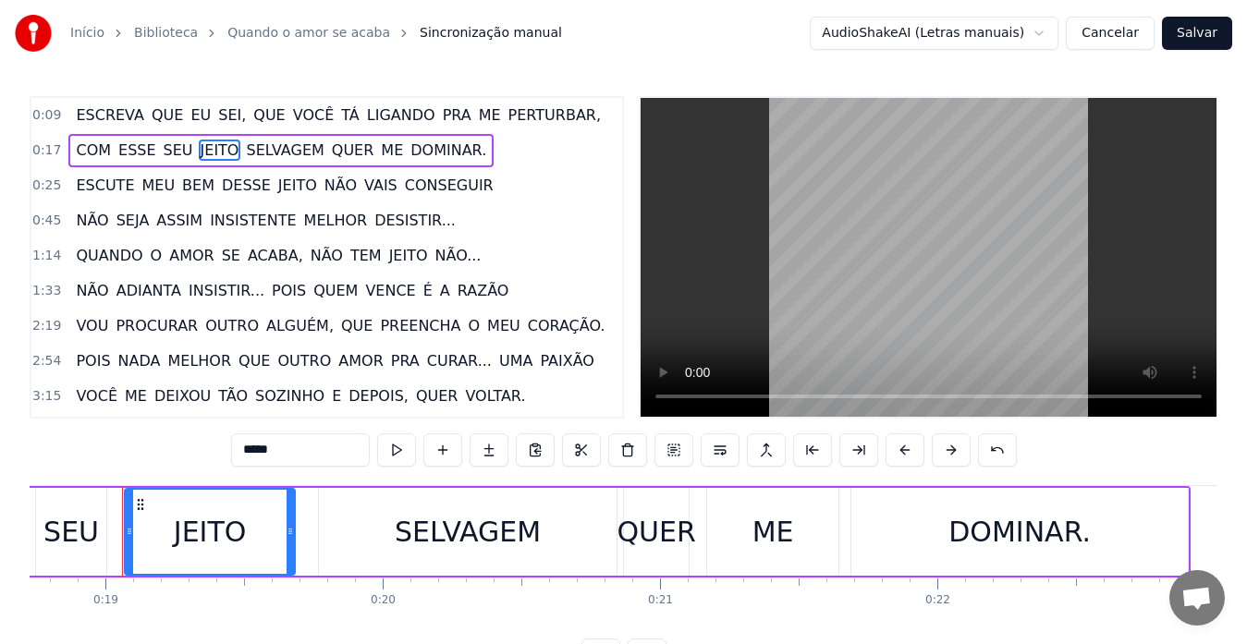
click at [223, 178] on span "DESSE" at bounding box center [246, 185] width 53 height 21
type input "*****"
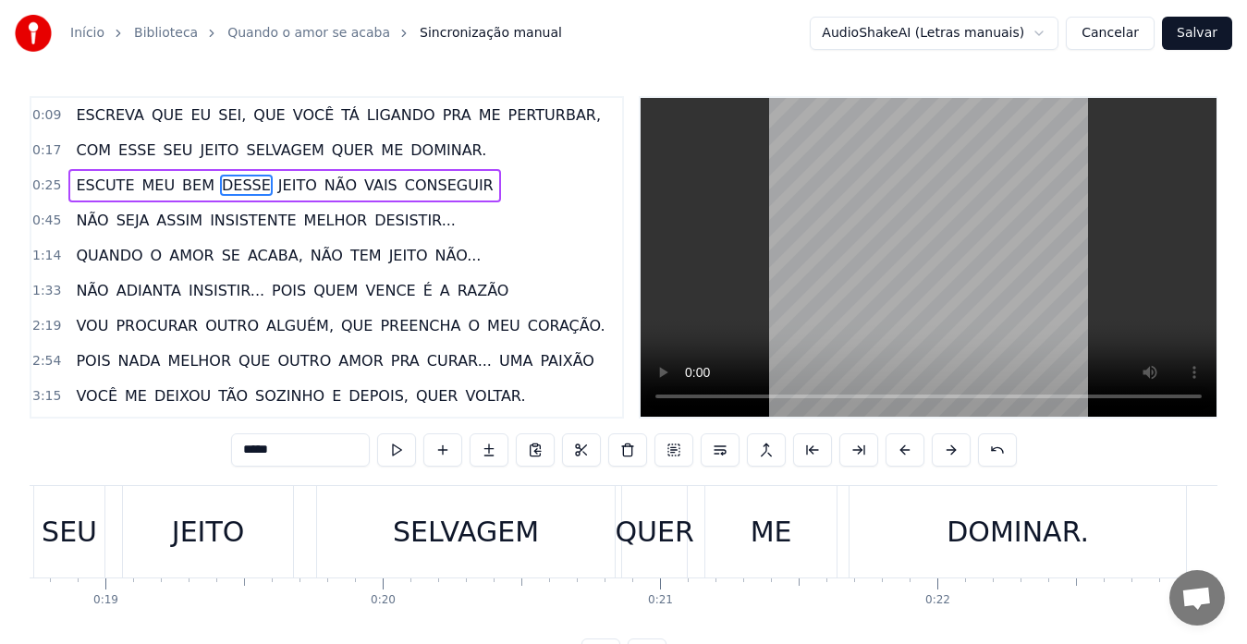
scroll to position [0, 7643]
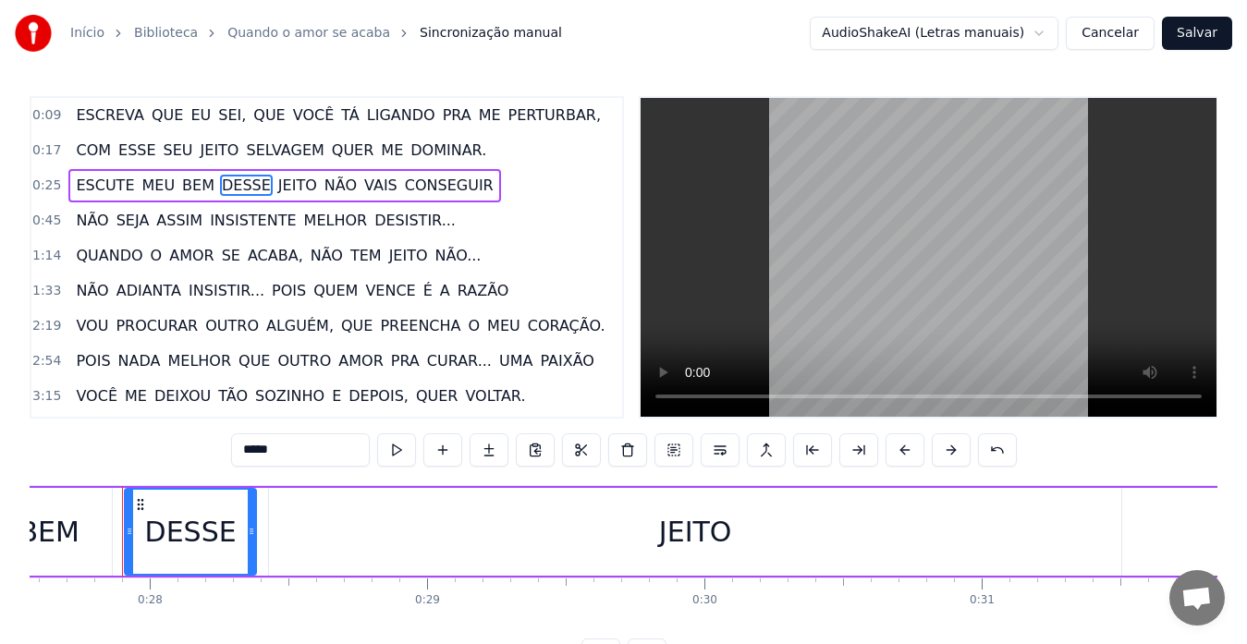
click at [1053, 30] on html "Início Biblioteca Quando o amor se acaba Sincronização manual AudioShakeAI (Let…" at bounding box center [623, 350] width 1247 height 701
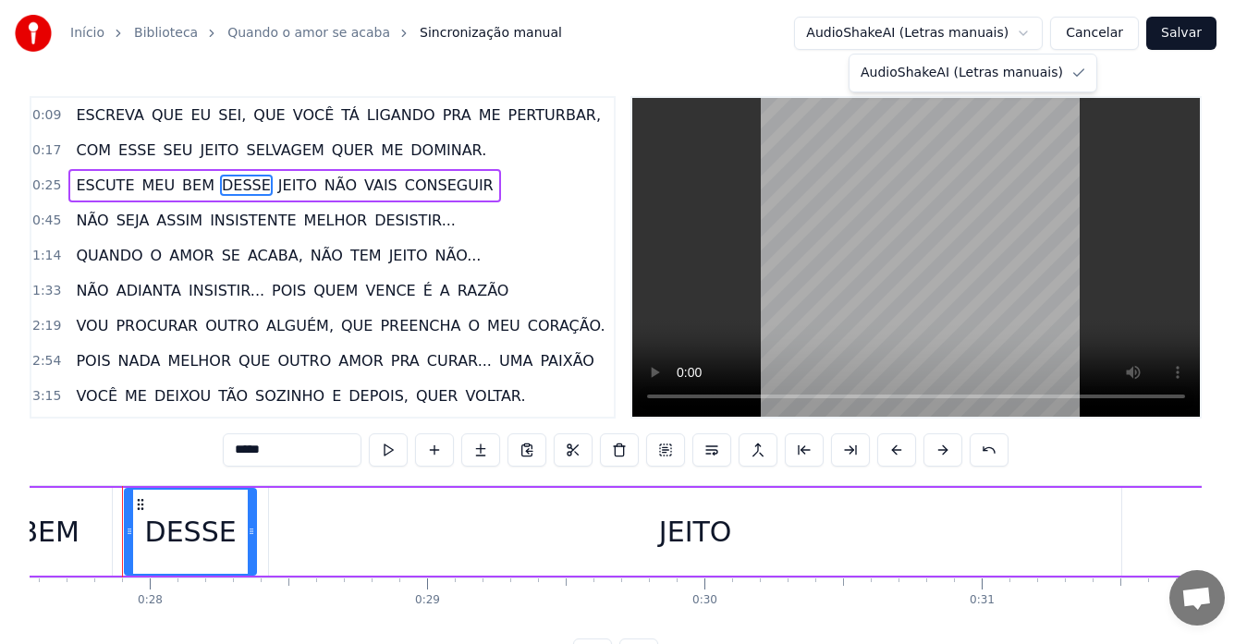
click at [1053, 30] on html "Início Biblioteca Quando o amor se acaba Sincronização manual AudioShakeAI (Let…" at bounding box center [623, 350] width 1247 height 701
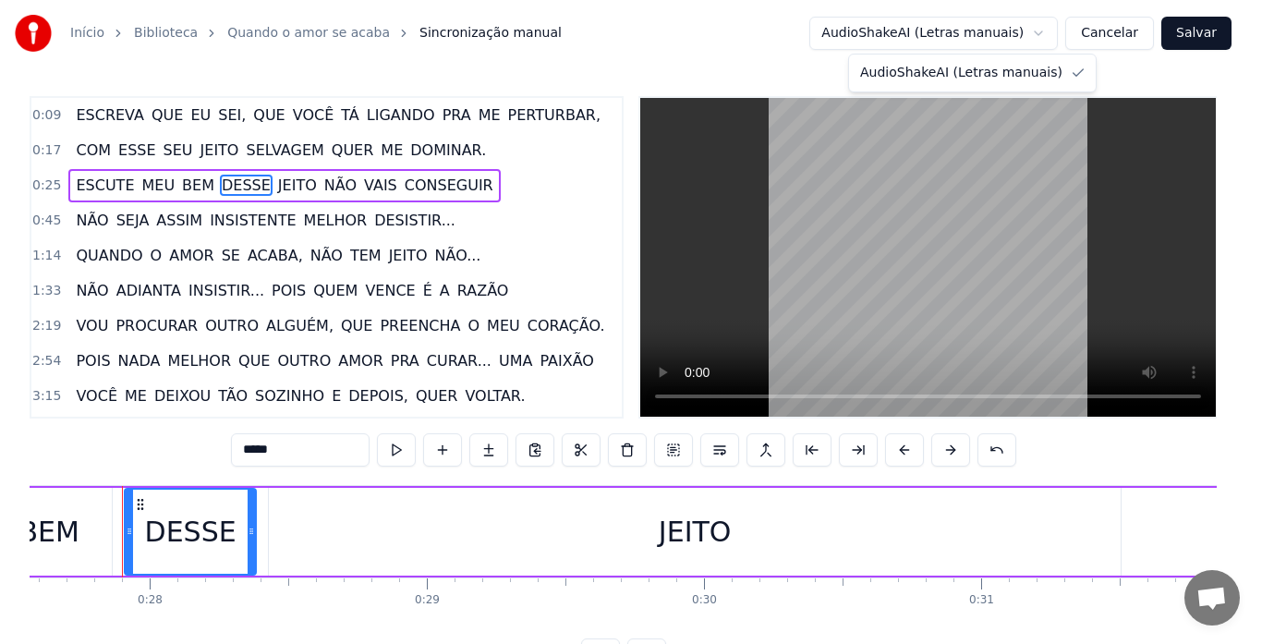
click at [48, 153] on html "Início Biblioteca Quando o amor se acaba Sincronização manual AudioShakeAI (Let…" at bounding box center [631, 350] width 1262 height 701
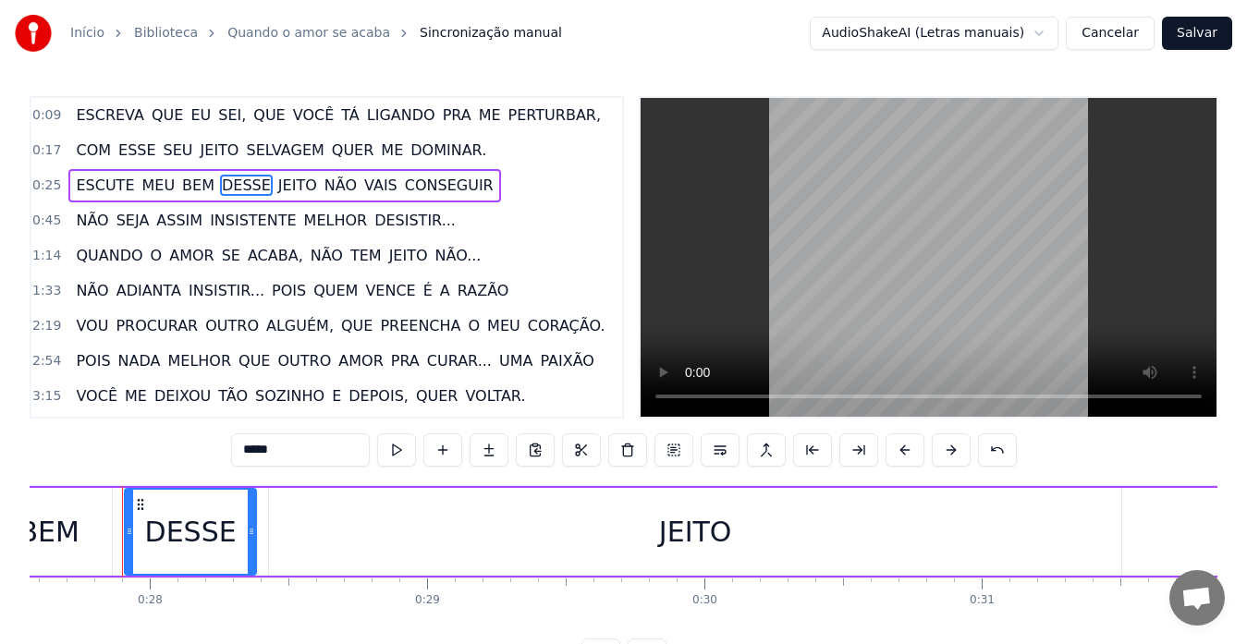
click at [48, 153] on span "0:17" at bounding box center [46, 150] width 29 height 18
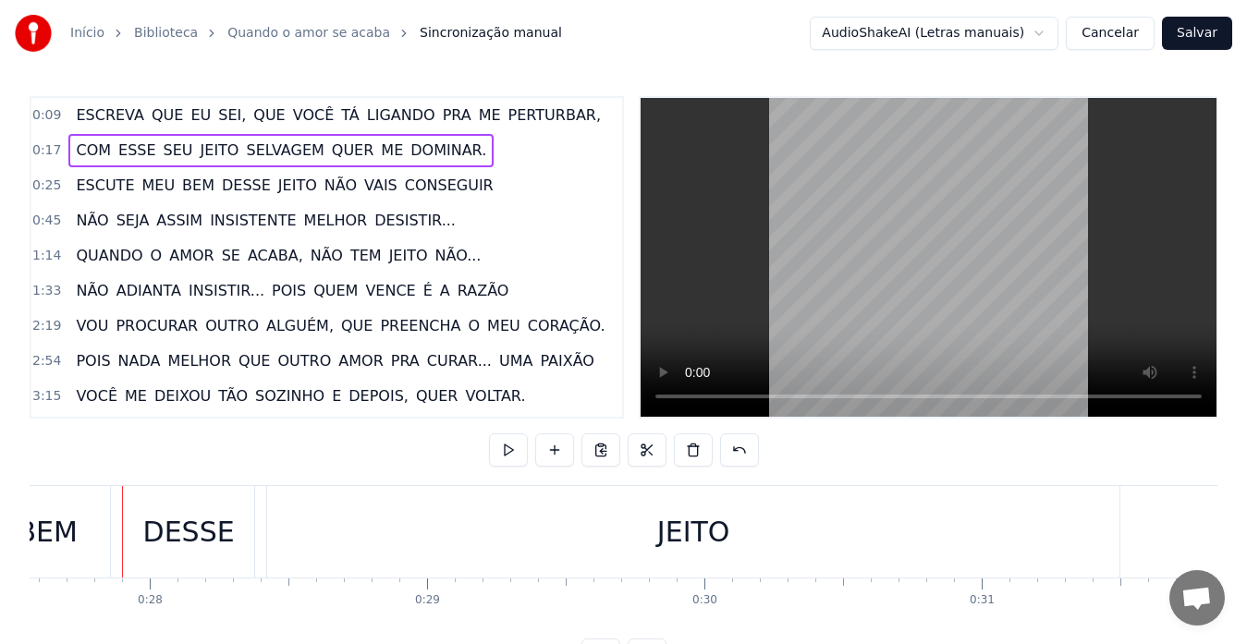
scroll to position [0, 4765]
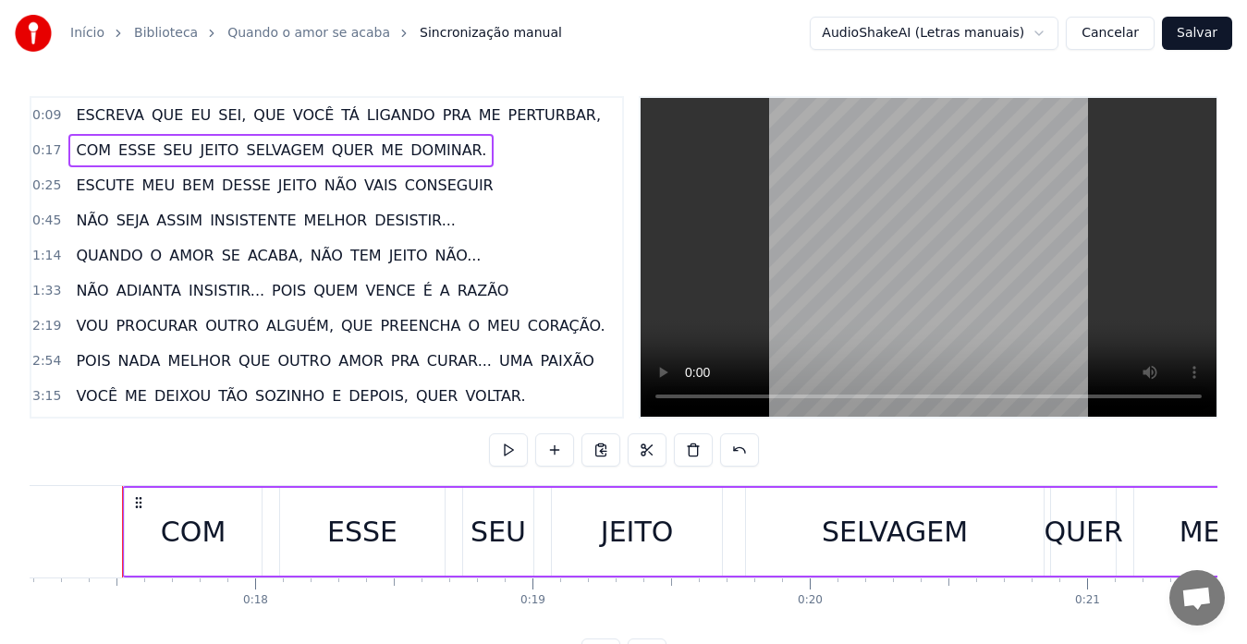
drag, startPoint x: 196, startPoint y: 552, endPoint x: 143, endPoint y: 548, distance: 52.8
click at [143, 548] on div "COM" at bounding box center [193, 532] width 137 height 88
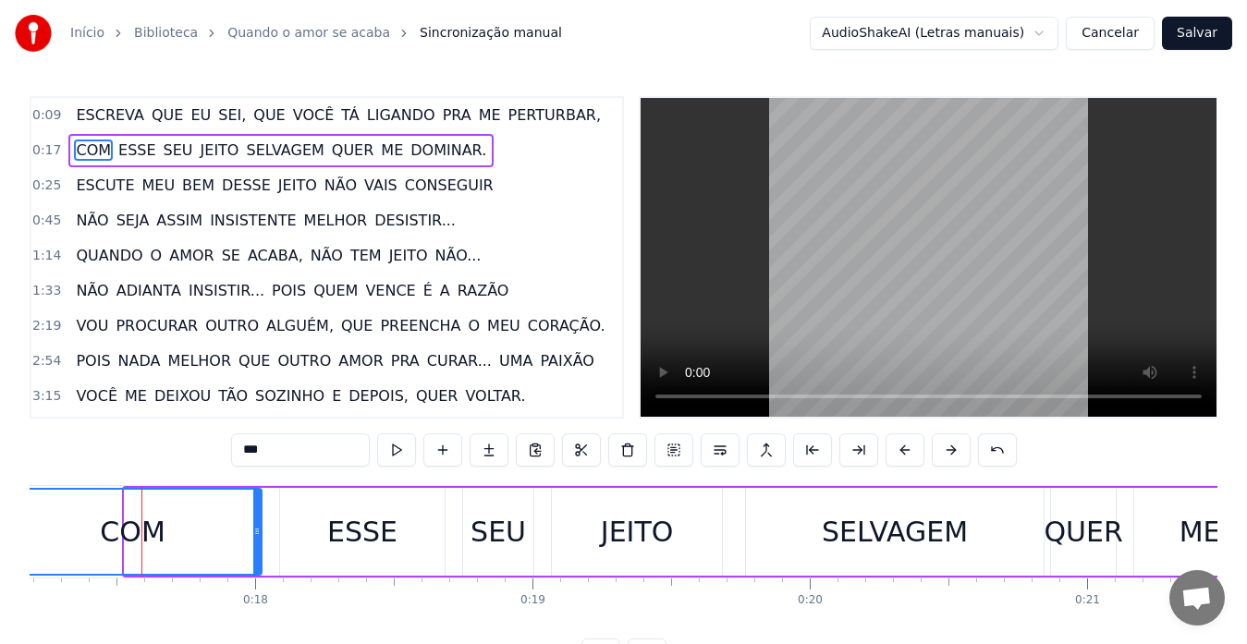
drag, startPoint x: 131, startPoint y: 546, endPoint x: 10, endPoint y: 539, distance: 121.3
click at [10, 539] on div "Início Biblioteca Quando o amor se acaba Sincronização manual AudioShakeAI (Let…" at bounding box center [623, 336] width 1247 height 672
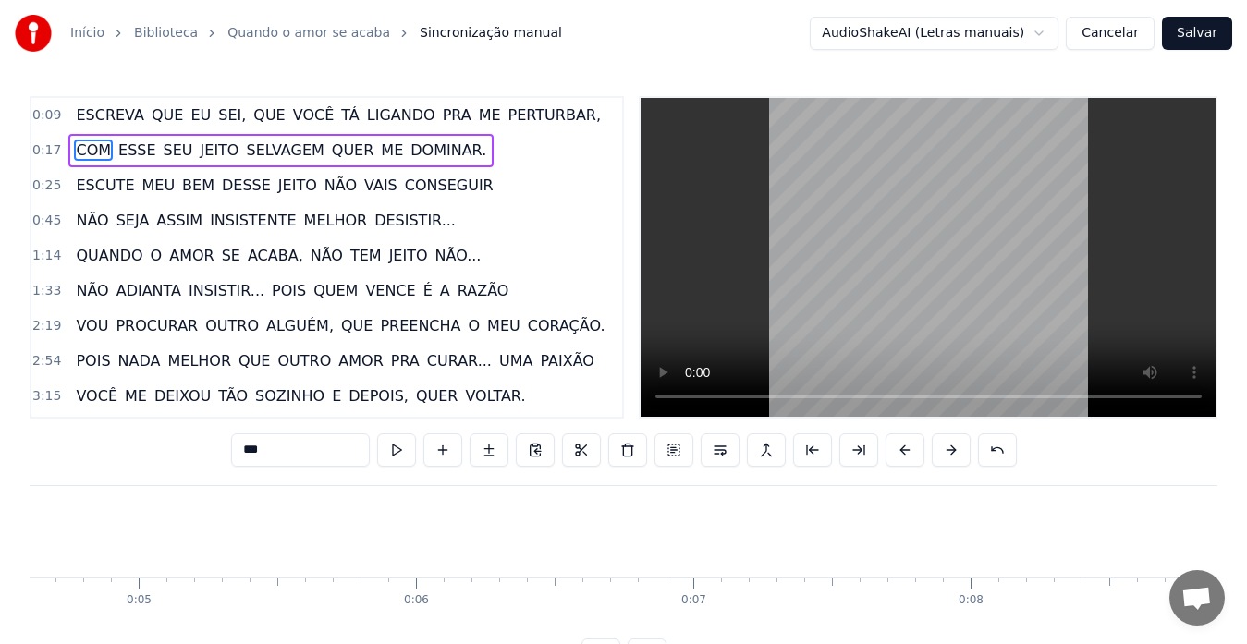
scroll to position [0, 0]
click at [291, 110] on span "VOCÊ" at bounding box center [313, 114] width 45 height 21
type input "****"
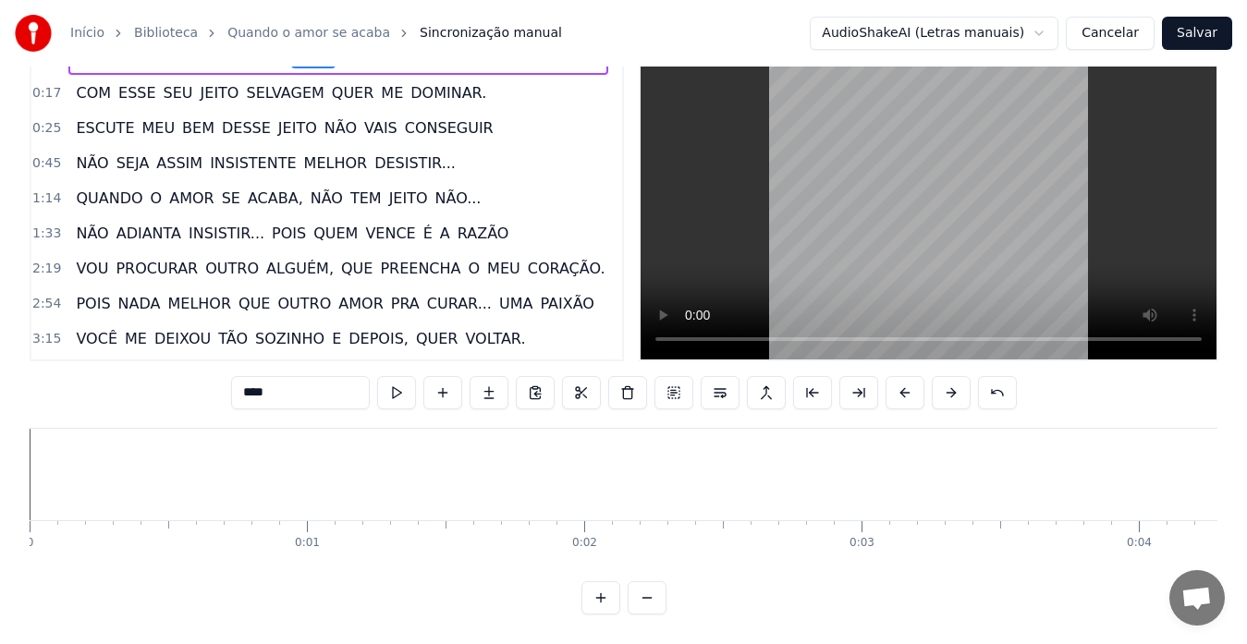
scroll to position [73, 0]
click at [652, 593] on button at bounding box center [646, 597] width 39 height 33
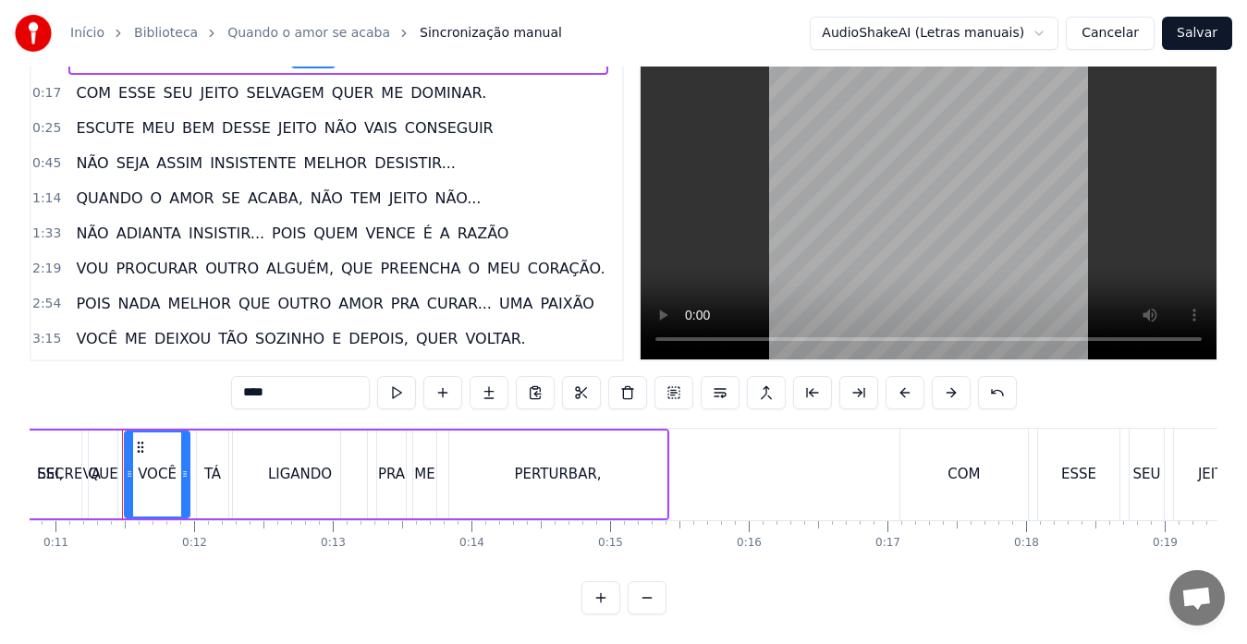
click at [650, 597] on button at bounding box center [646, 597] width 39 height 33
click at [650, 597] on div at bounding box center [623, 597] width 85 height 33
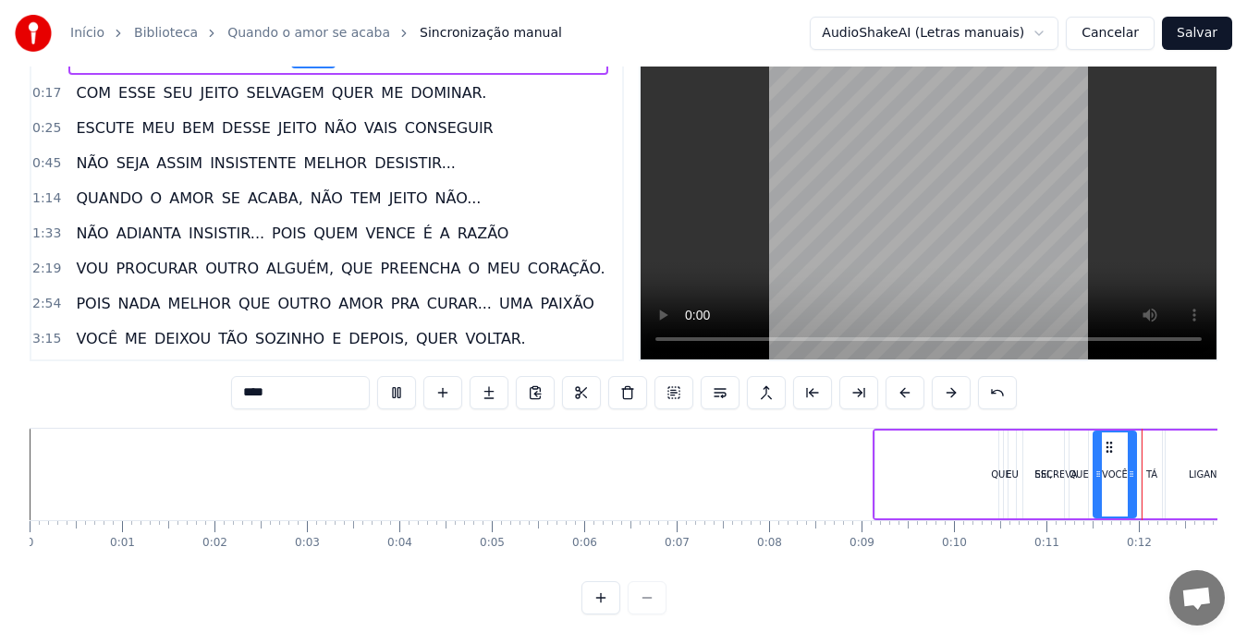
scroll to position [0, 1011]
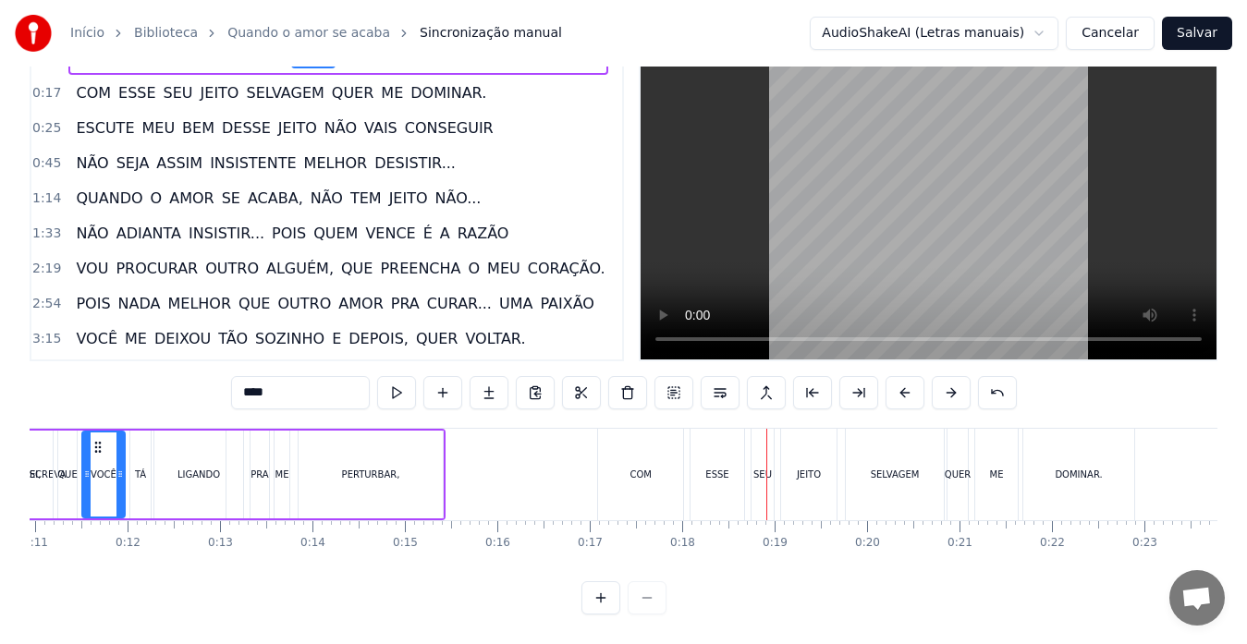
click at [627, 429] on div "COM" at bounding box center [640, 474] width 85 height 91
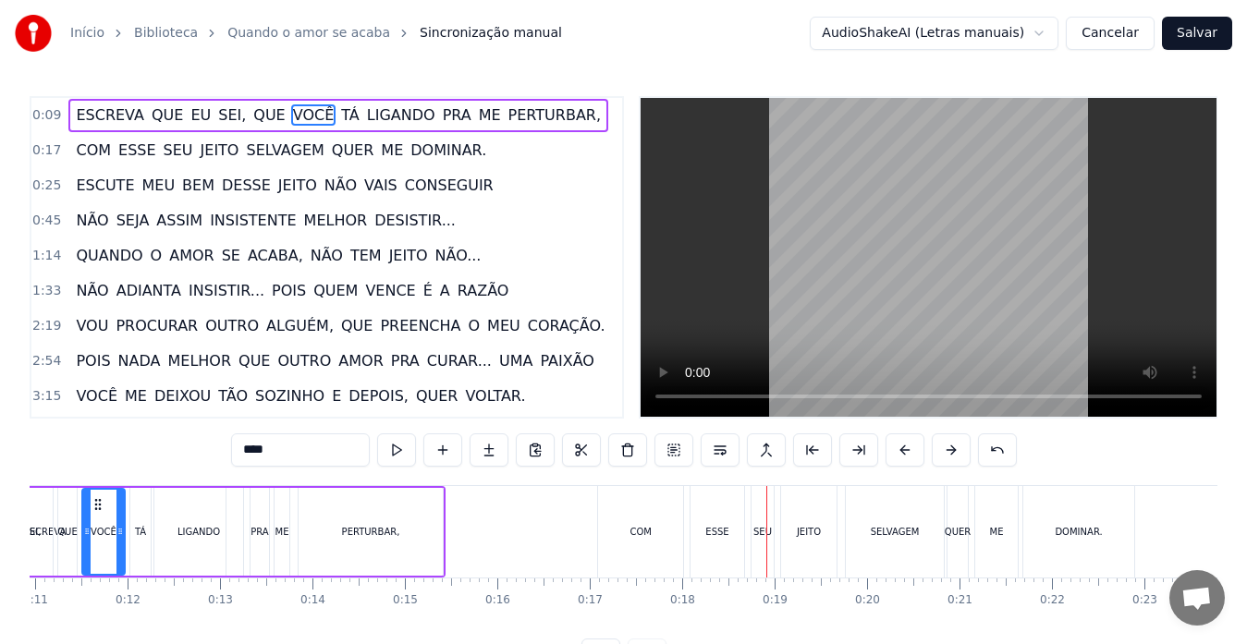
type input "***"
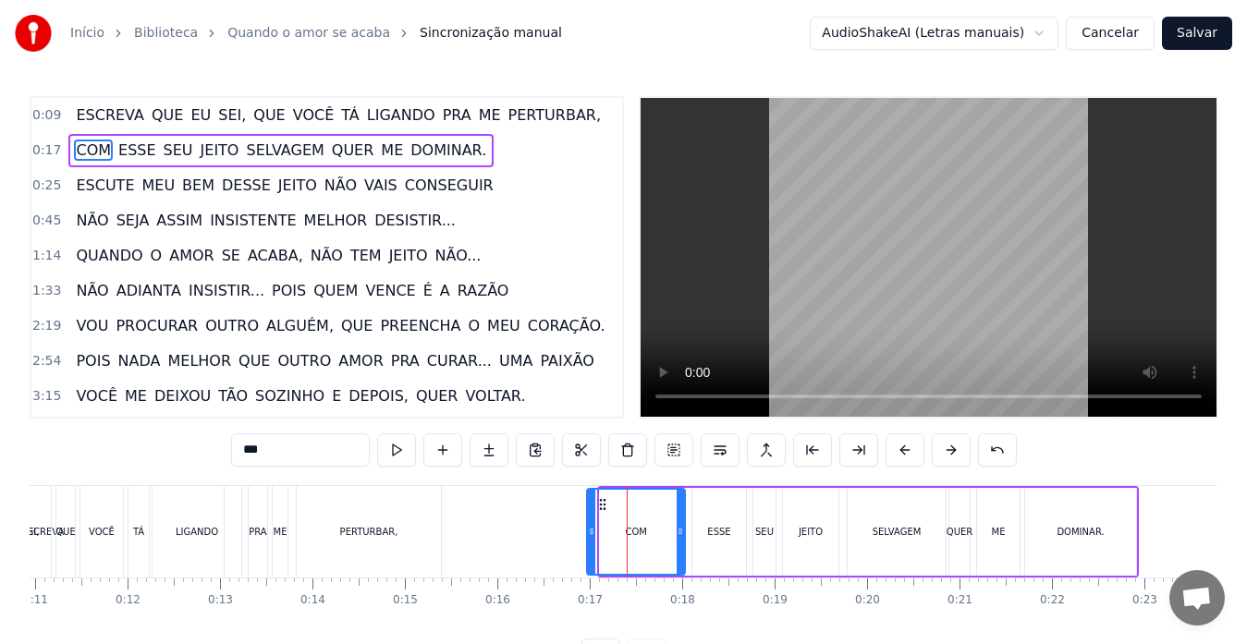
drag, startPoint x: 601, startPoint y: 530, endPoint x: 588, endPoint y: 533, distance: 13.2
click at [588, 533] on icon at bounding box center [591, 531] width 7 height 15
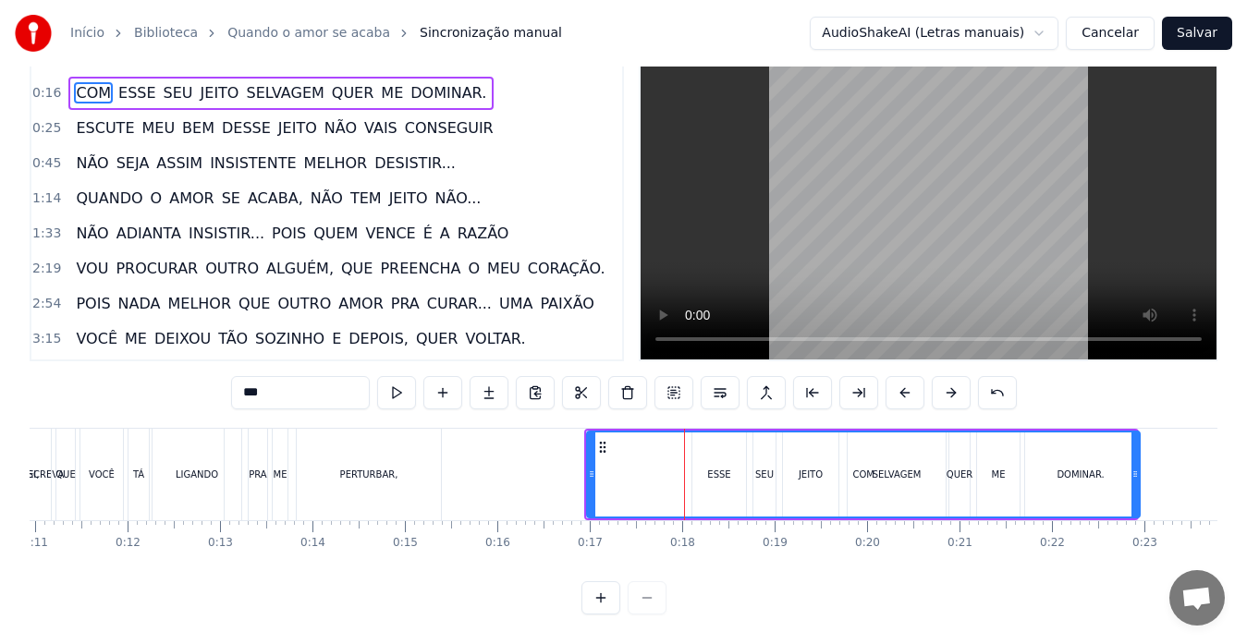
drag, startPoint x: 679, startPoint y: 459, endPoint x: 1134, endPoint y: 426, distance: 455.9
click at [1134, 432] on div at bounding box center [1134, 474] width 7 height 84
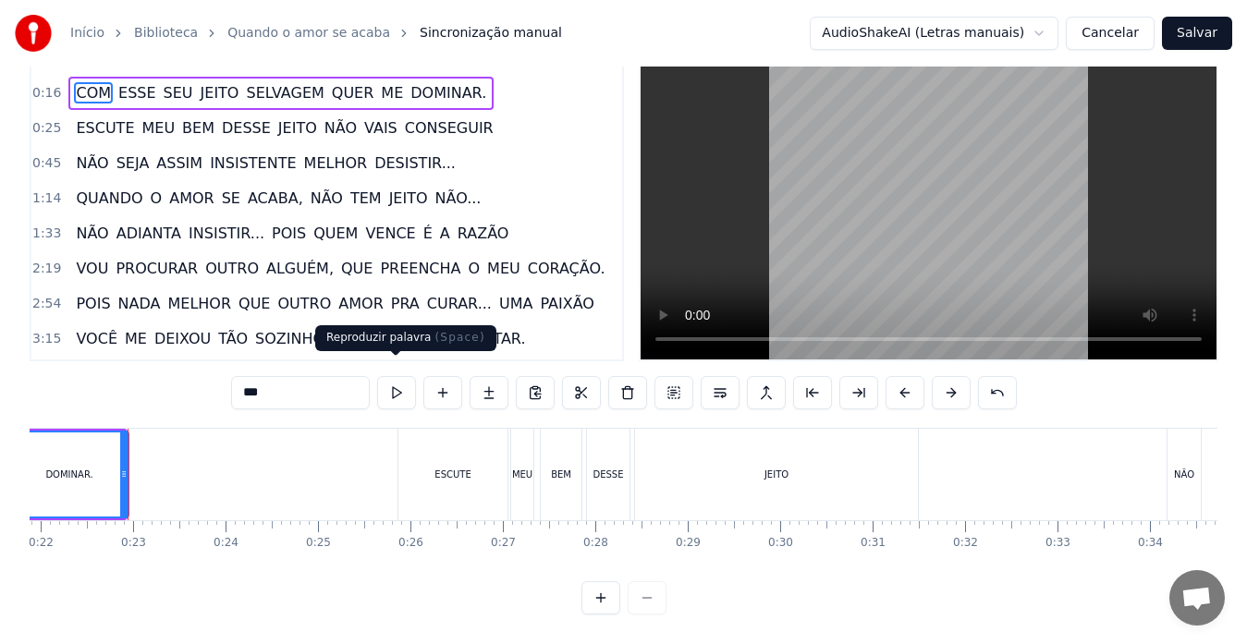
click at [394, 379] on button at bounding box center [396, 392] width 39 height 33
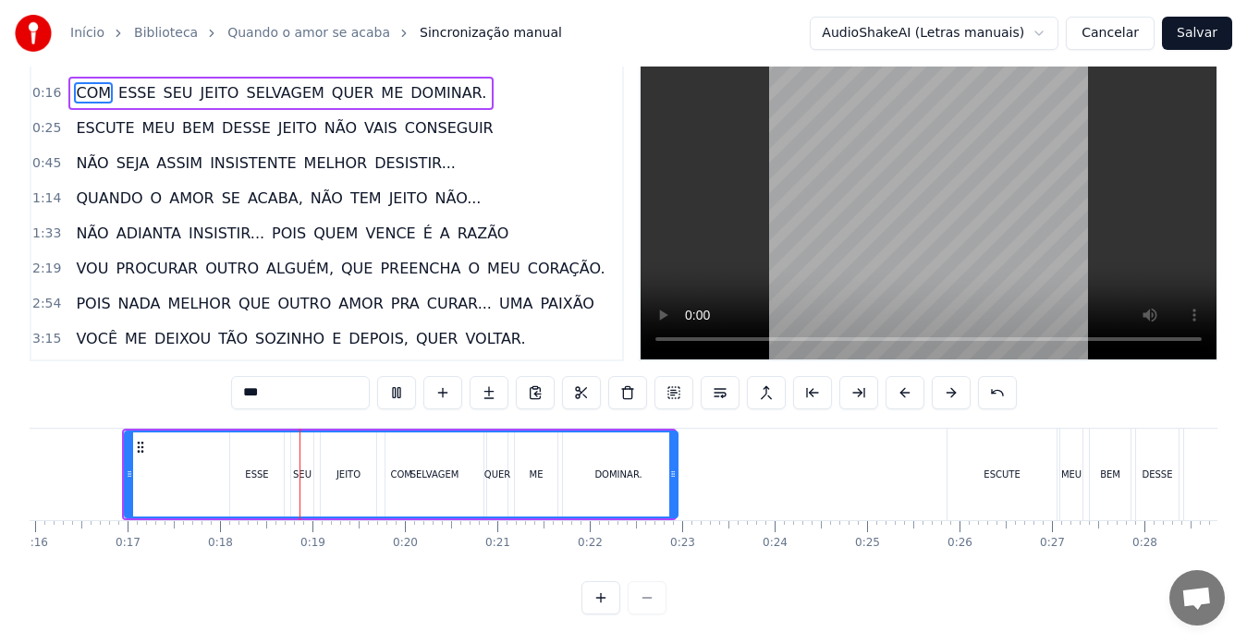
click at [518, 449] on div "COM" at bounding box center [401, 474] width 551 height 84
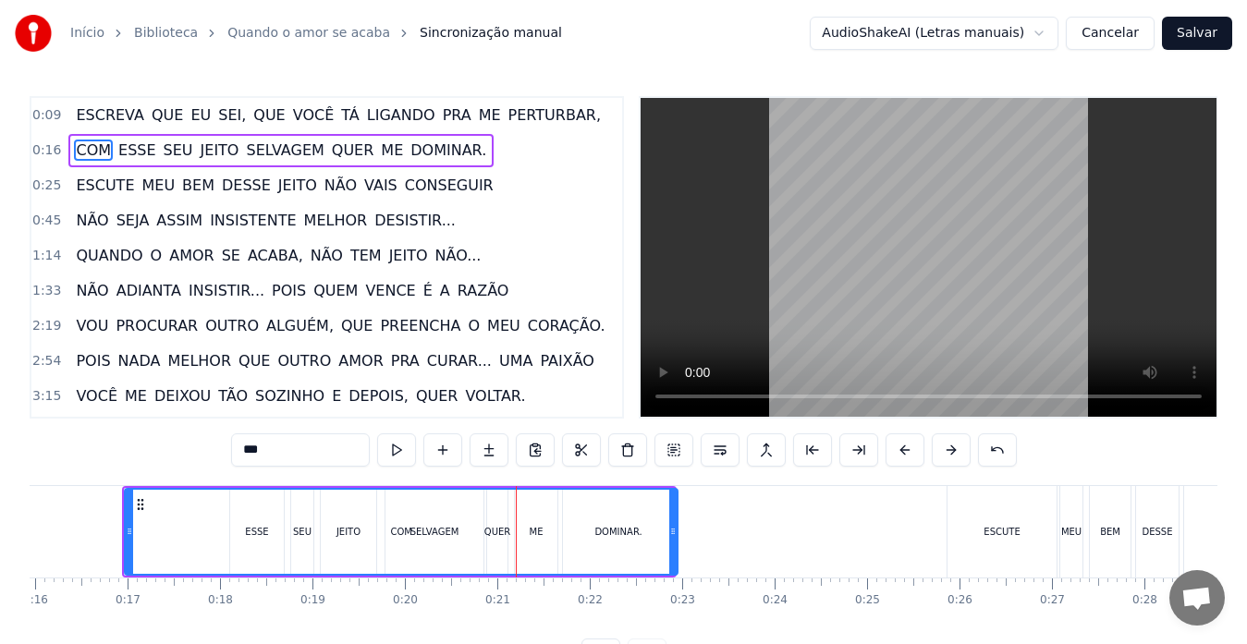
click at [518, 449] on button at bounding box center [535, 449] width 39 height 33
click at [510, 505] on div "COM" at bounding box center [401, 532] width 551 height 84
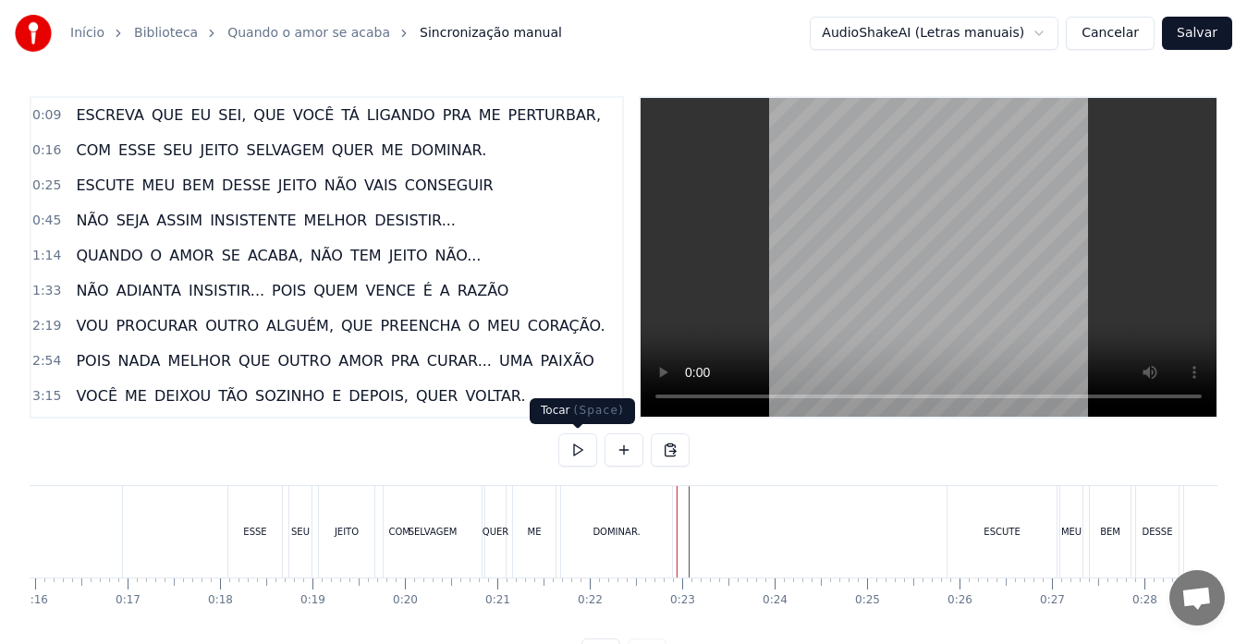
click at [581, 447] on button at bounding box center [577, 449] width 39 height 33
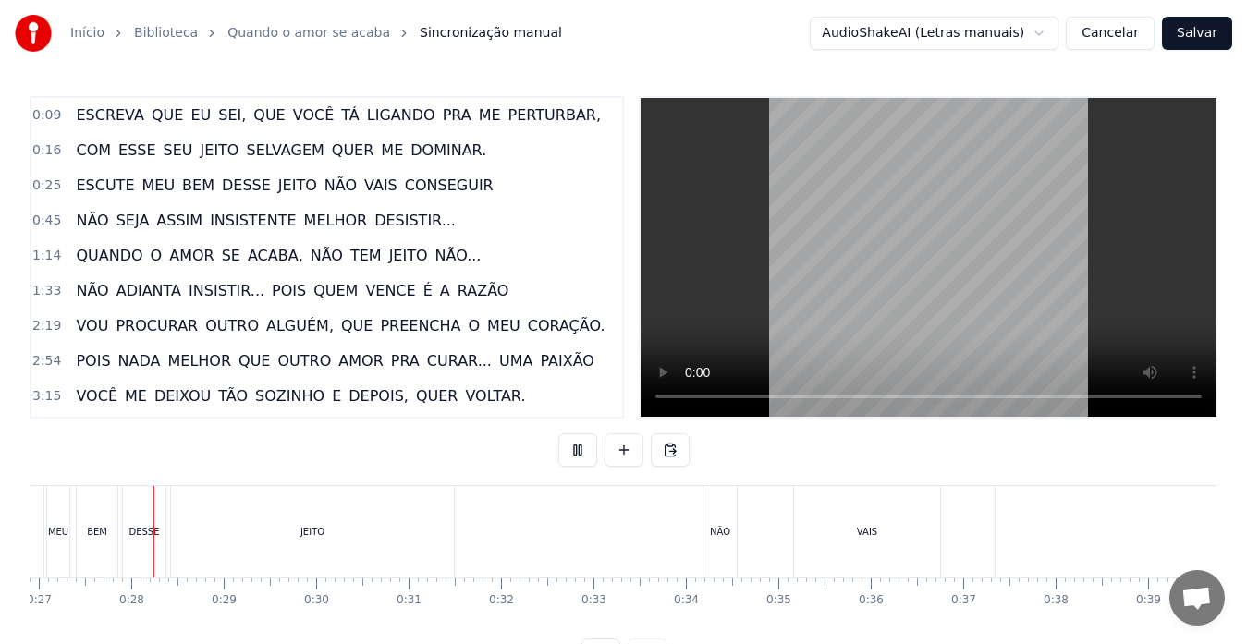
click at [581, 447] on button at bounding box center [577, 449] width 39 height 33
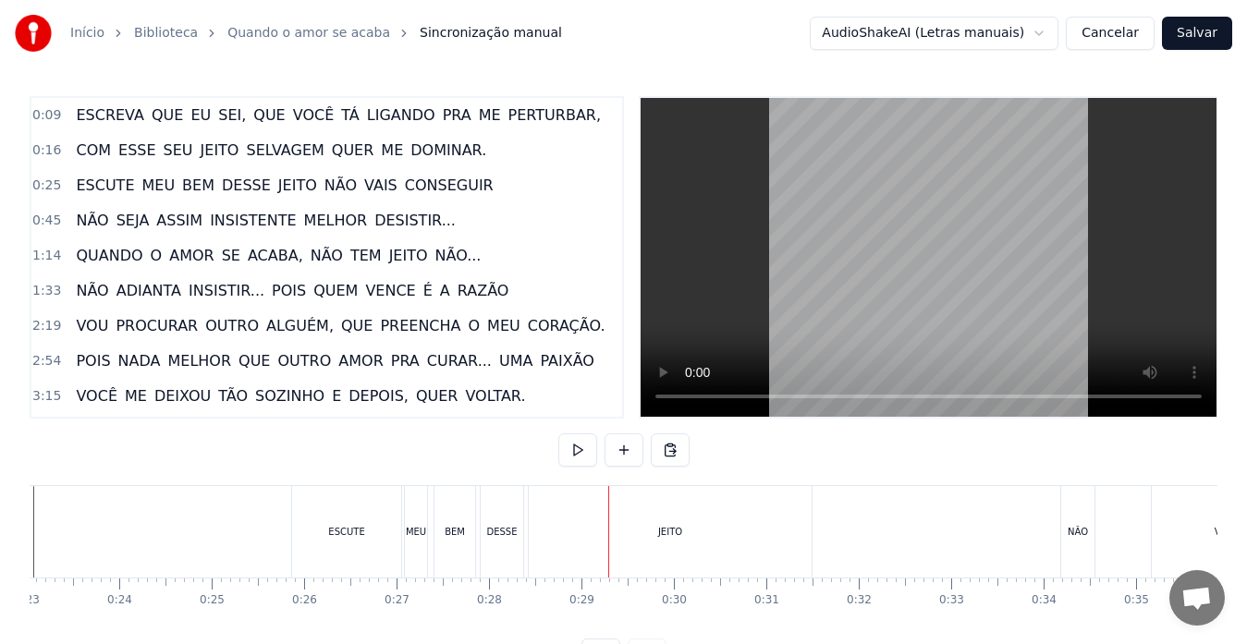
scroll to position [0, 2093]
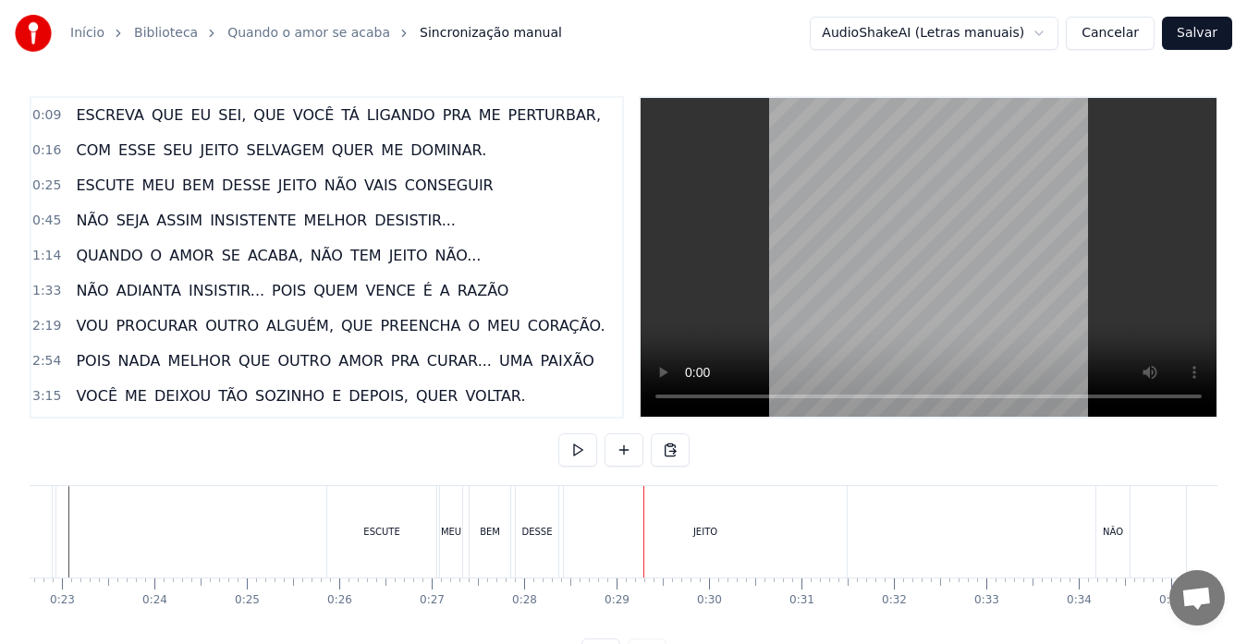
click at [345, 541] on div "ESCUTE" at bounding box center [381, 531] width 109 height 91
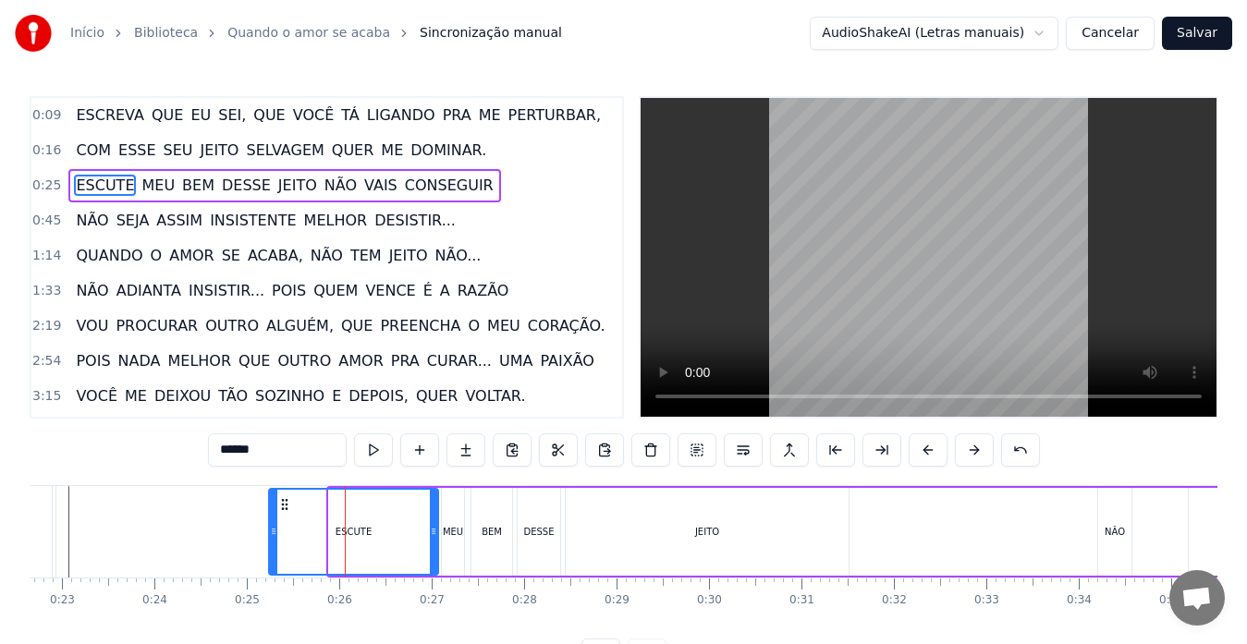
drag, startPoint x: 335, startPoint y: 529, endPoint x: 274, endPoint y: 535, distance: 60.4
click at [274, 535] on icon at bounding box center [273, 531] width 7 height 15
click at [344, 526] on div "ESCUTE" at bounding box center [353, 532] width 36 height 14
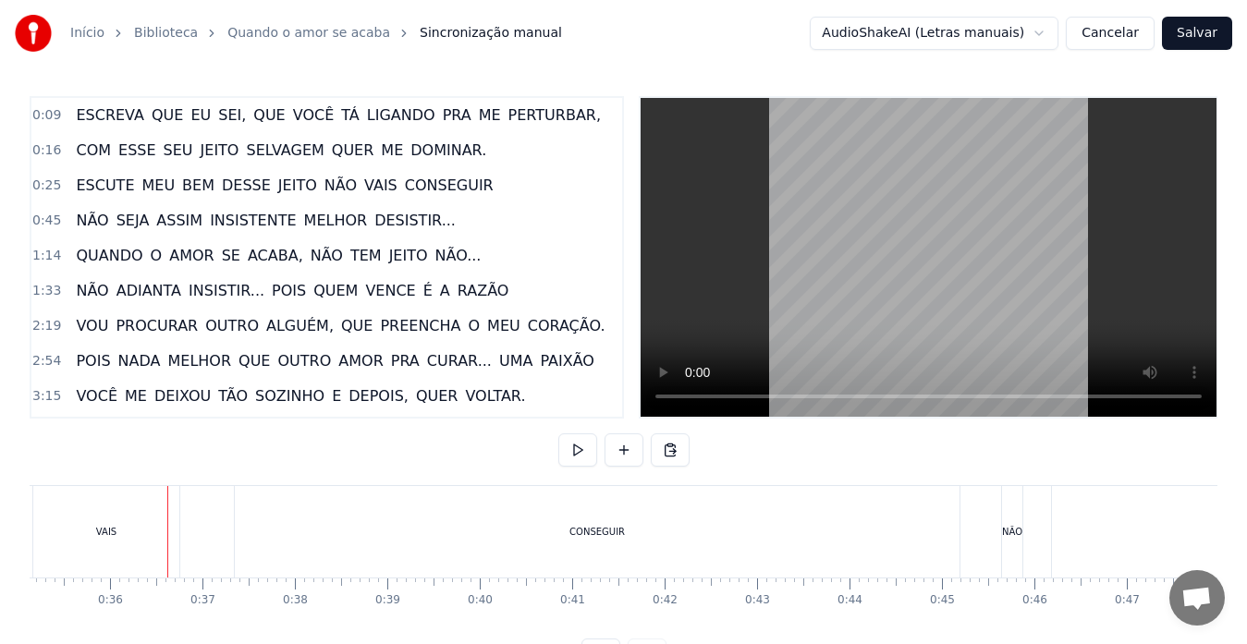
scroll to position [0, 3210]
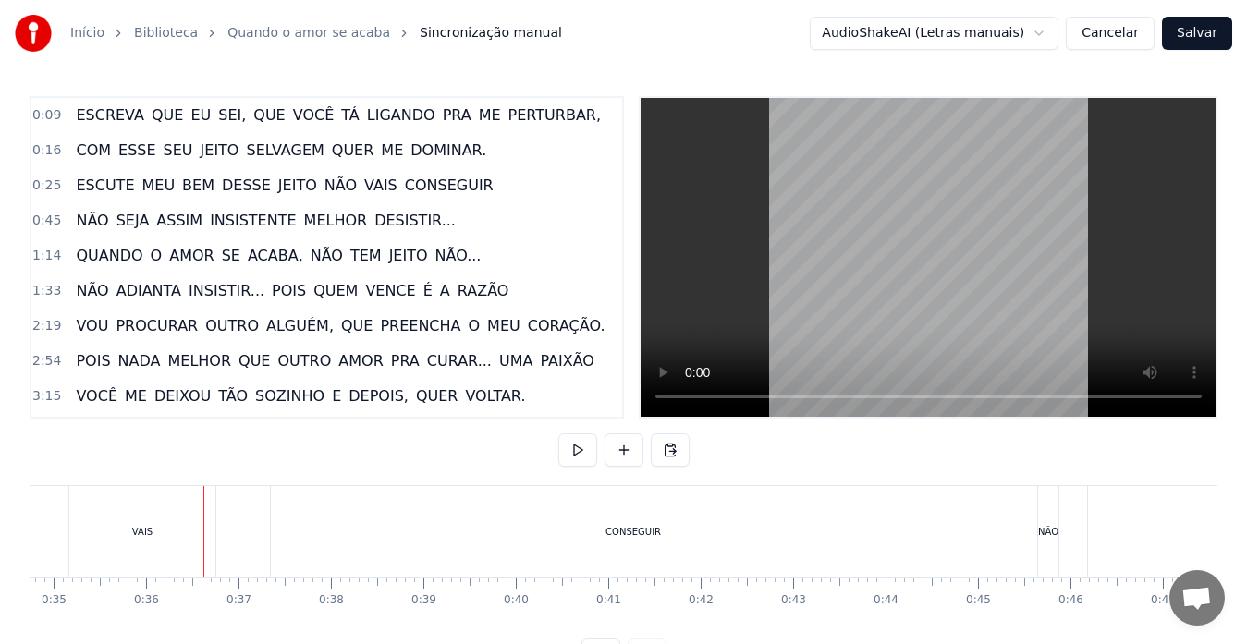
drag, startPoint x: 634, startPoint y: 530, endPoint x: 532, endPoint y: 535, distance: 101.8
click at [532, 535] on div "CONSEGUIR" at bounding box center [633, 531] width 725 height 91
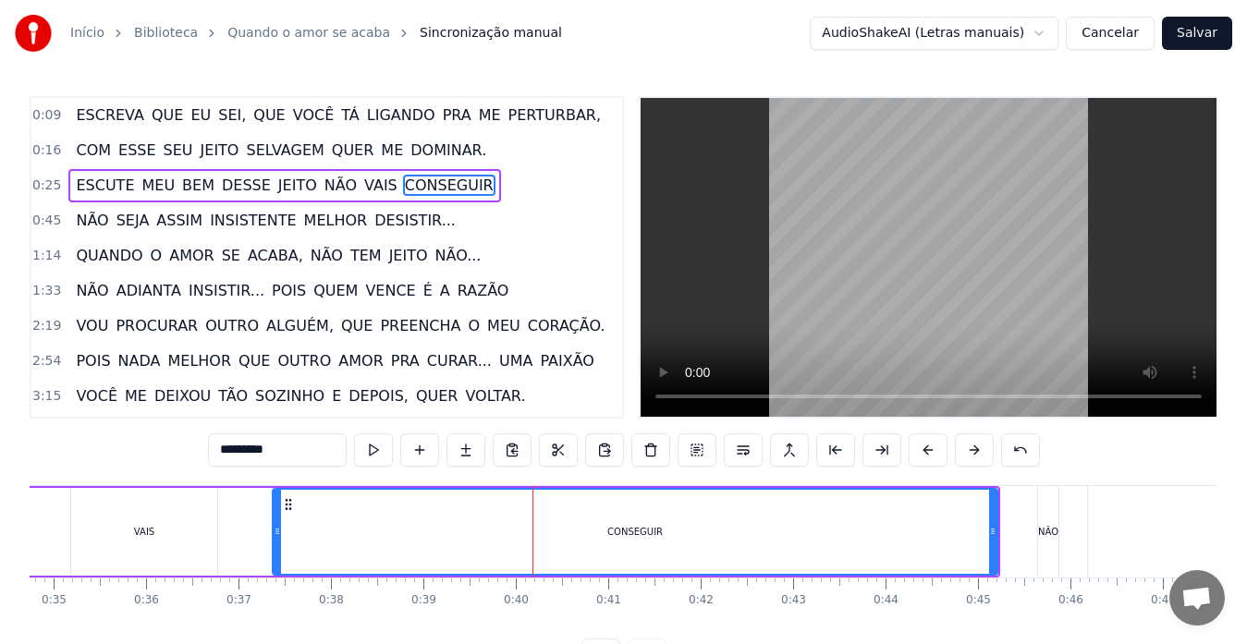
click at [554, 525] on div "CONSEGUIR" at bounding box center [635, 532] width 723 height 84
drag, startPoint x: 554, startPoint y: 525, endPoint x: 490, endPoint y: 523, distance: 64.7
click at [490, 523] on div "CONSEGUIR" at bounding box center [635, 532] width 723 height 84
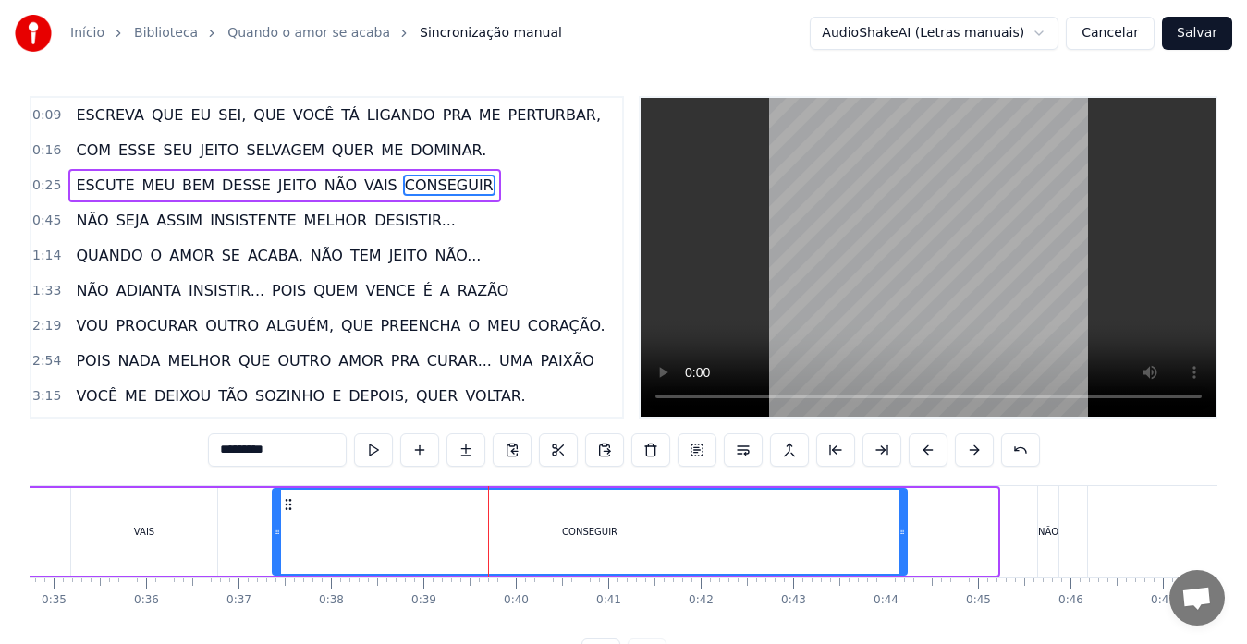
drag, startPoint x: 996, startPoint y: 526, endPoint x: 906, endPoint y: 543, distance: 92.3
click at [906, 543] on div at bounding box center [901, 532] width 7 height 84
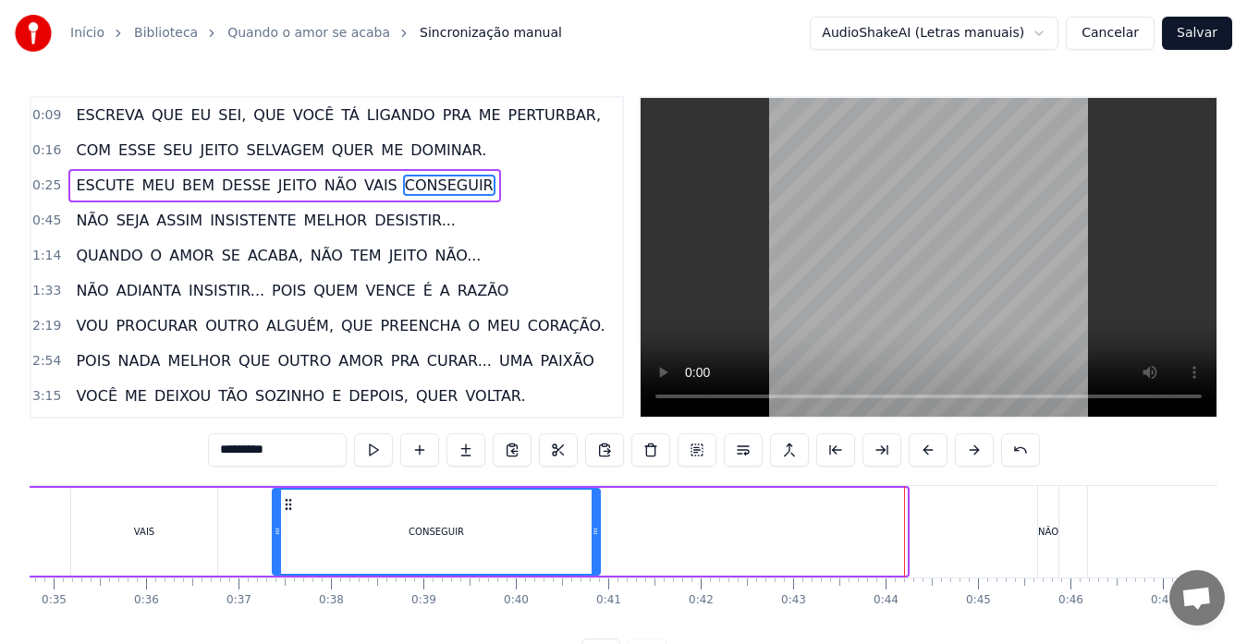
drag, startPoint x: 906, startPoint y: 543, endPoint x: 599, endPoint y: 554, distance: 307.0
click at [599, 554] on div at bounding box center [594, 532] width 7 height 84
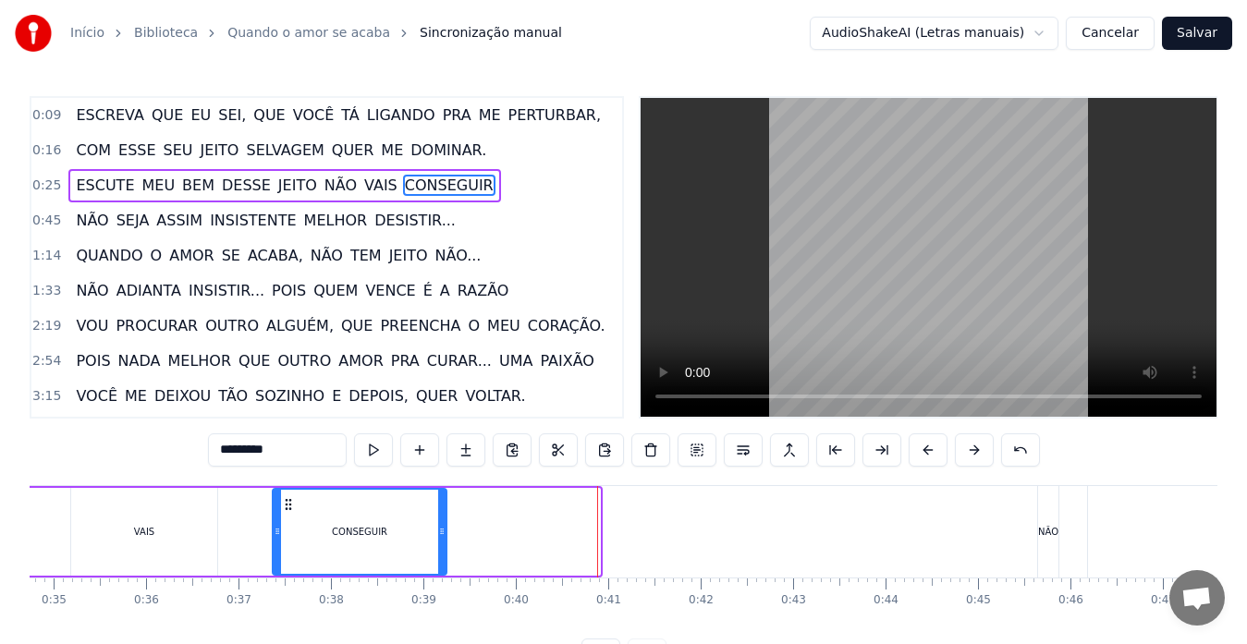
drag, startPoint x: 599, startPoint y: 554, endPoint x: 445, endPoint y: 546, distance: 153.6
click at [445, 546] on div at bounding box center [441, 532] width 7 height 84
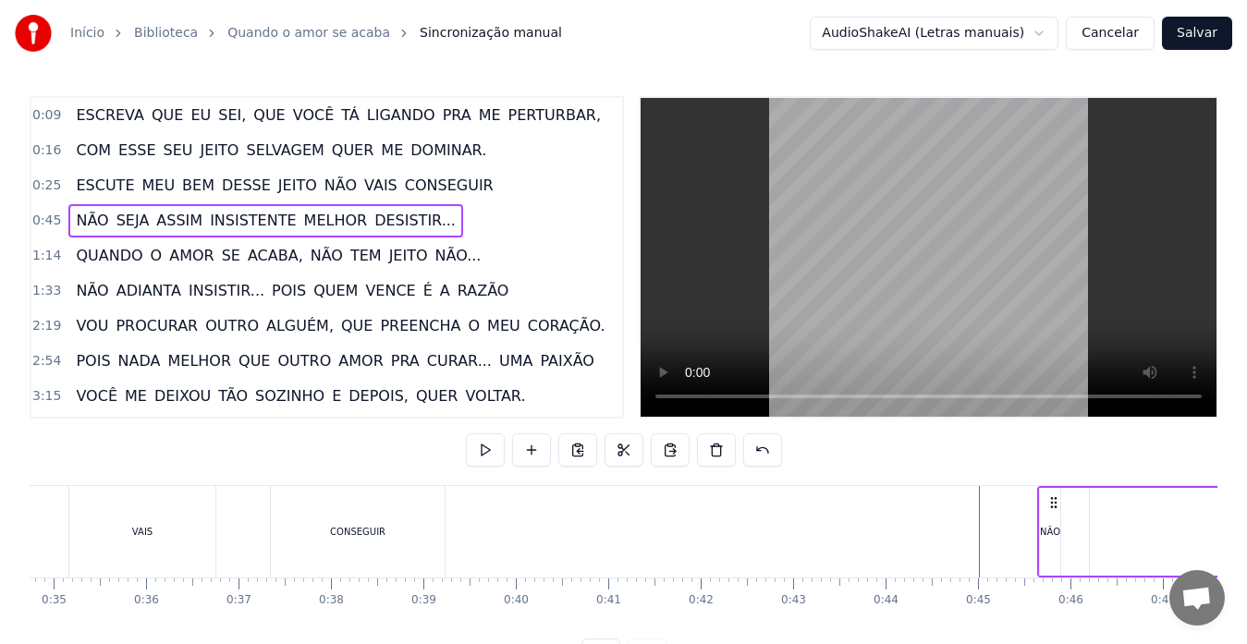
click at [1040, 530] on div "NÃO" at bounding box center [1050, 532] width 20 height 14
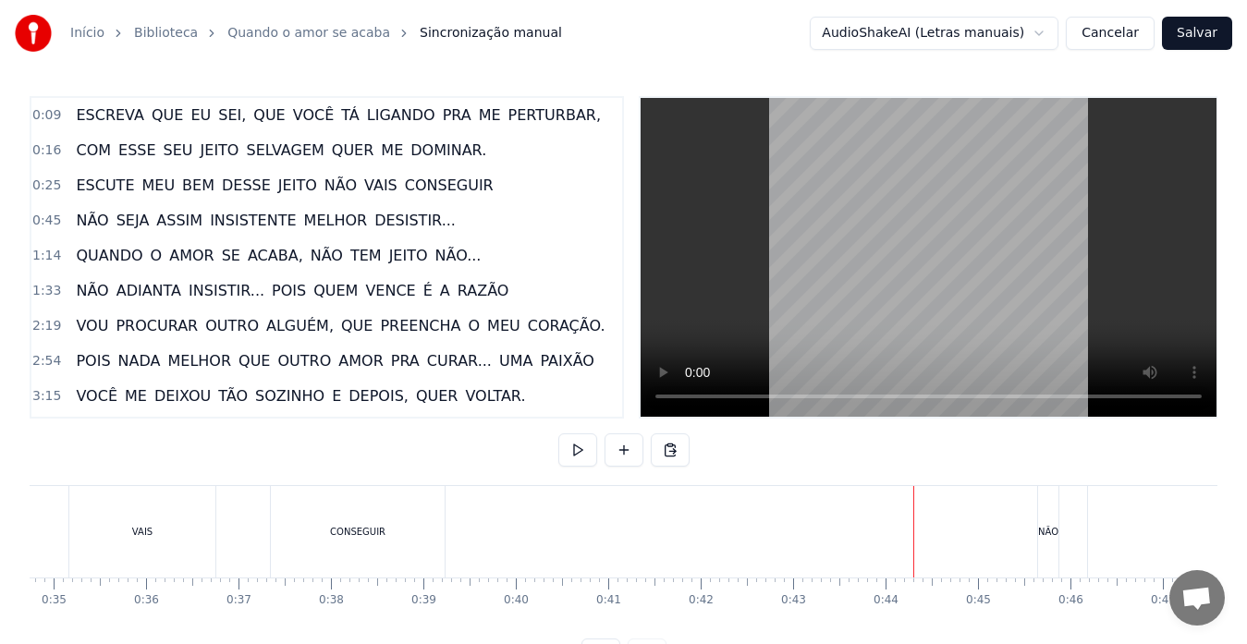
click at [1050, 540] on div "NÃO" at bounding box center [1048, 531] width 20 height 91
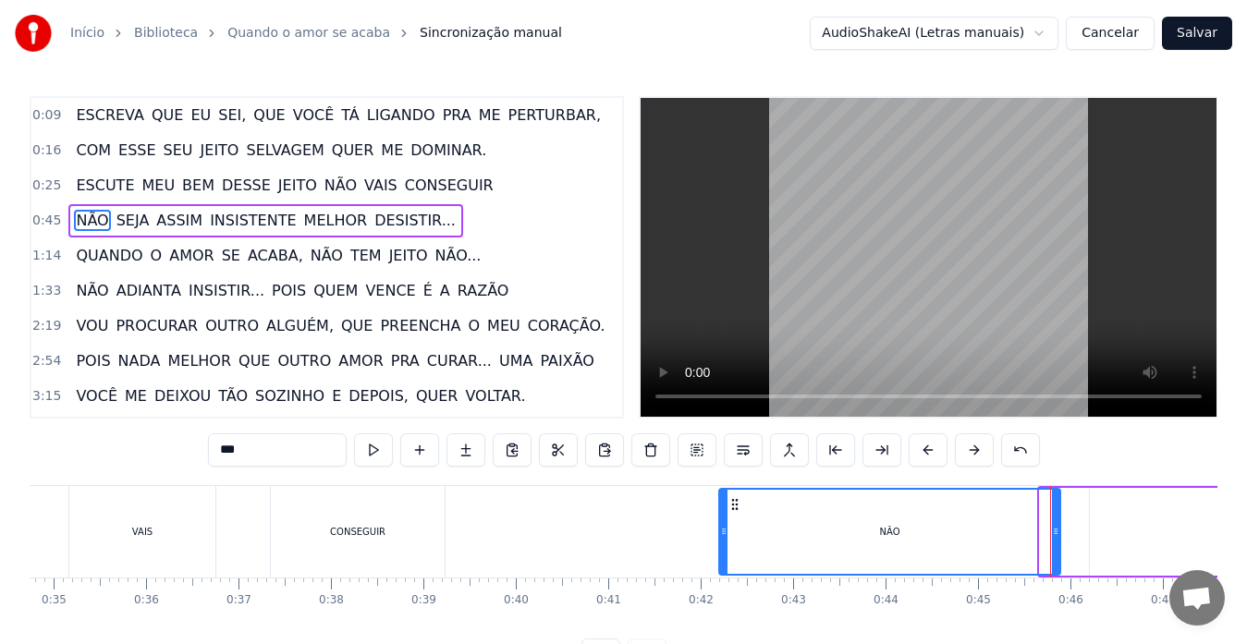
drag, startPoint x: 1045, startPoint y: 532, endPoint x: 725, endPoint y: 536, distance: 320.7
click at [725, 536] on icon at bounding box center [723, 531] width 7 height 15
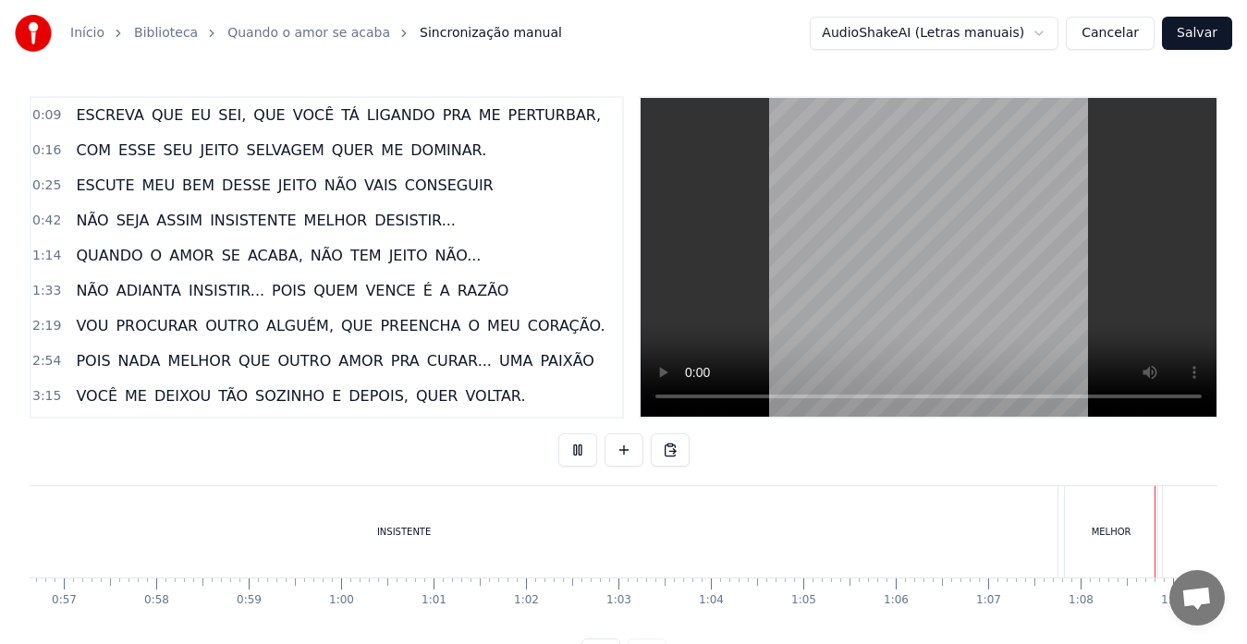
scroll to position [0, 6251]
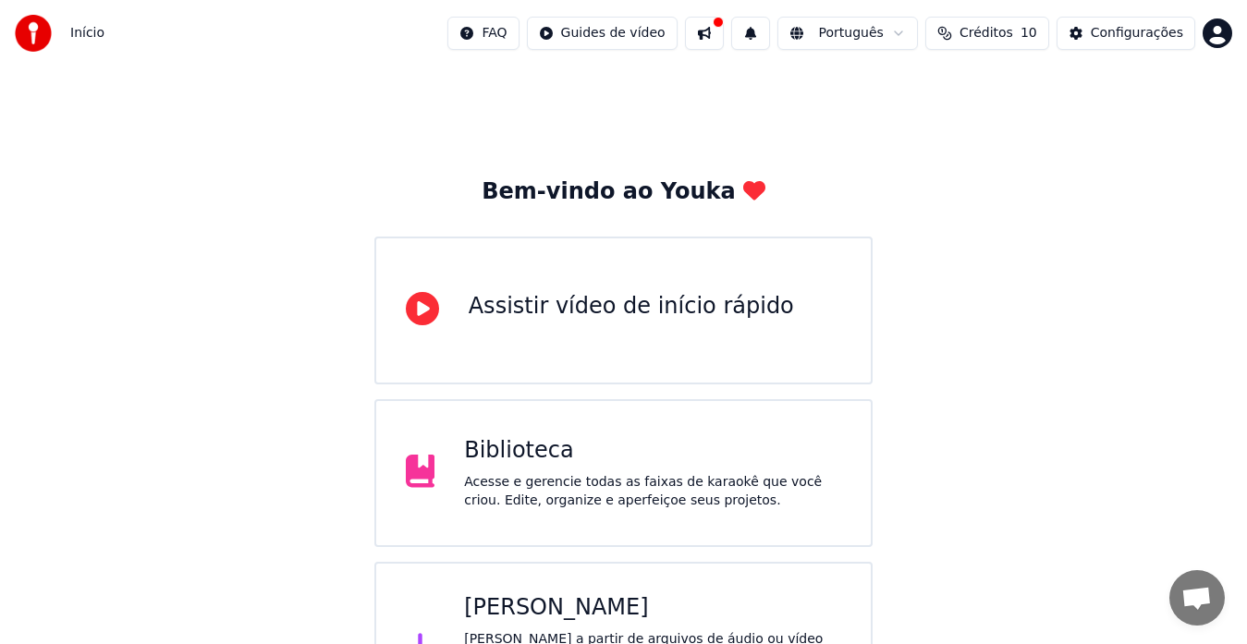
click at [636, 334] on div "Assistir vídeo de início rápido" at bounding box center [623, 311] width 499 height 148
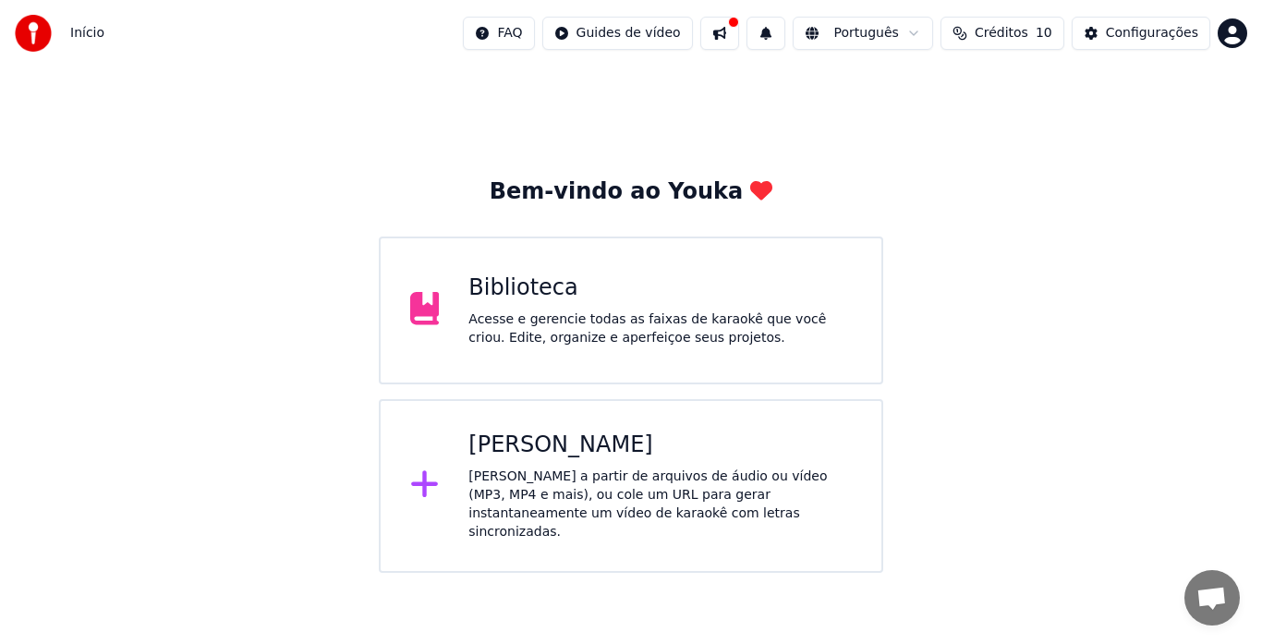
click at [554, 449] on div "[PERSON_NAME]" at bounding box center [661, 446] width 384 height 30
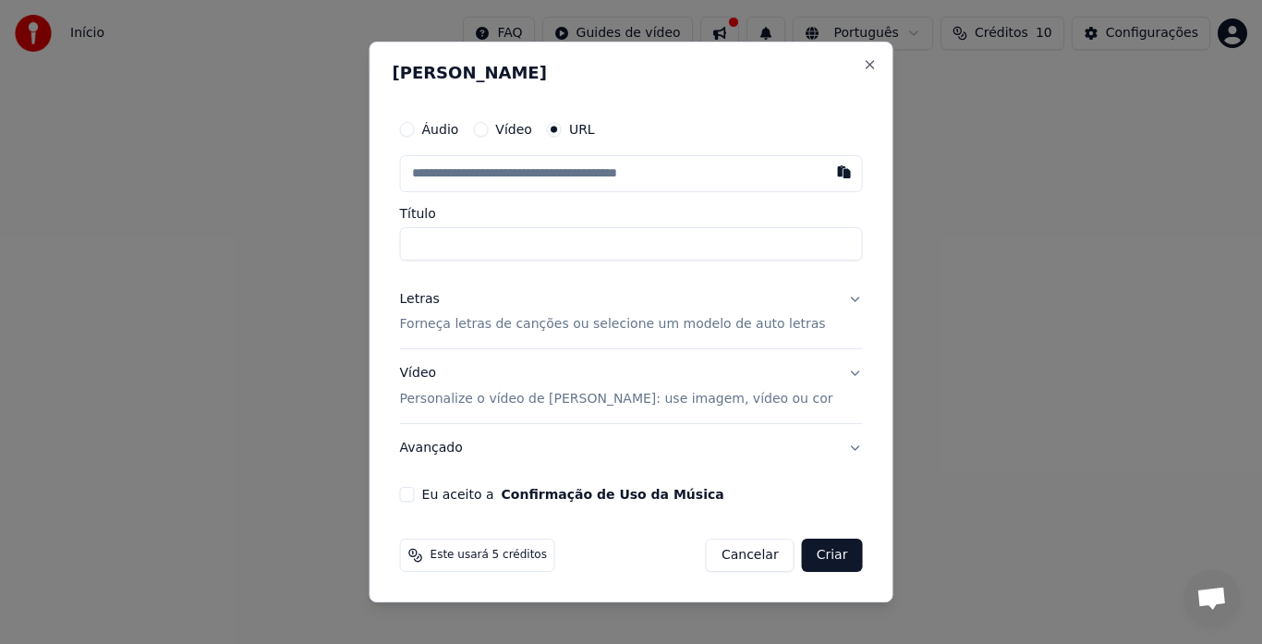
click at [830, 298] on button "Letras Forneça letras de canções ou selecione um modelo de auto letras" at bounding box center [631, 312] width 463 height 74
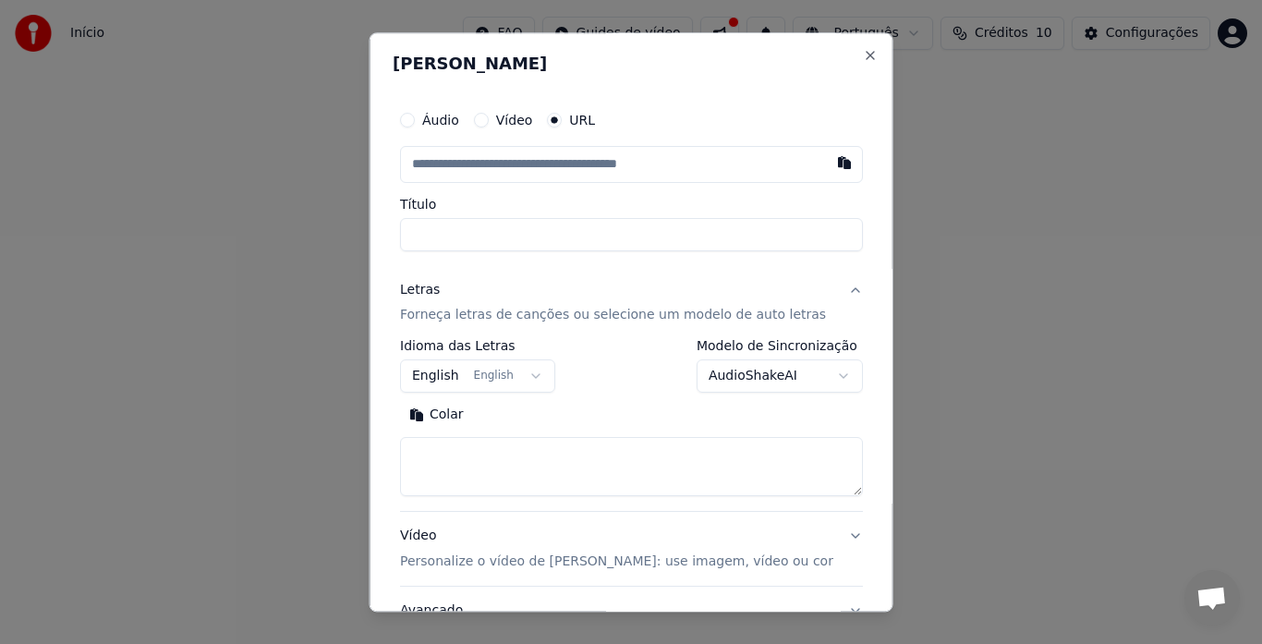
click at [802, 376] on button "AudioShakeAI" at bounding box center [779, 376] width 166 height 33
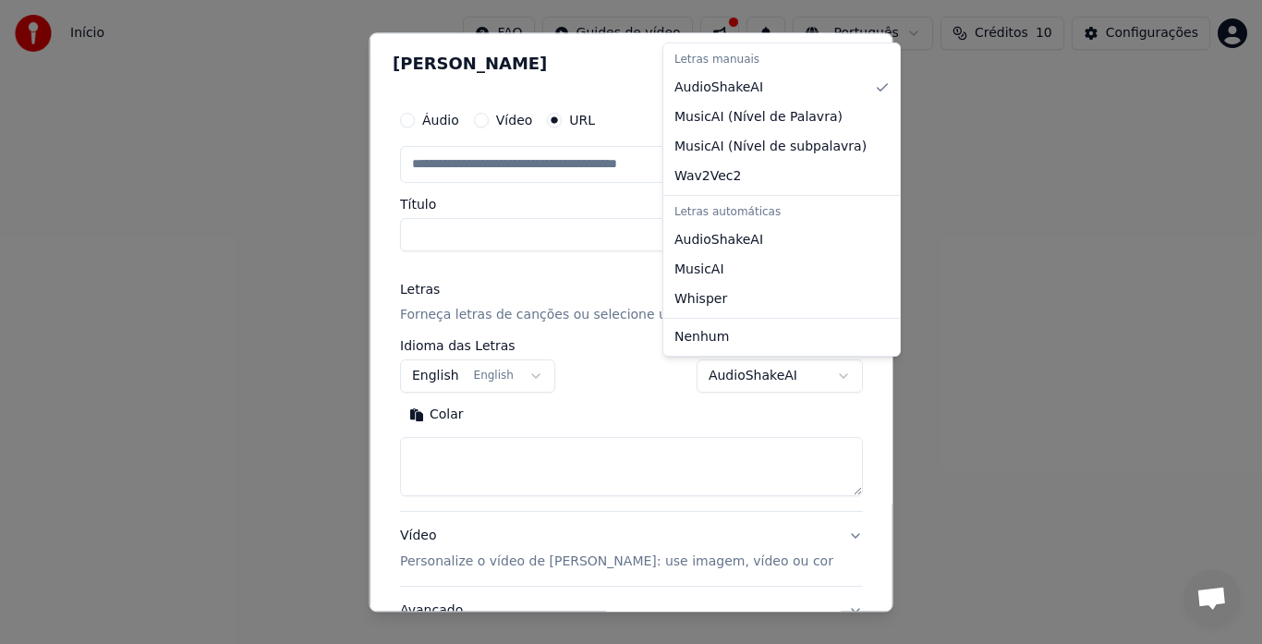
select select "**********"
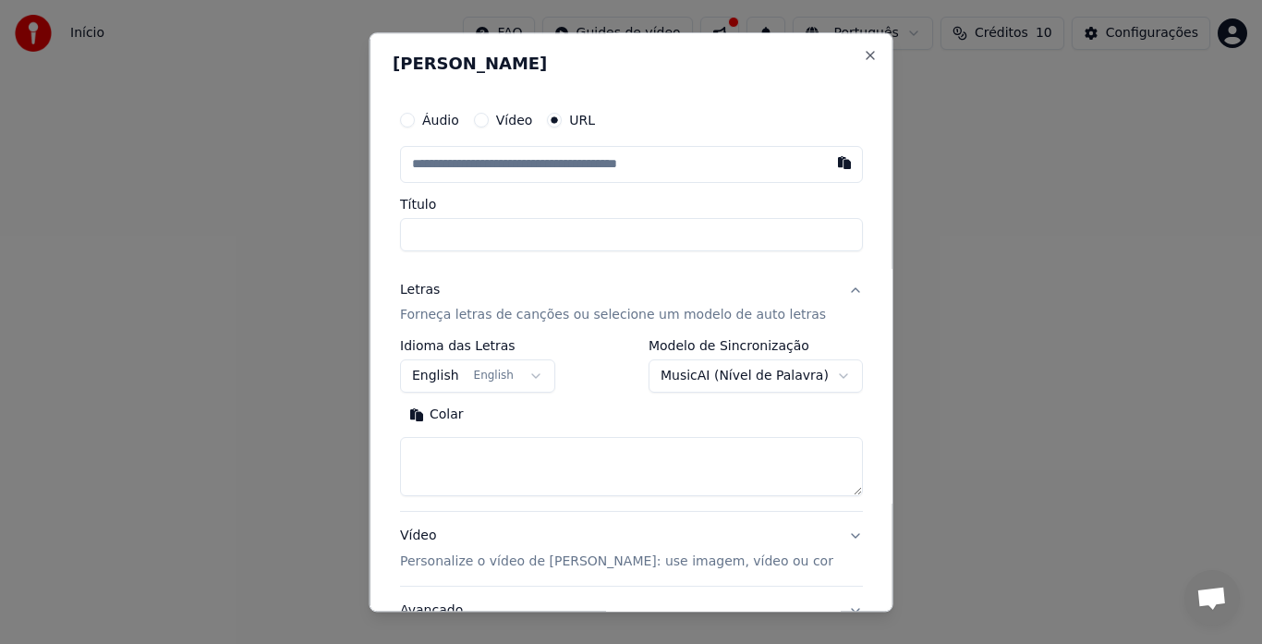
click at [539, 379] on button "English English" at bounding box center [477, 376] width 155 height 33
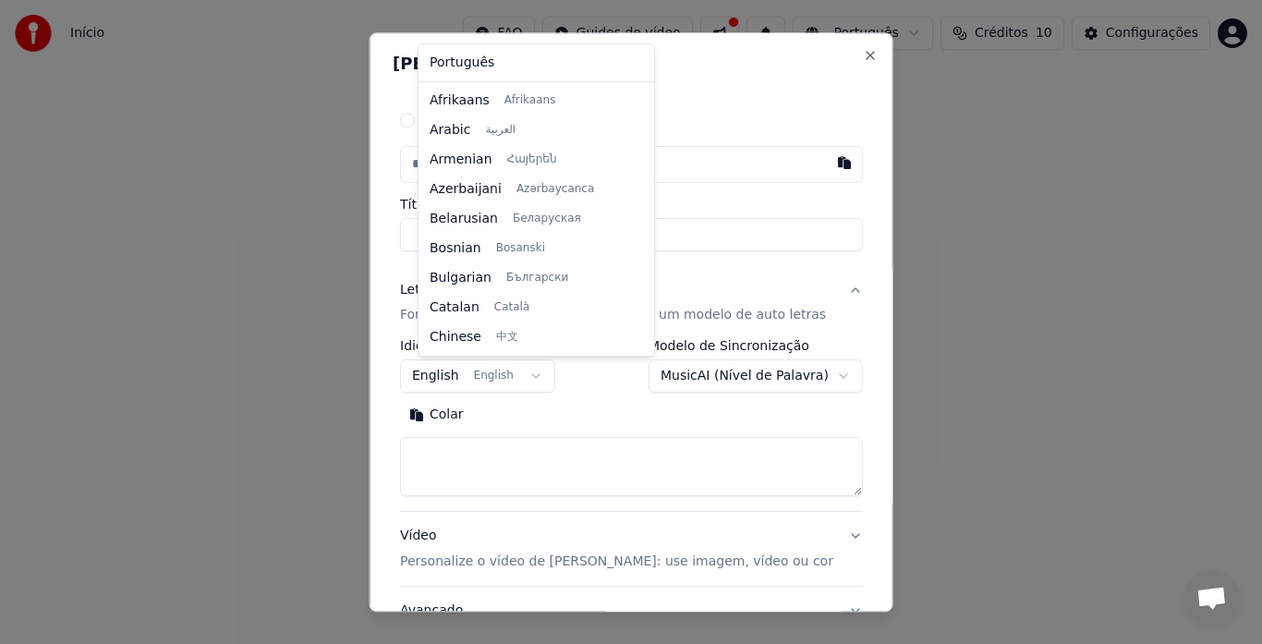
scroll to position [148, 0]
select select "**"
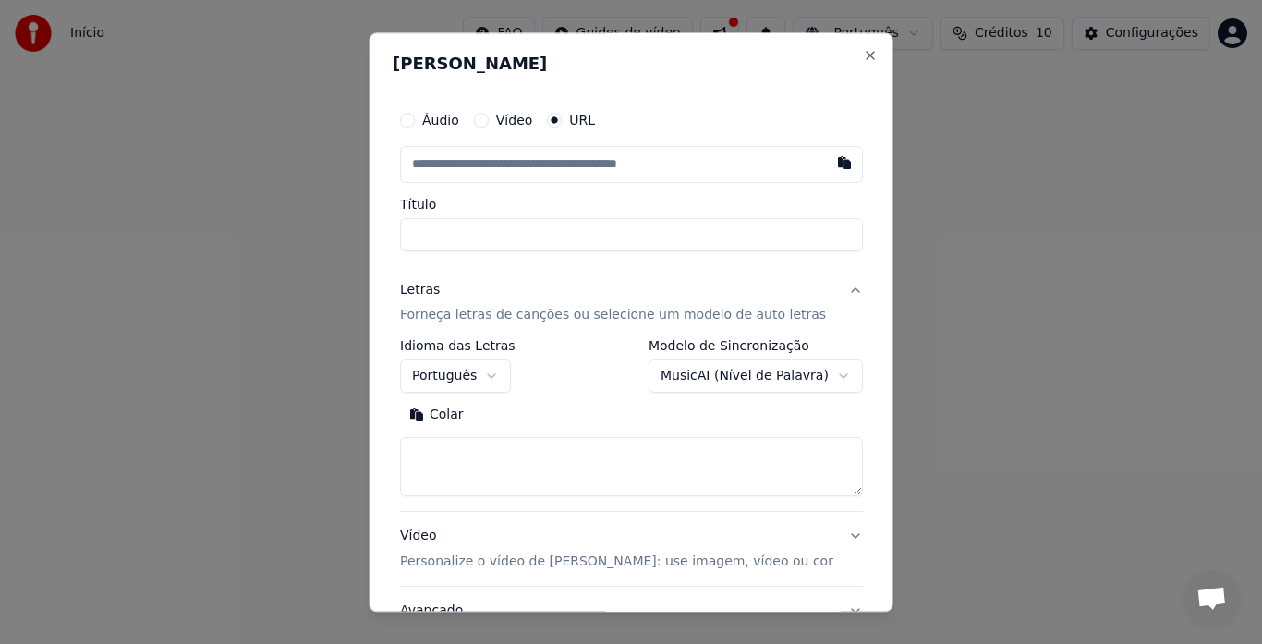
click at [688, 241] on input "Título" at bounding box center [631, 234] width 463 height 33
type input "**********"
click at [794, 414] on div "Colar Buscar" at bounding box center [631, 416] width 463 height 30
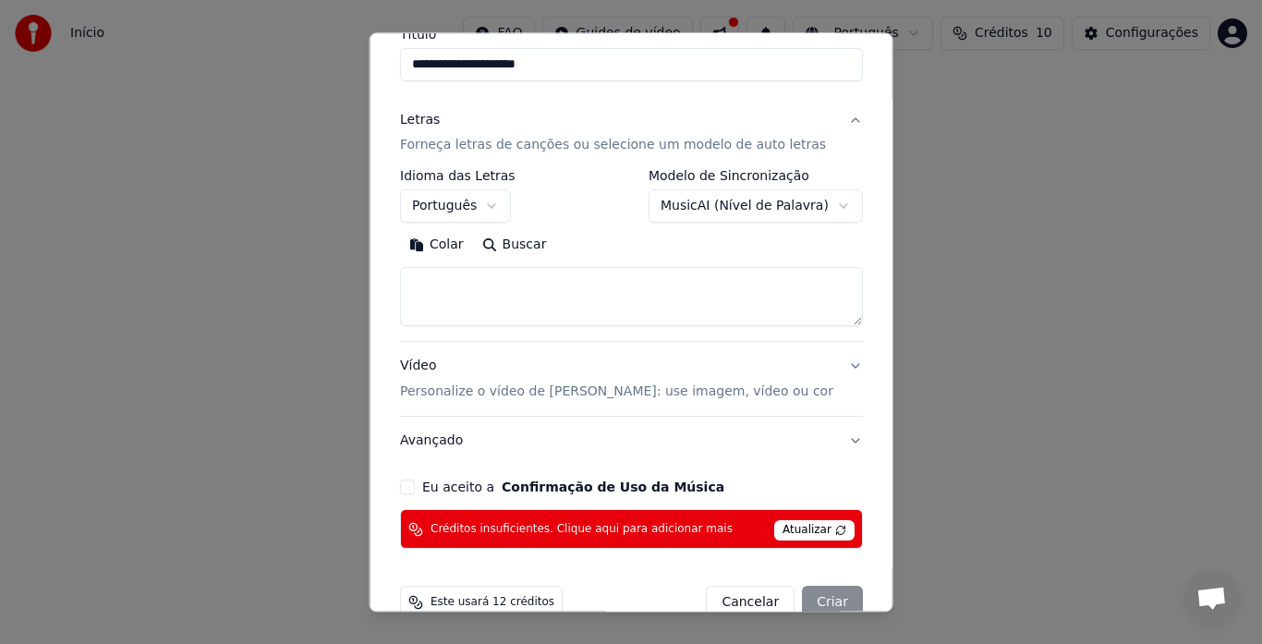
scroll to position [182, 0]
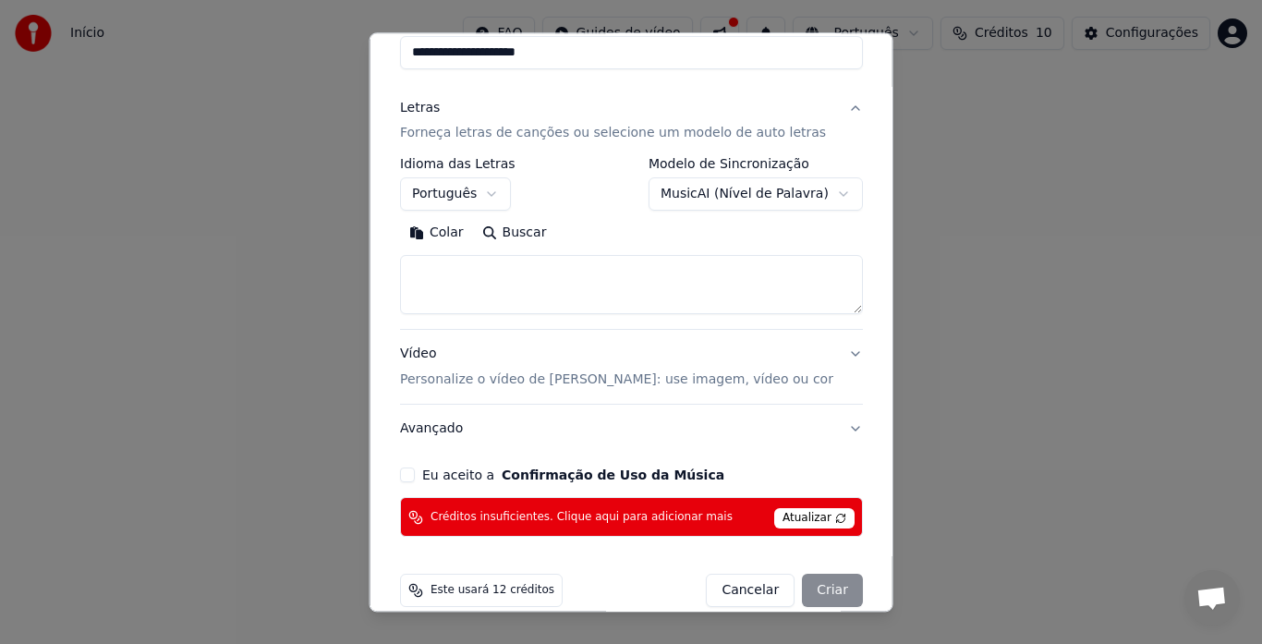
click at [822, 352] on button "Vídeo Personalize o vídeo de karaokê: use imagem, vídeo ou cor" at bounding box center [631, 368] width 463 height 74
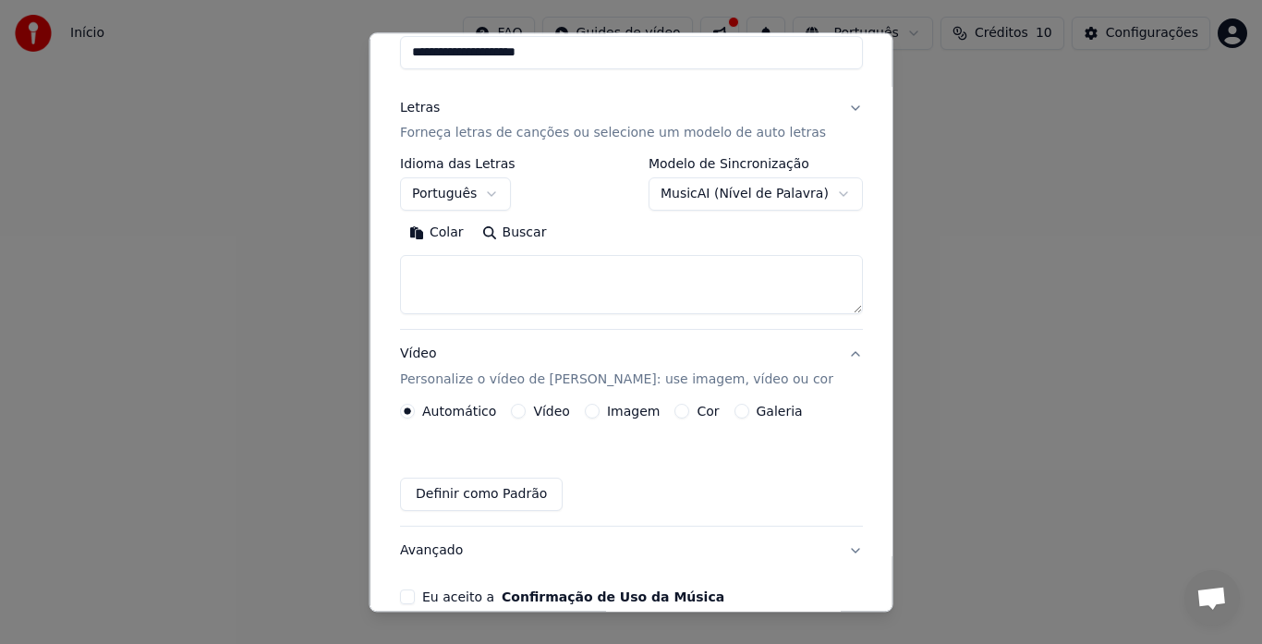
scroll to position [158, 0]
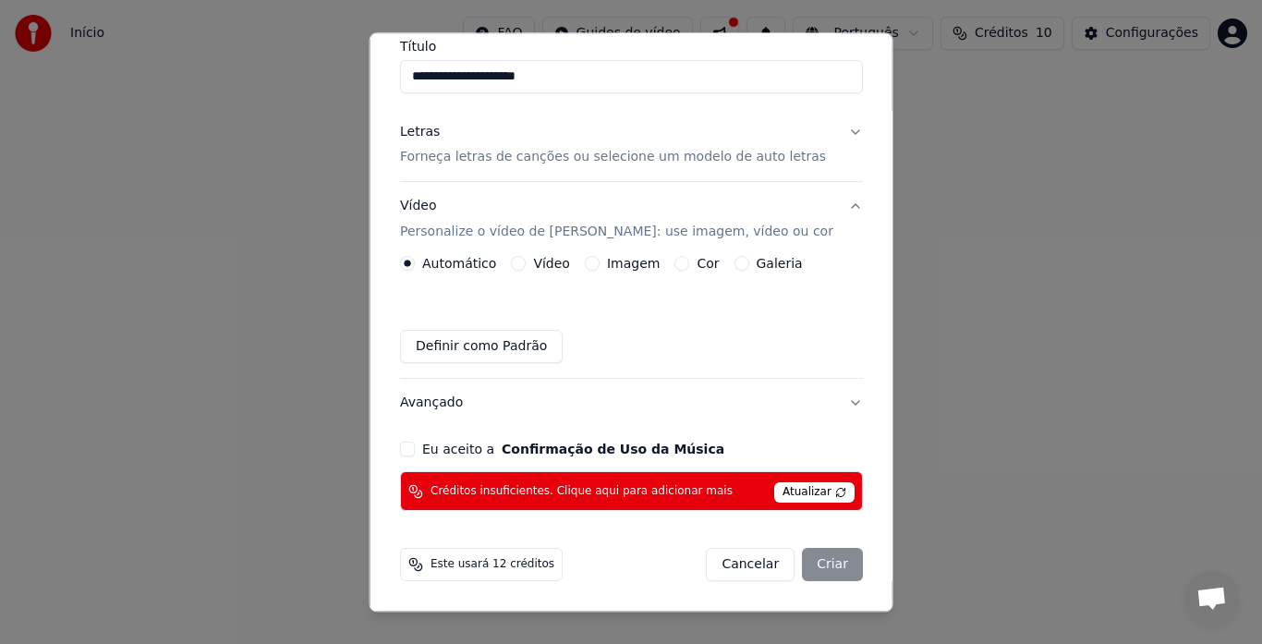
click at [526, 267] on button "Vídeo" at bounding box center [518, 264] width 15 height 15
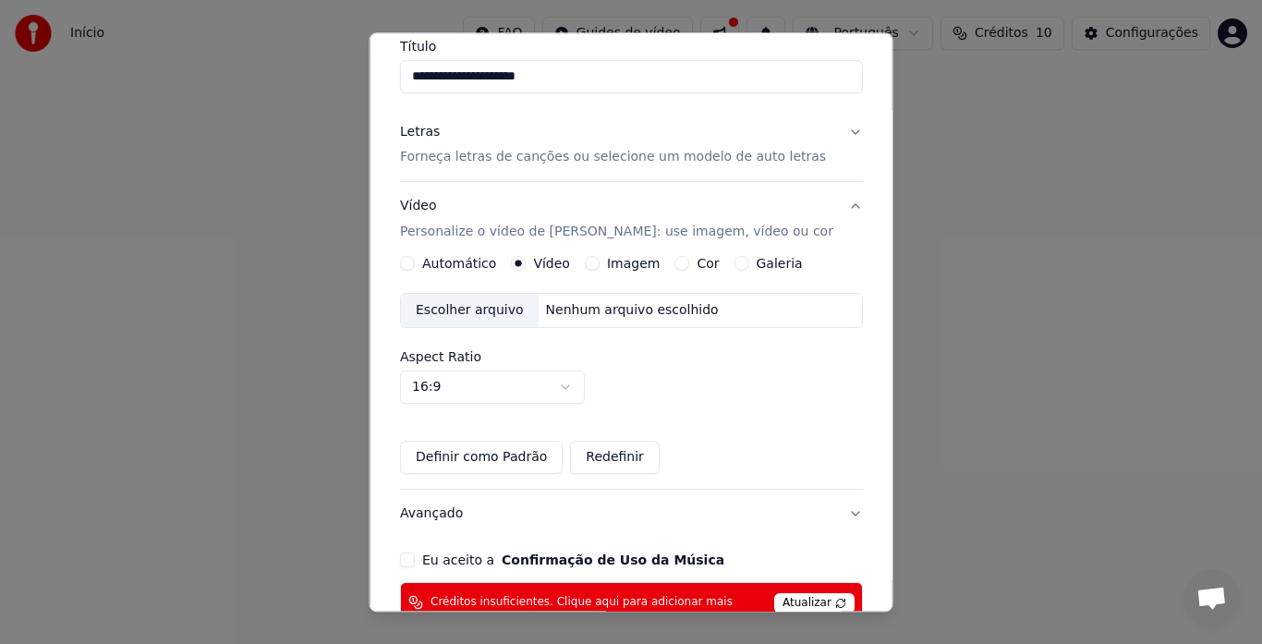
click at [598, 259] on button "Imagem" at bounding box center [591, 264] width 15 height 15
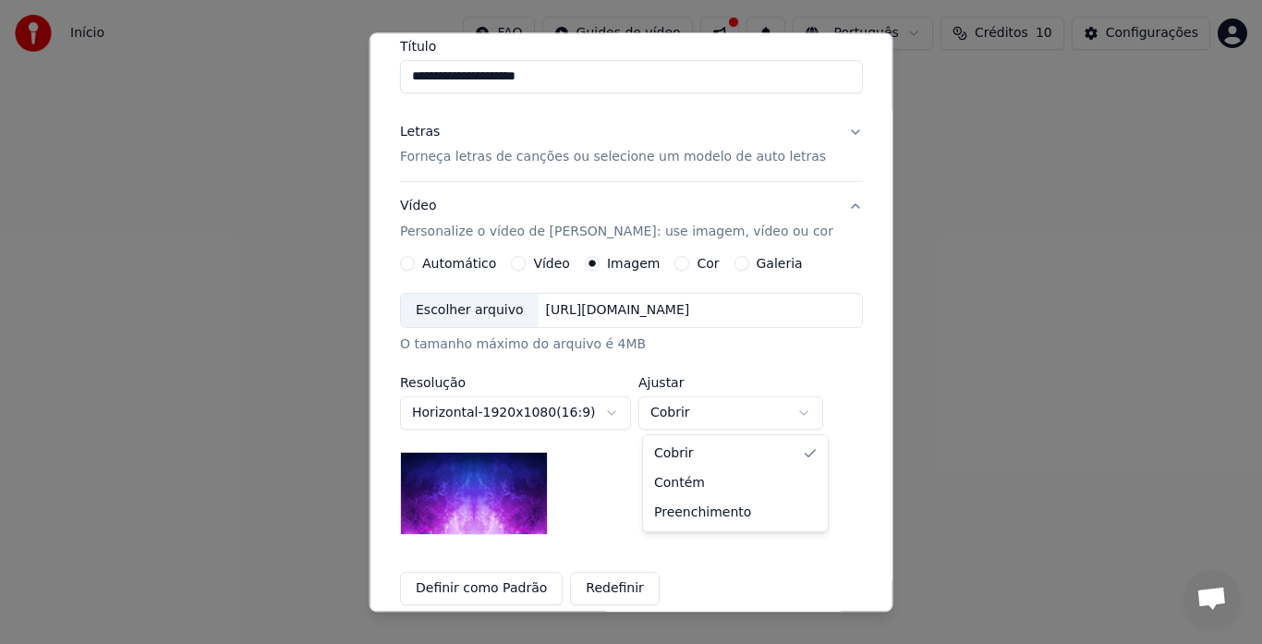
click at [777, 417] on body "**********" at bounding box center [631, 286] width 1262 height 573
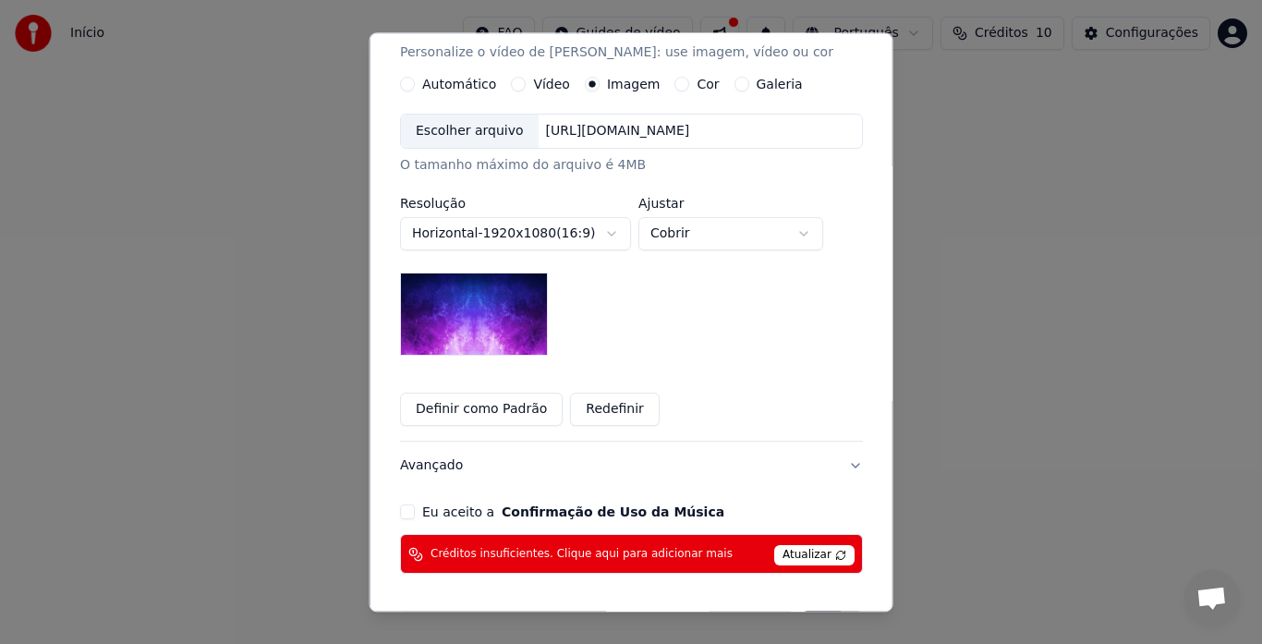
scroll to position [399, 0]
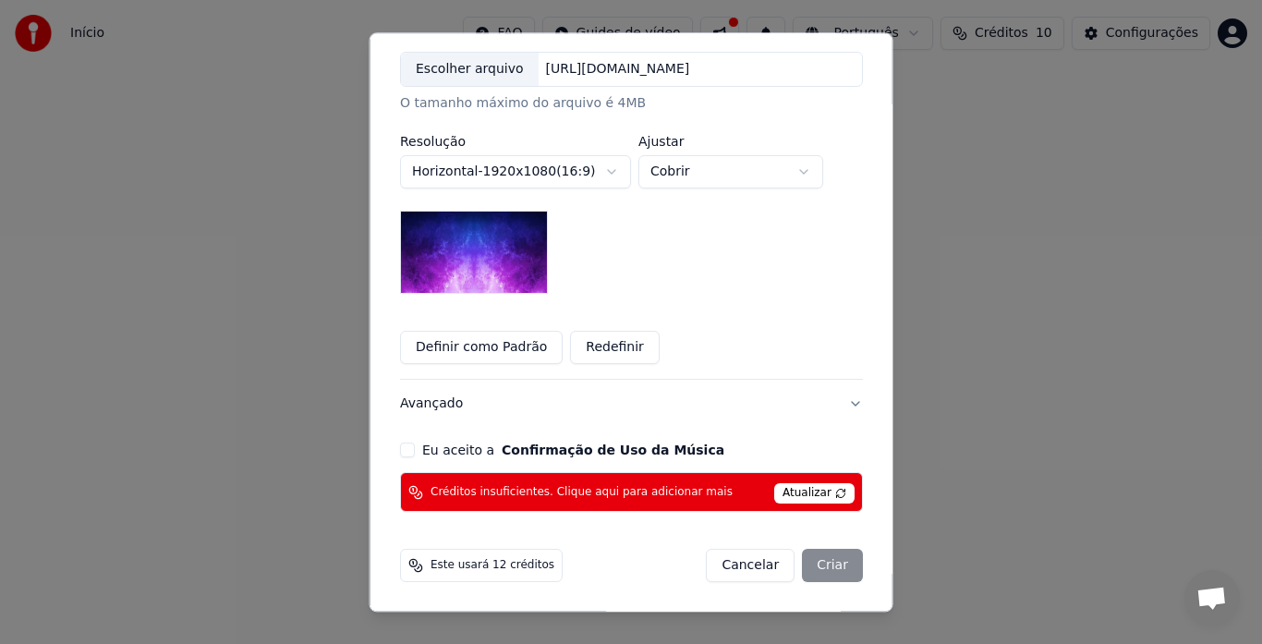
click at [833, 403] on button "Avançado" at bounding box center [631, 405] width 463 height 48
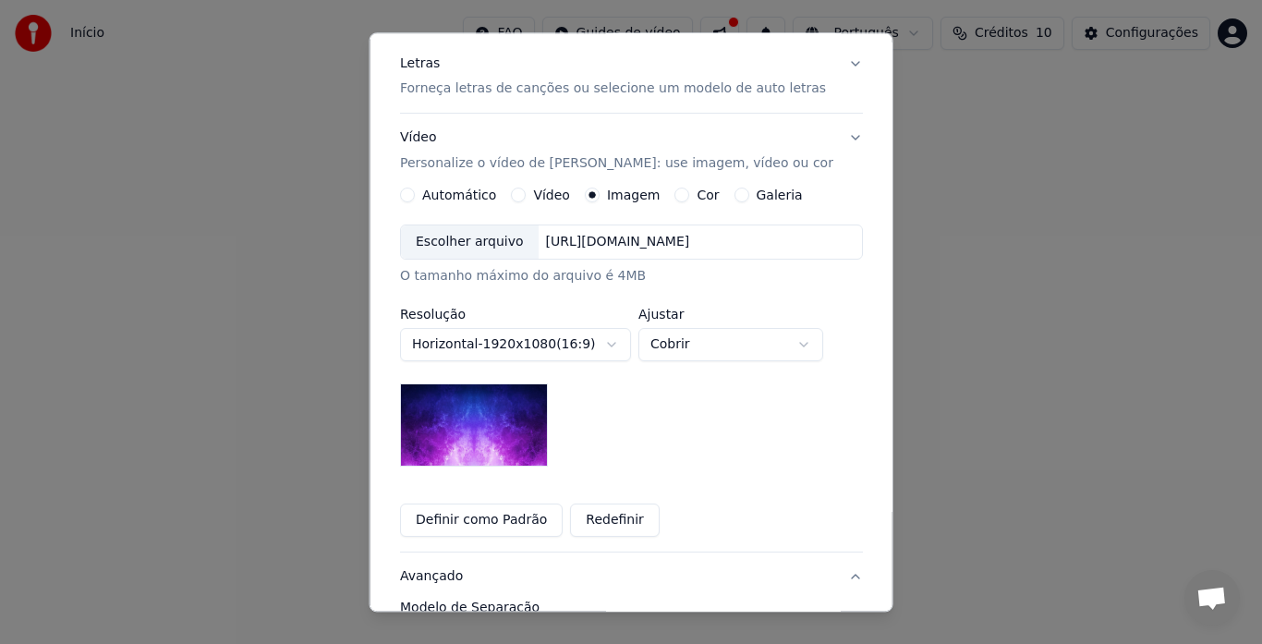
scroll to position [104, 0]
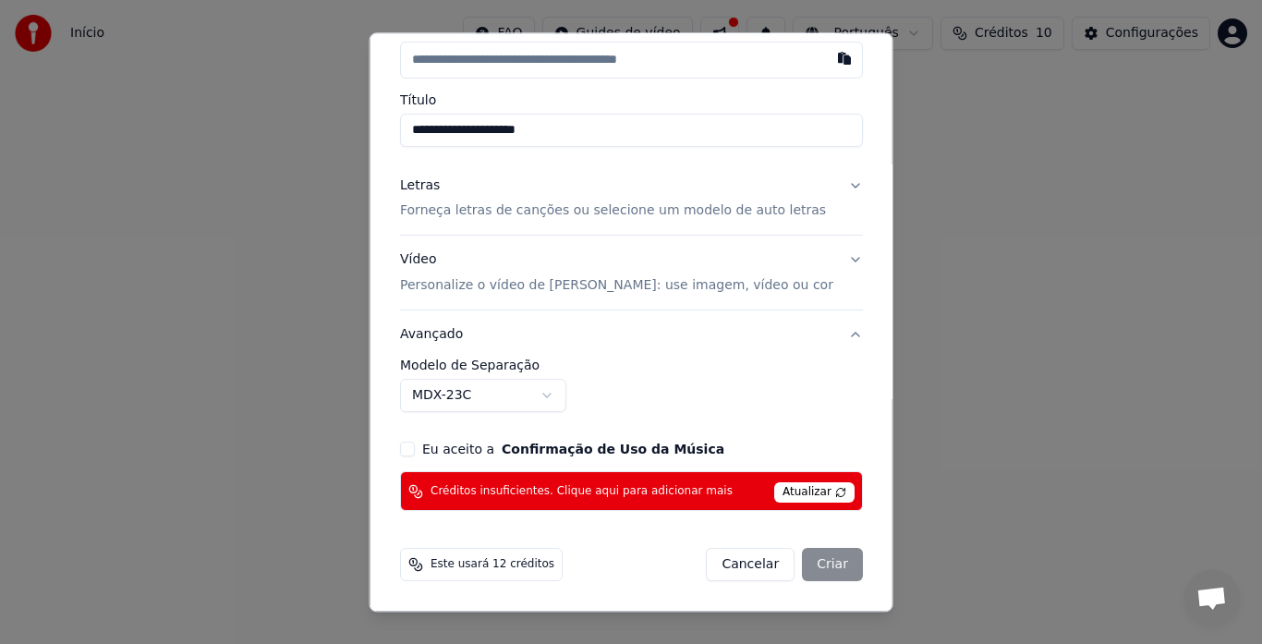
click at [566, 396] on button "MDX-23C" at bounding box center [483, 396] width 166 height 33
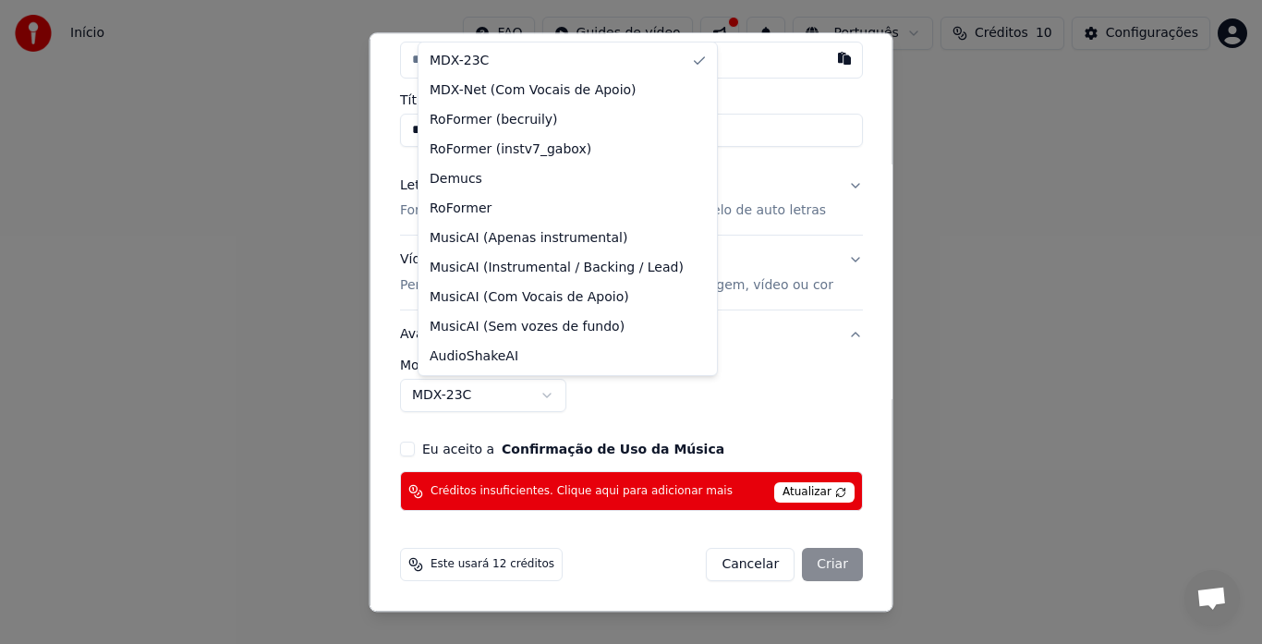
select select "**********"
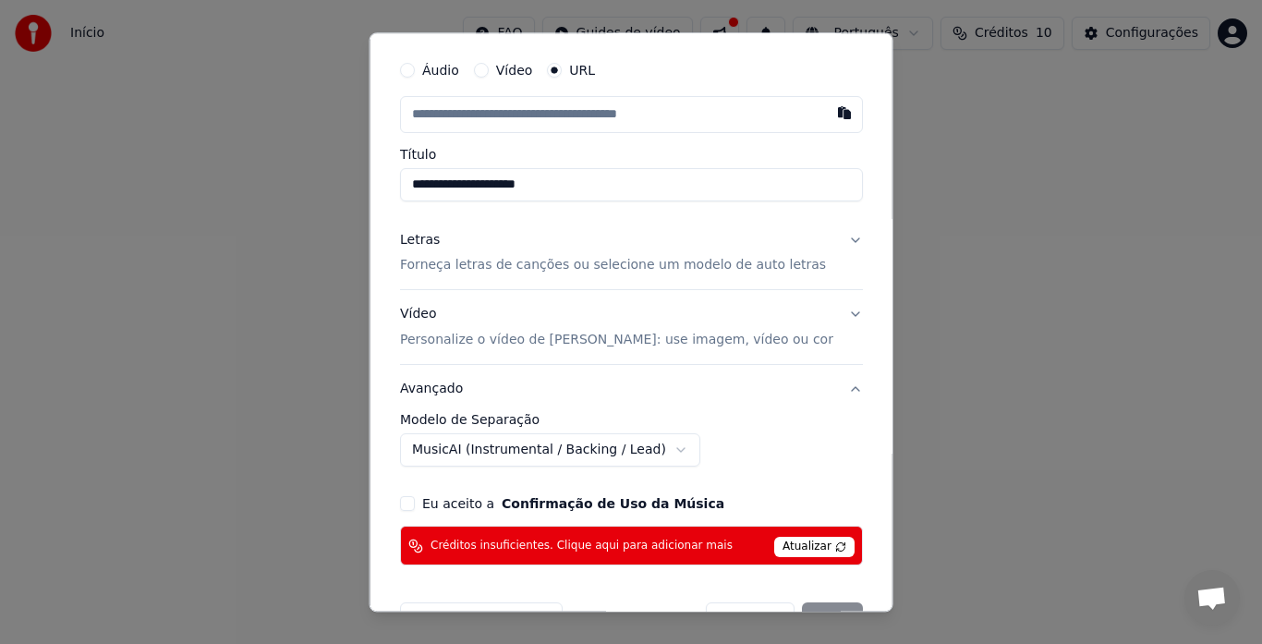
scroll to position [0, 0]
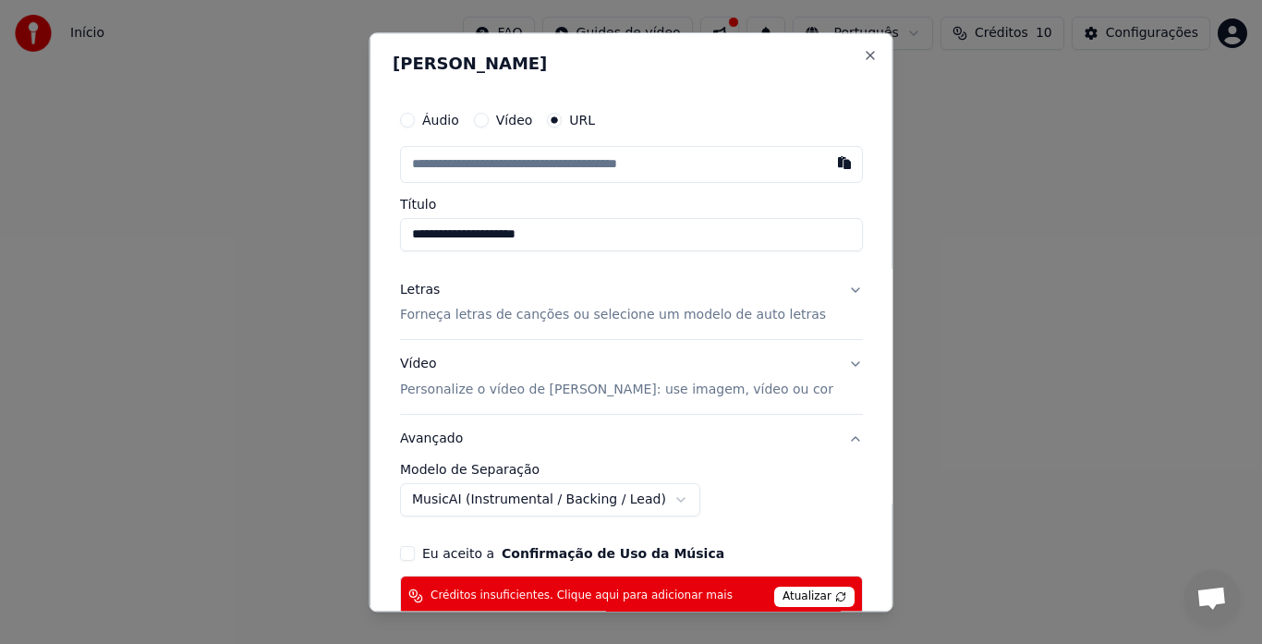
click at [517, 171] on input "text" at bounding box center [631, 164] width 463 height 37
click at [823, 290] on button "Letras Forneça letras de canções ou selecione um modelo de auto letras" at bounding box center [631, 303] width 463 height 74
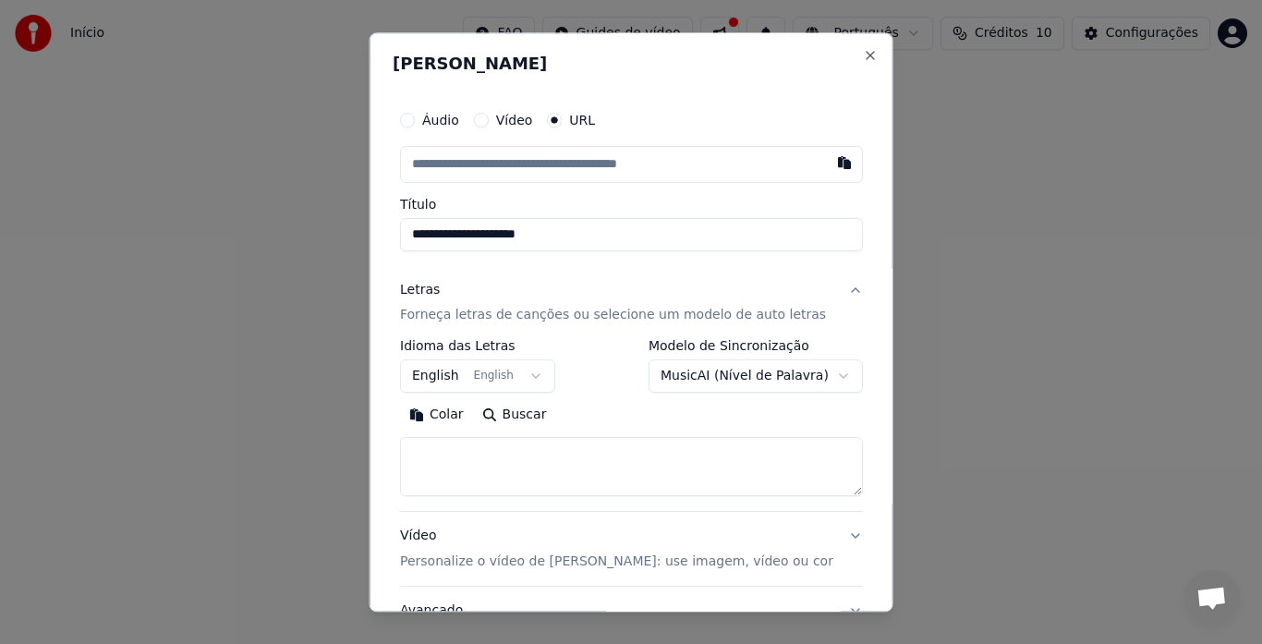
click at [823, 290] on button "Letras Forneça letras de canções ou selecione um modelo de auto letras" at bounding box center [631, 303] width 463 height 74
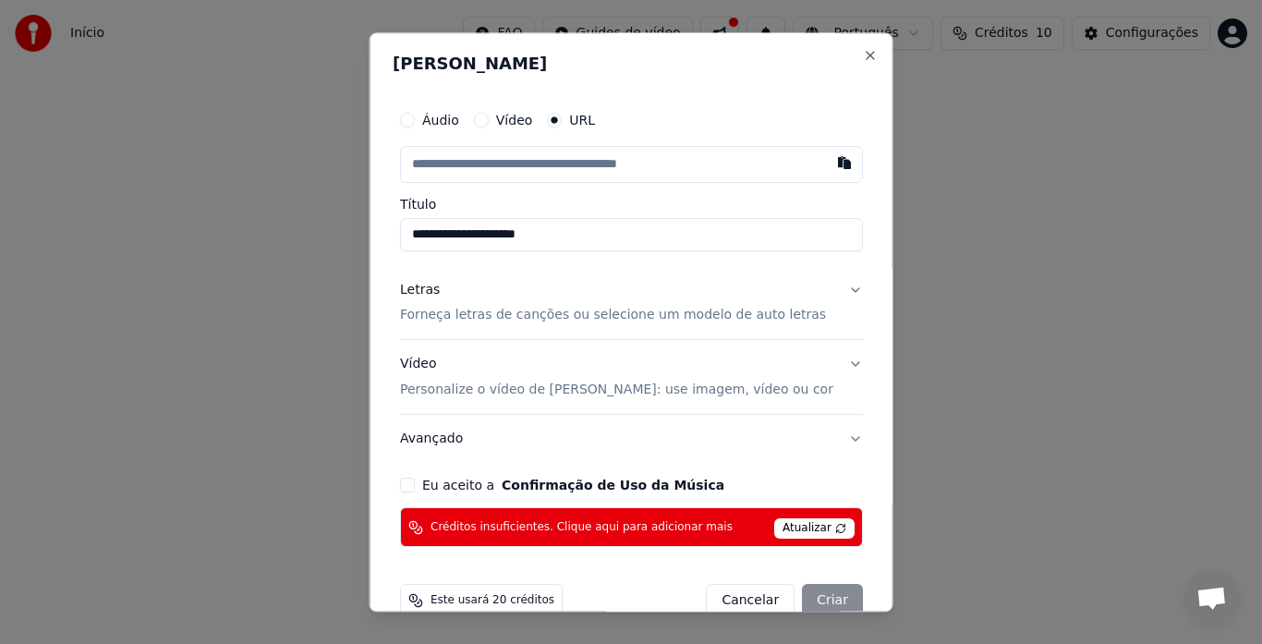
click at [823, 290] on button "Letras Forneça letras de canções ou selecione um modelo de auto letras" at bounding box center [631, 303] width 463 height 74
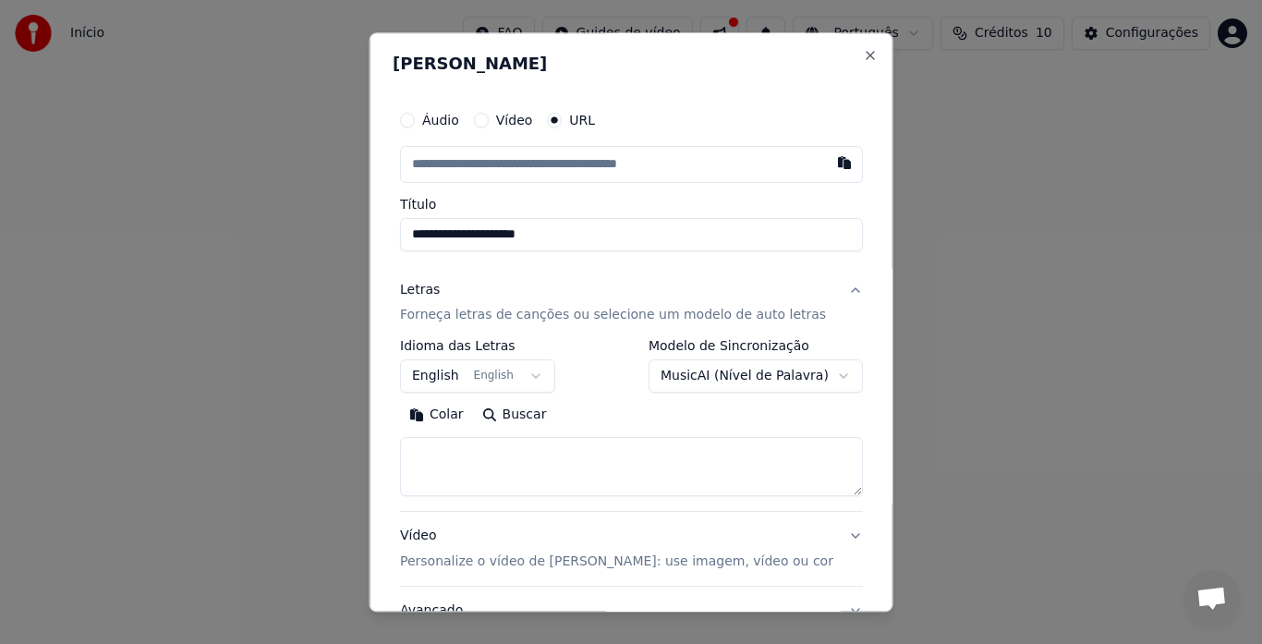
click at [530, 375] on button "English English" at bounding box center [477, 376] width 155 height 33
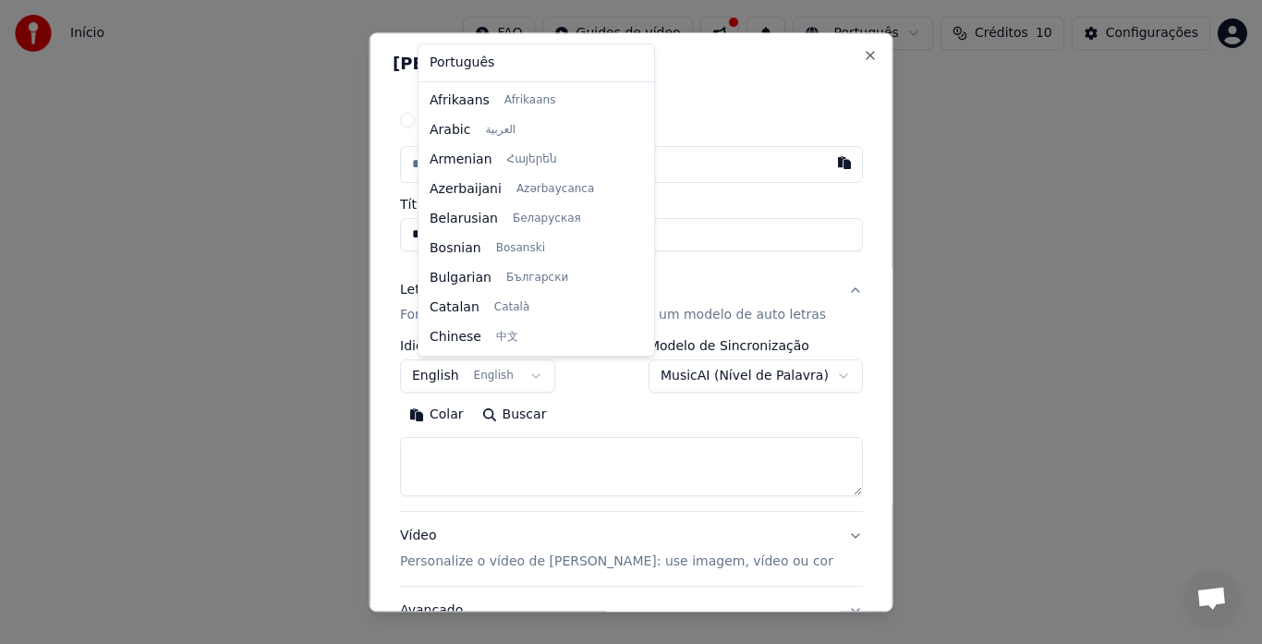
scroll to position [148, 0]
select select "**"
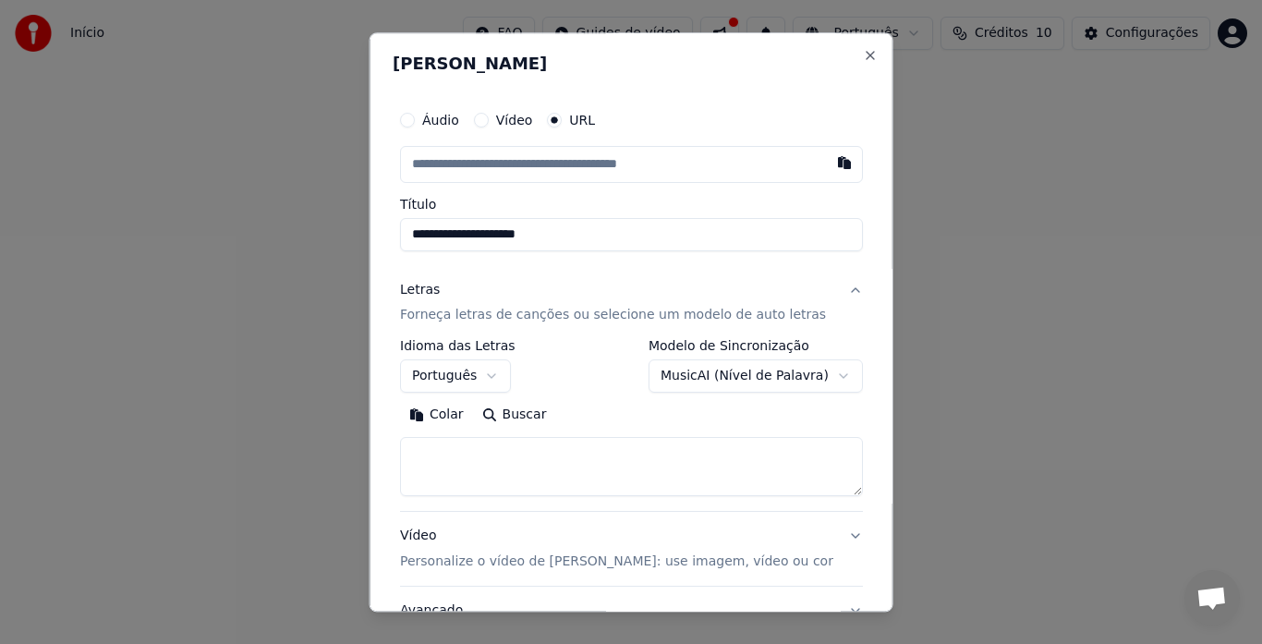
click at [489, 454] on textarea at bounding box center [631, 467] width 463 height 59
paste textarea "**********"
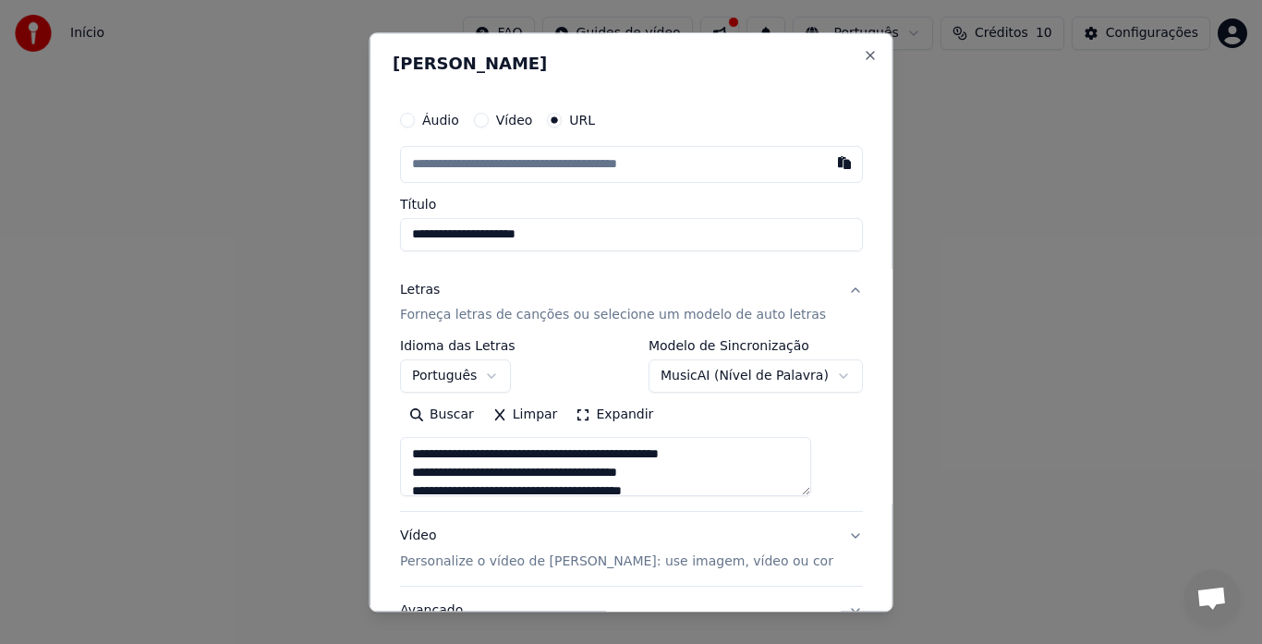
scroll to position [282, 0]
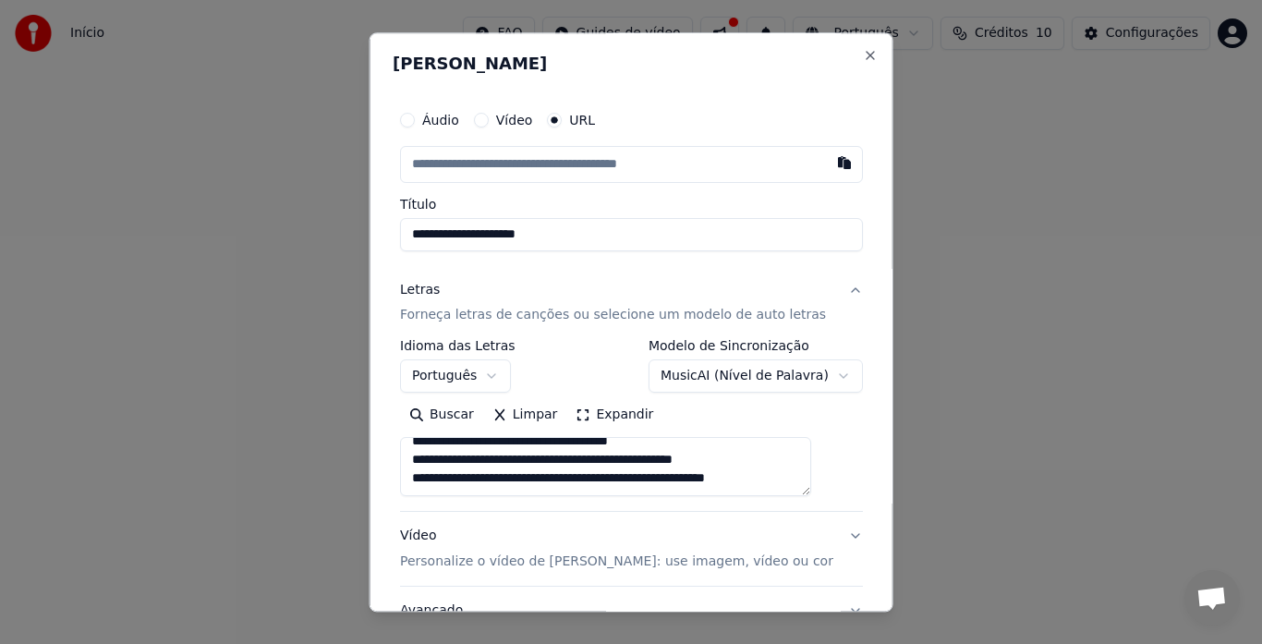
type textarea "**********"
click at [588, 171] on input "text" at bounding box center [631, 164] width 463 height 37
paste input "**********"
type input "**********"
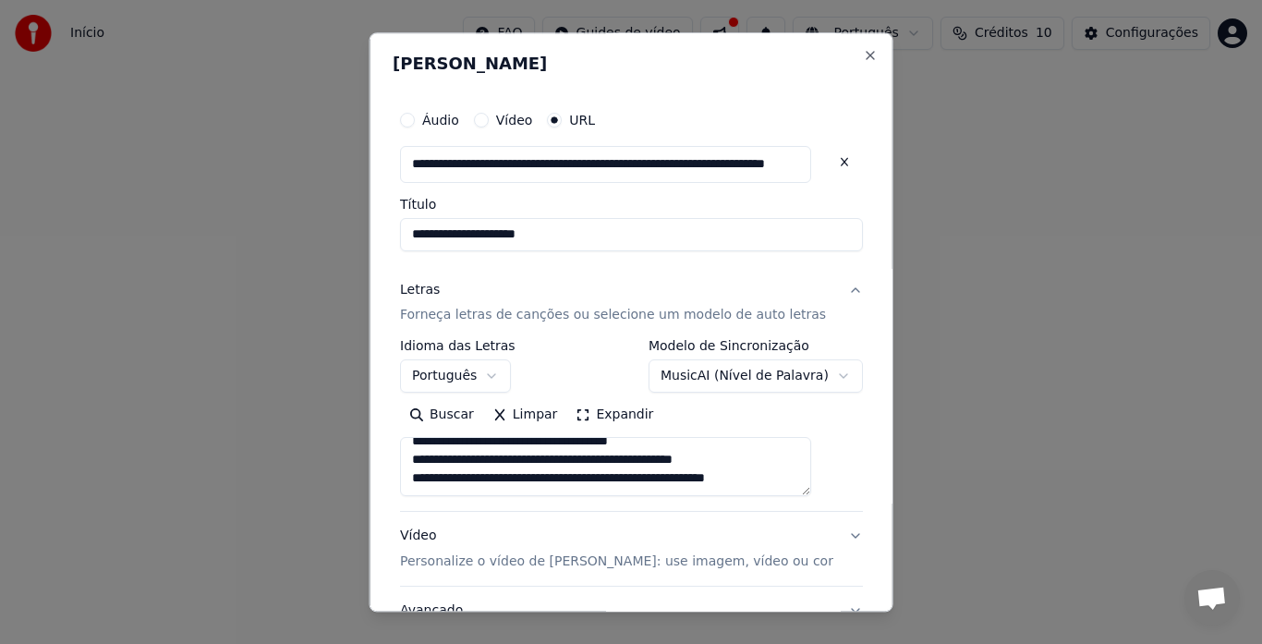
type input "**********"
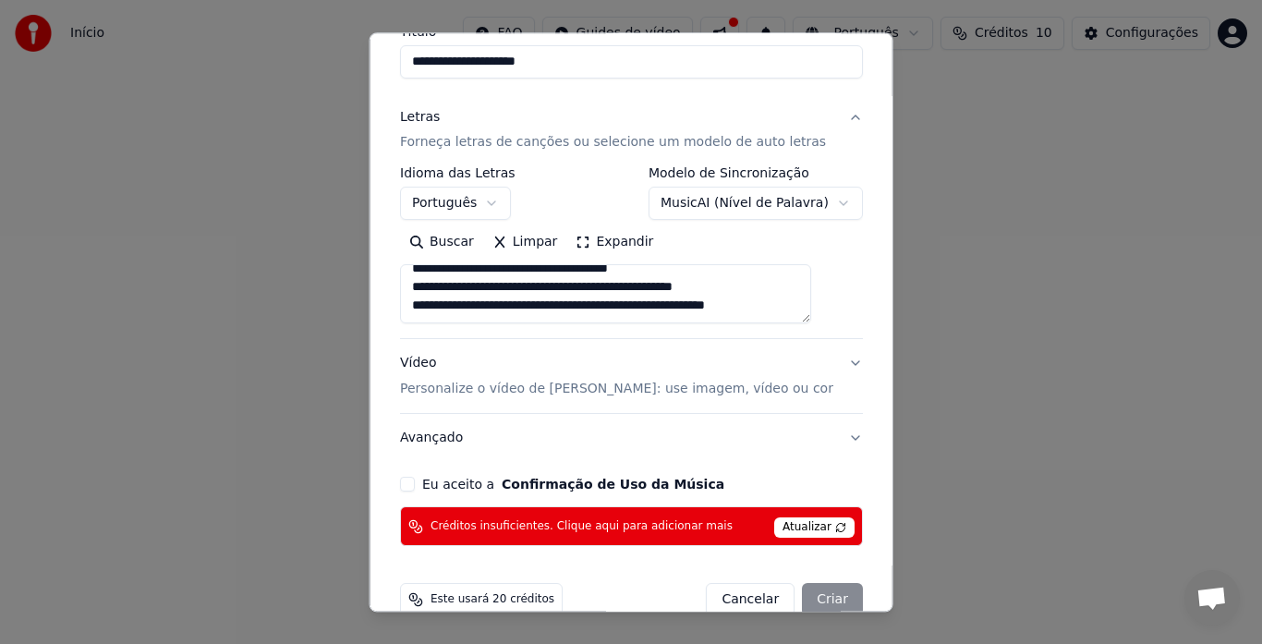
scroll to position [207, 0]
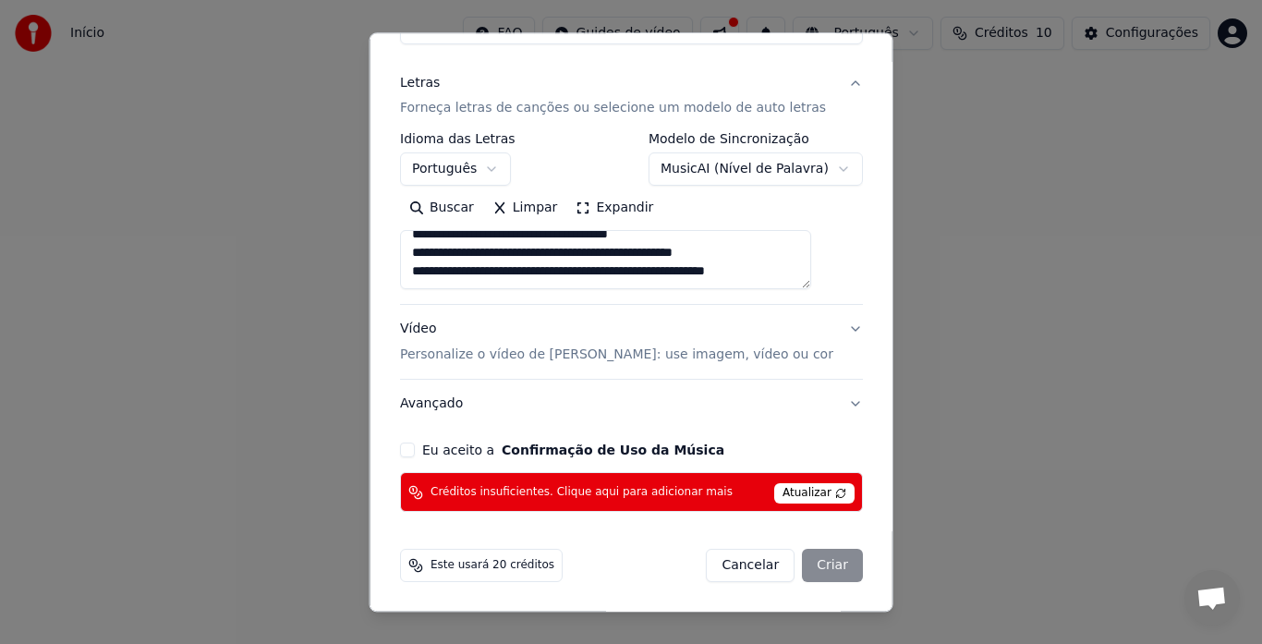
click at [415, 445] on button "Eu aceito a Confirmação de Uso da Música" at bounding box center [407, 451] width 15 height 15
click at [791, 570] on div "Cancelar Criar" at bounding box center [784, 566] width 157 height 33
click at [791, 554] on div "Cancelar Criar" at bounding box center [784, 566] width 157 height 33
click at [780, 489] on span "Atualizar" at bounding box center [814, 494] width 80 height 20
click at [806, 488] on span "Atualizar" at bounding box center [814, 494] width 80 height 20
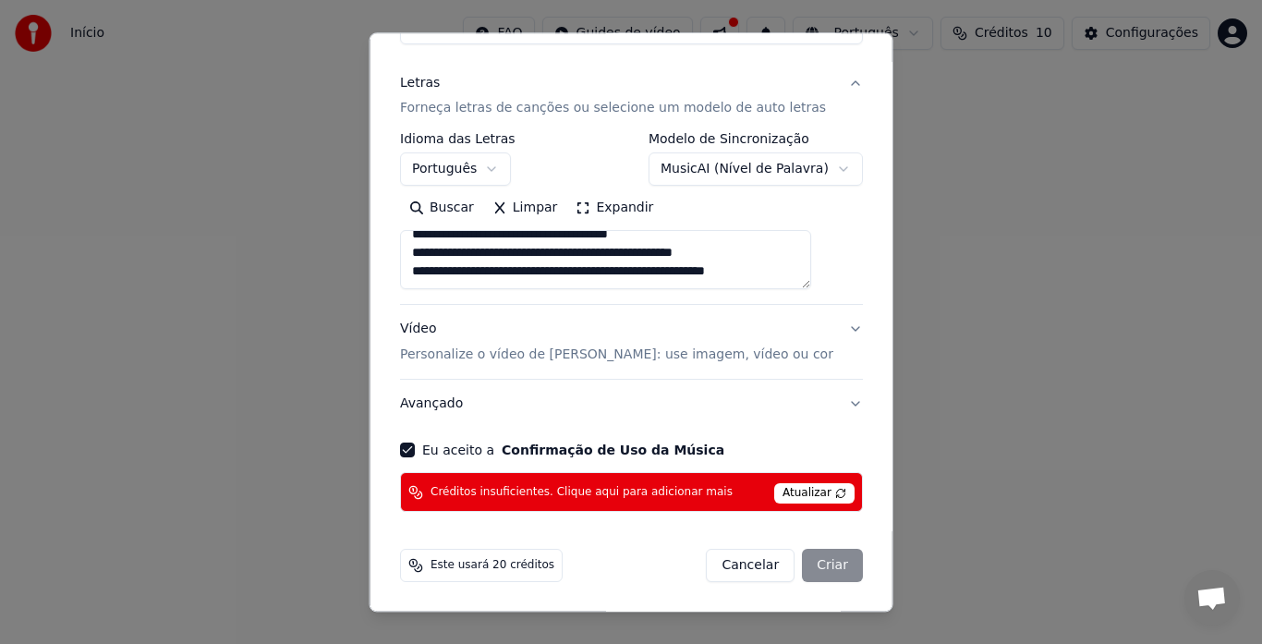
click at [823, 329] on button "Vídeo Personalize o vídeo de karaokê: use imagem, vídeo ou cor" at bounding box center [631, 343] width 463 height 74
type input "**********"
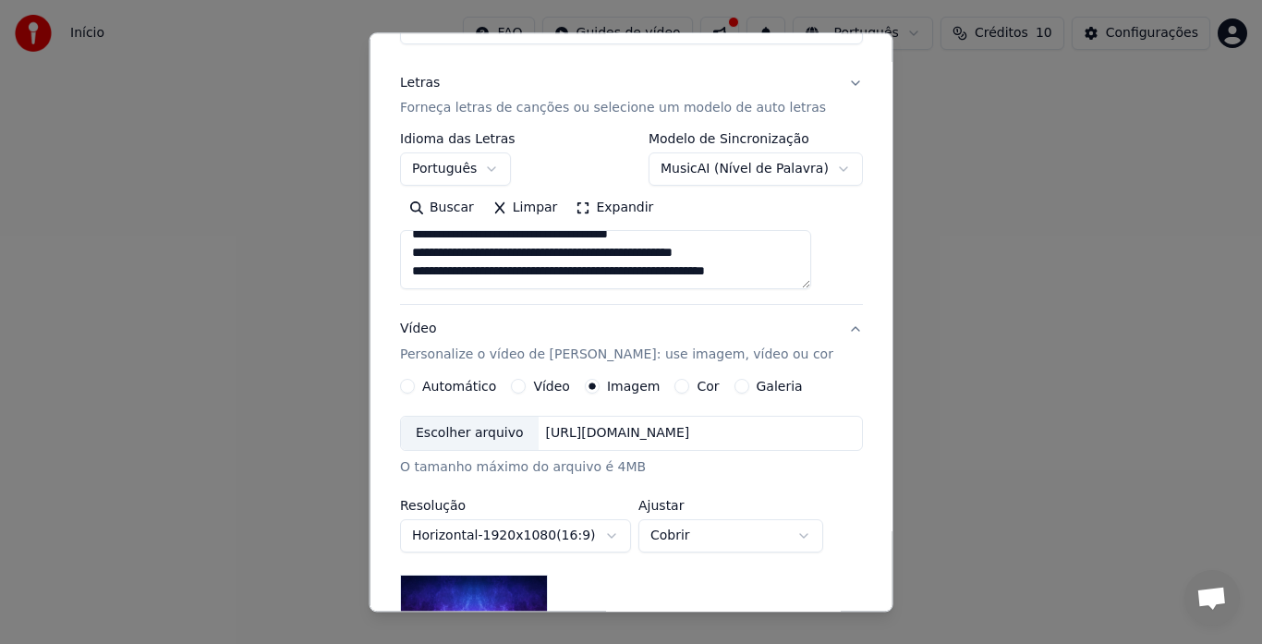
scroll to position [253, 0]
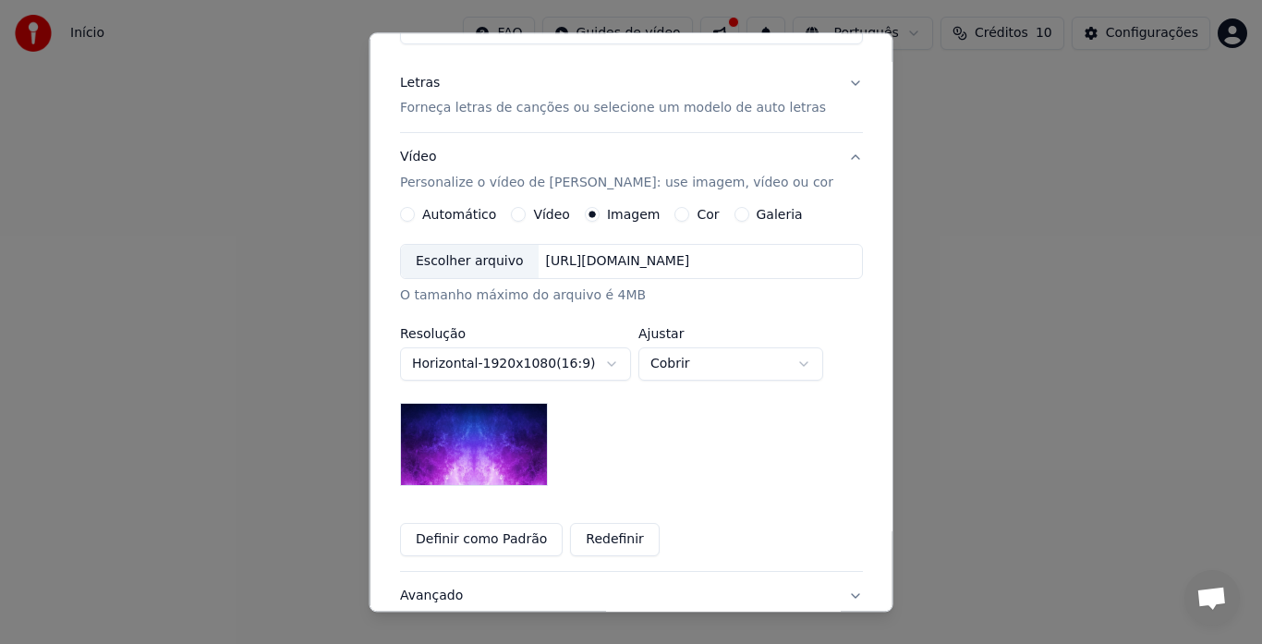
click at [415, 214] on button "Automático" at bounding box center [407, 215] width 15 height 15
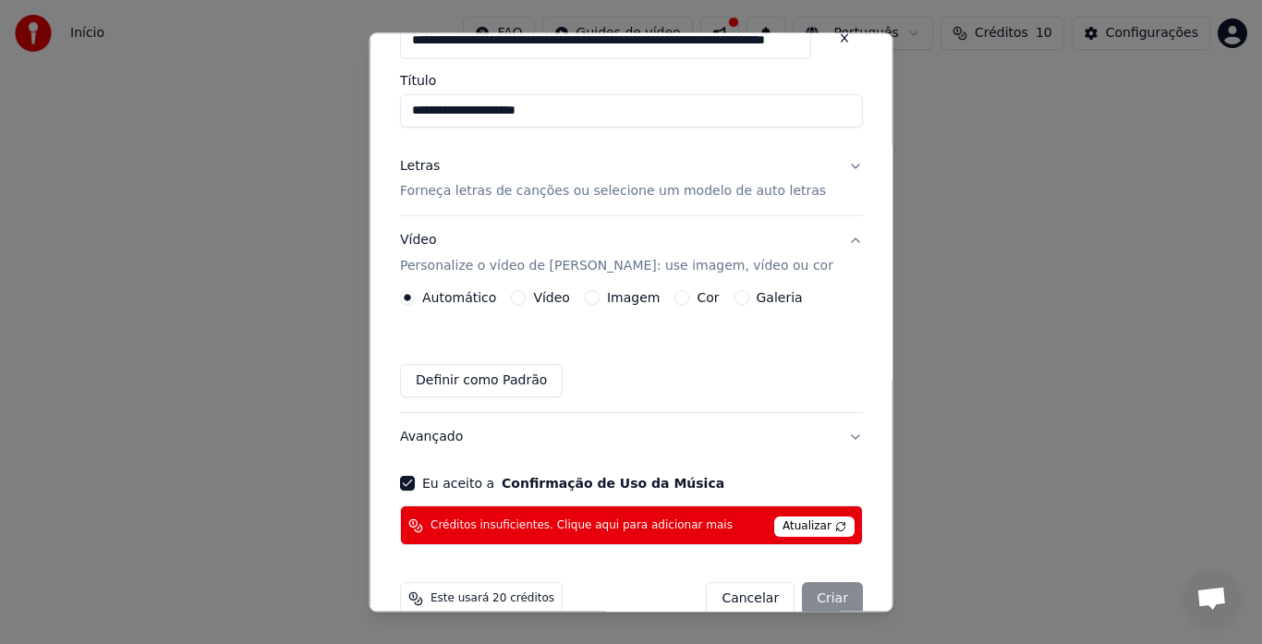
scroll to position [157, 0]
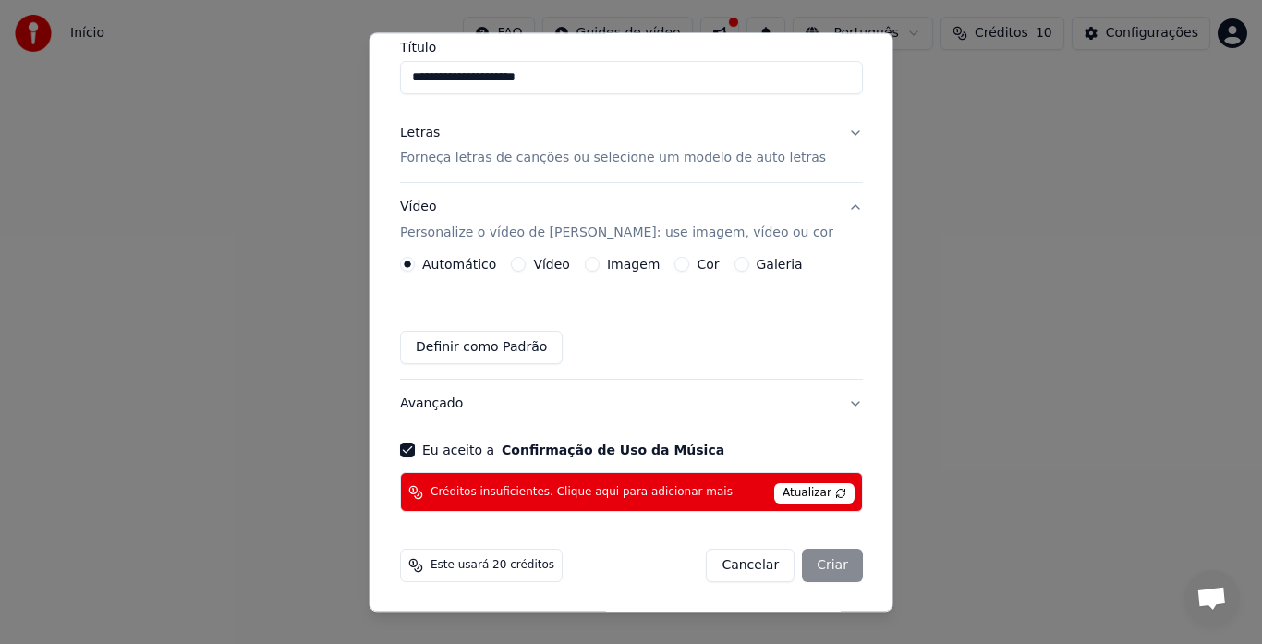
click at [817, 401] on button "Avançado" at bounding box center [631, 405] width 463 height 48
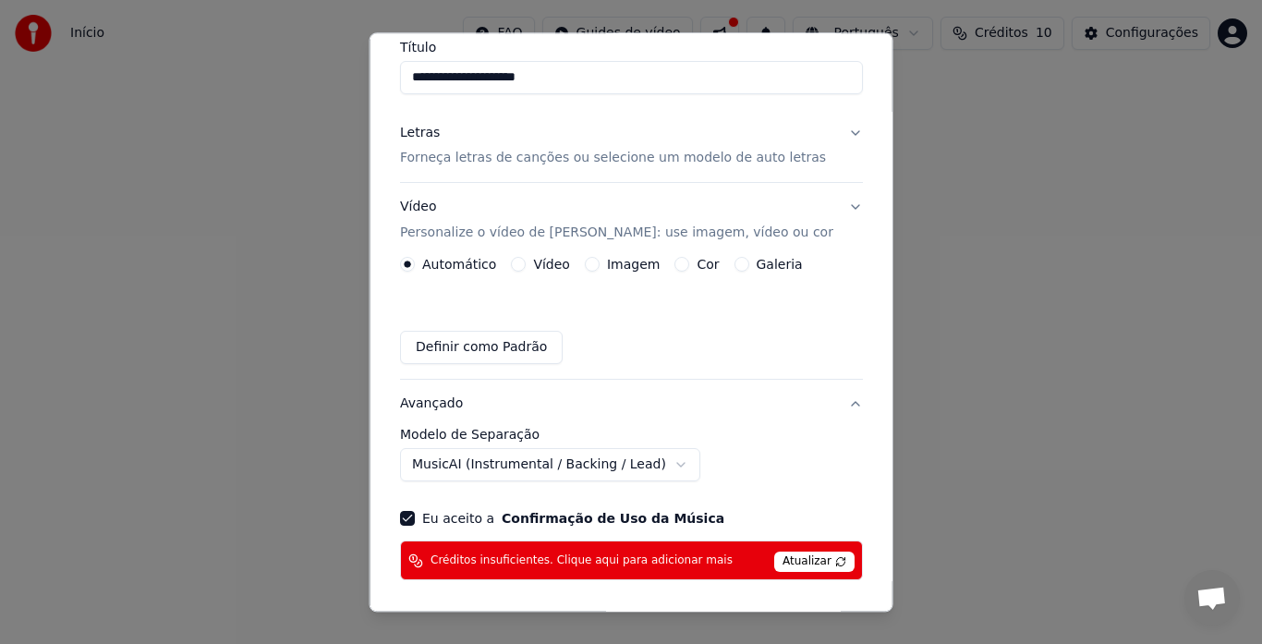
scroll to position [104, 0]
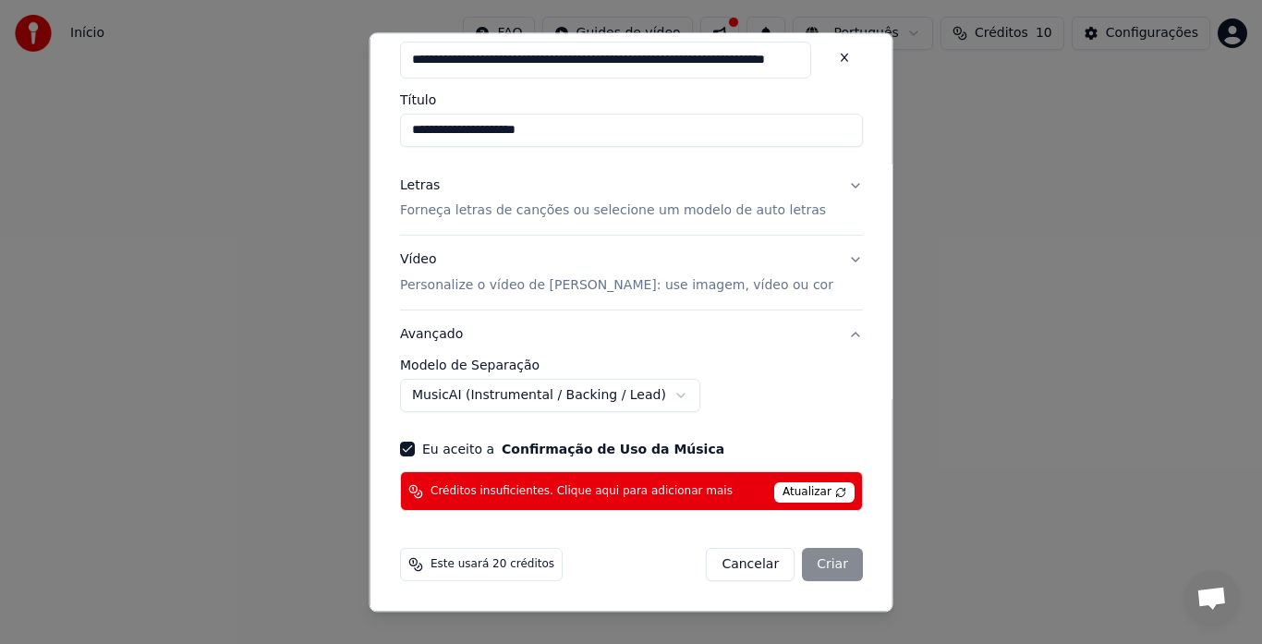
click at [804, 488] on span "Atualizar" at bounding box center [814, 493] width 80 height 20
click at [786, 488] on span "Atualizar" at bounding box center [814, 493] width 80 height 20
click at [509, 565] on span "Este usará 20 créditos" at bounding box center [493, 565] width 124 height 15
click at [812, 564] on div "Cancelar Criar" at bounding box center [784, 565] width 157 height 33
click at [743, 564] on button "Cancelar" at bounding box center [750, 565] width 89 height 33
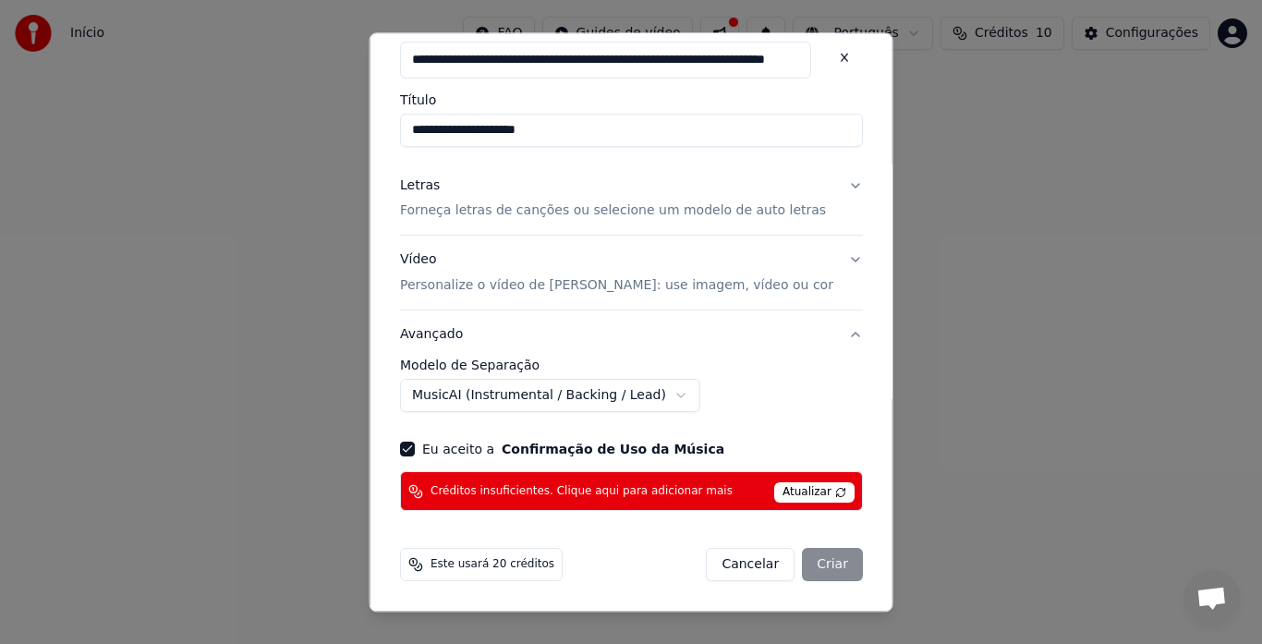
select select "******"
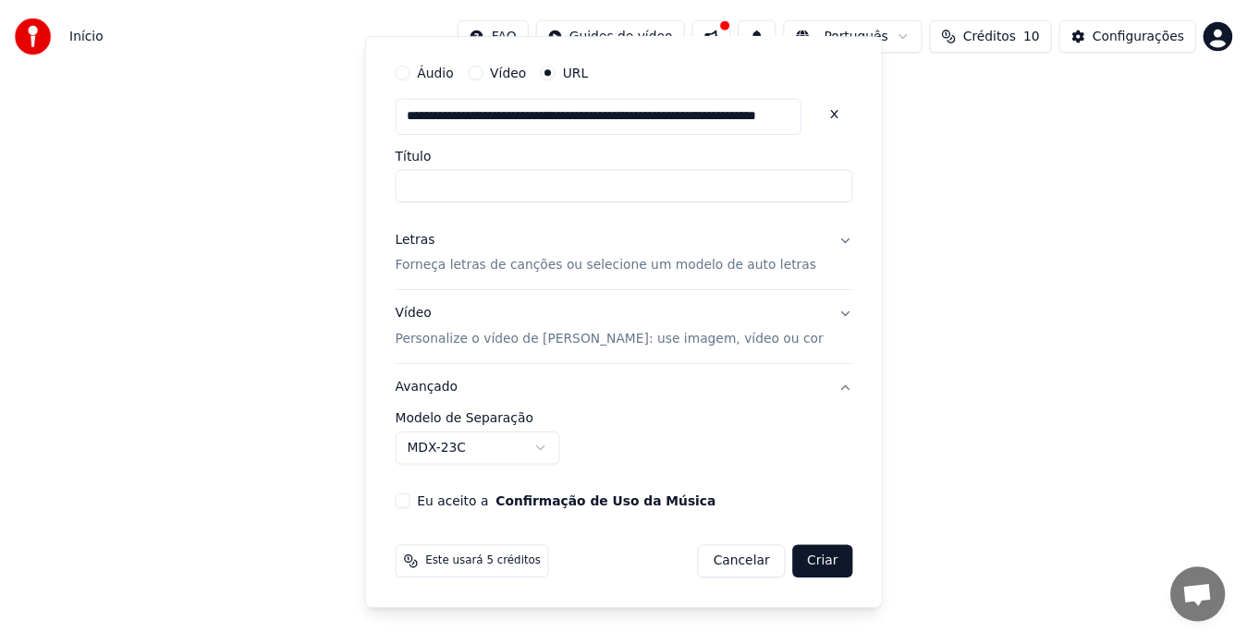
scroll to position [51, 0]
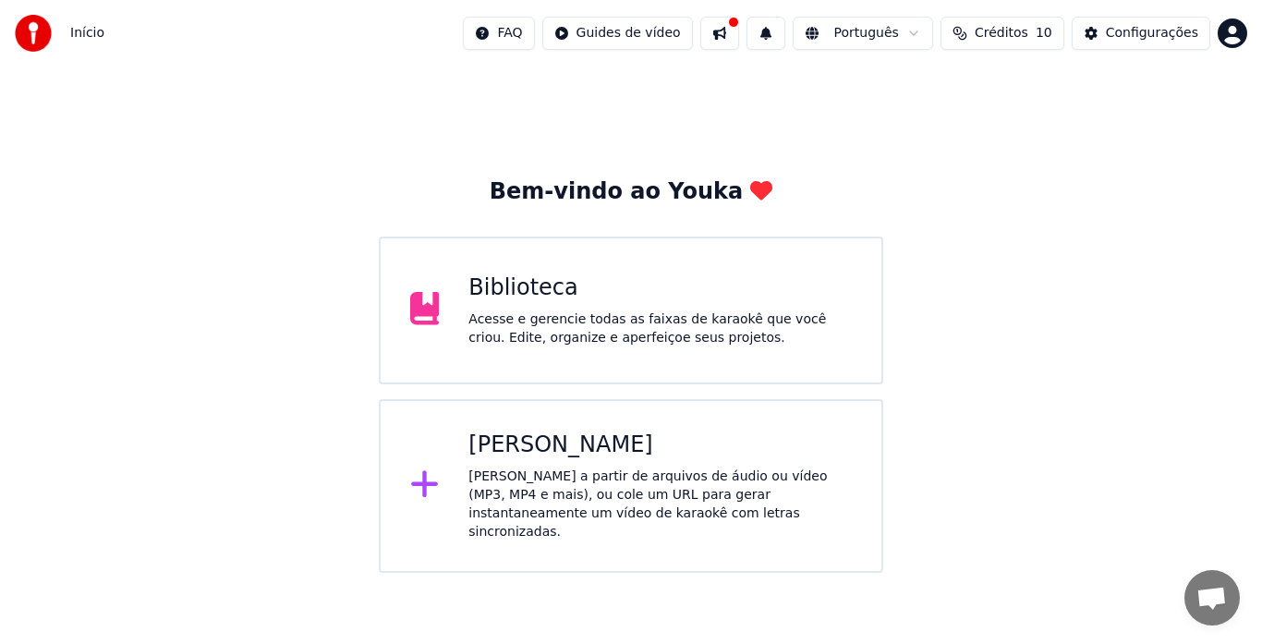
click at [597, 336] on div "Acesse e gerencie todas as faixas de karaokê que você criou. Edite, organize e …" at bounding box center [661, 329] width 384 height 37
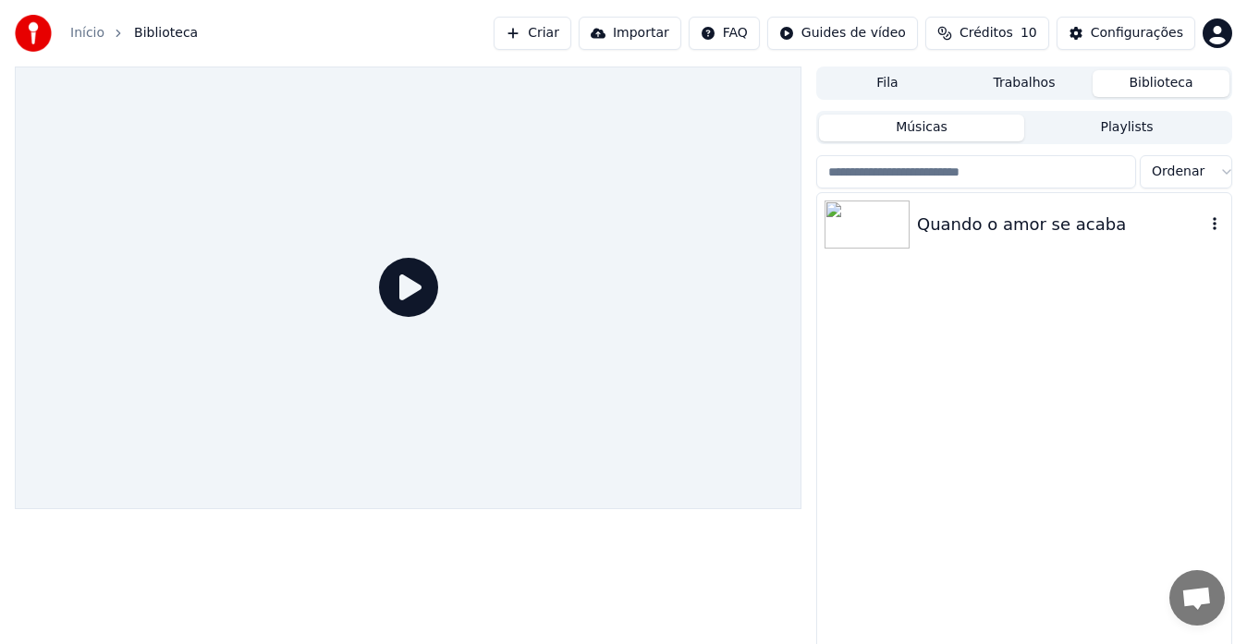
click at [931, 220] on div "Quando o amor se acaba" at bounding box center [1061, 225] width 288 height 26
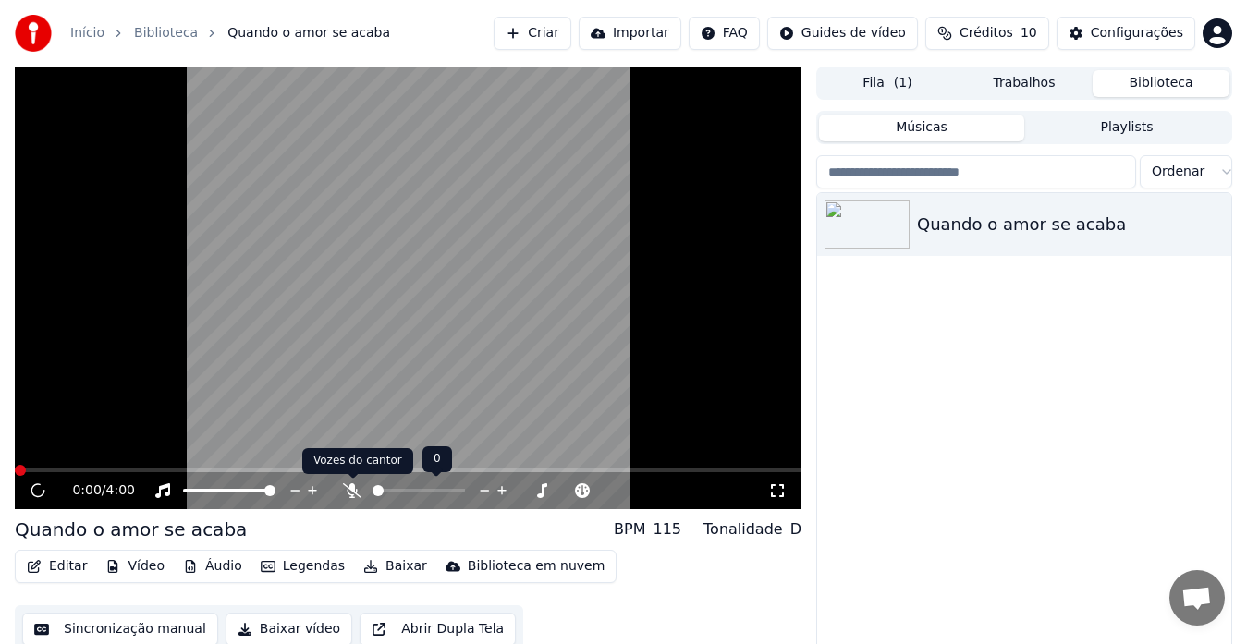
click at [347, 486] on icon at bounding box center [352, 490] width 18 height 15
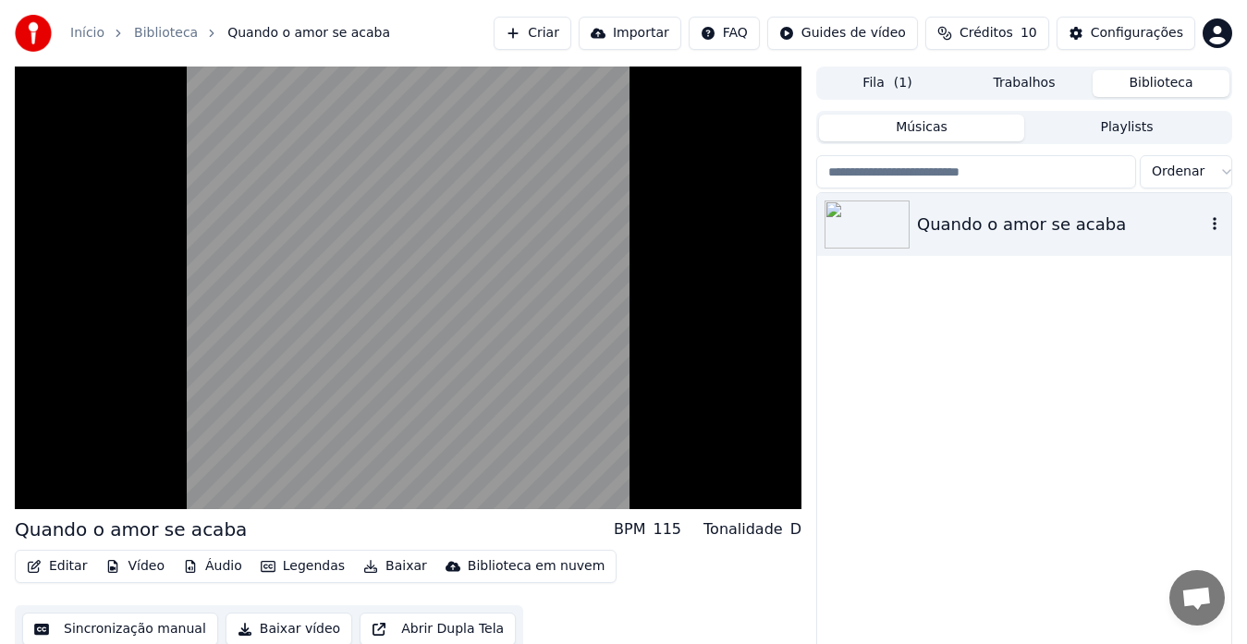
click at [1074, 237] on div "Quando o amor se acaba" at bounding box center [1061, 225] width 288 height 26
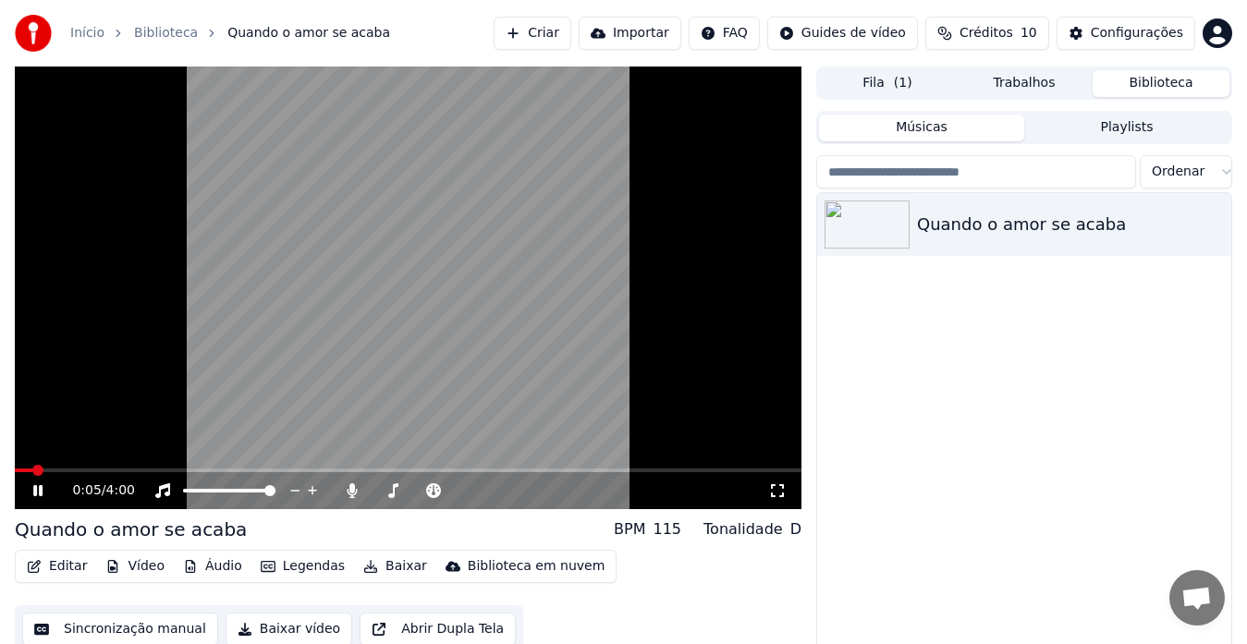
click at [54, 564] on button "Editar" at bounding box center [56, 567] width 75 height 26
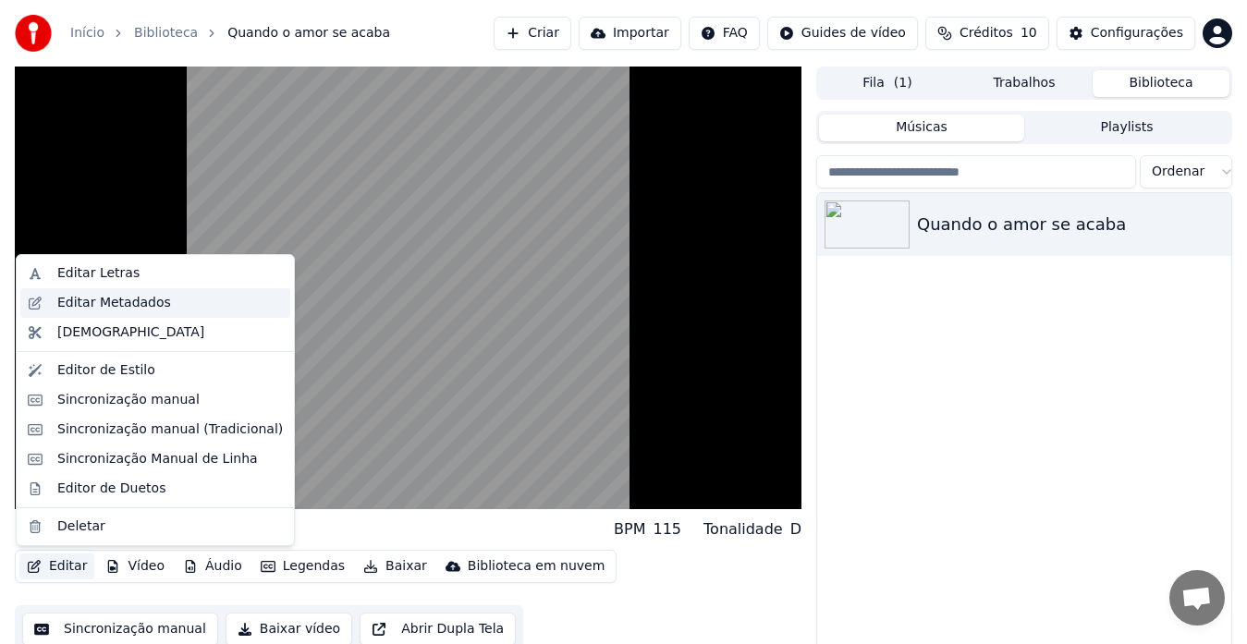
click at [139, 311] on div "Editar Metadados" at bounding box center [114, 303] width 114 height 18
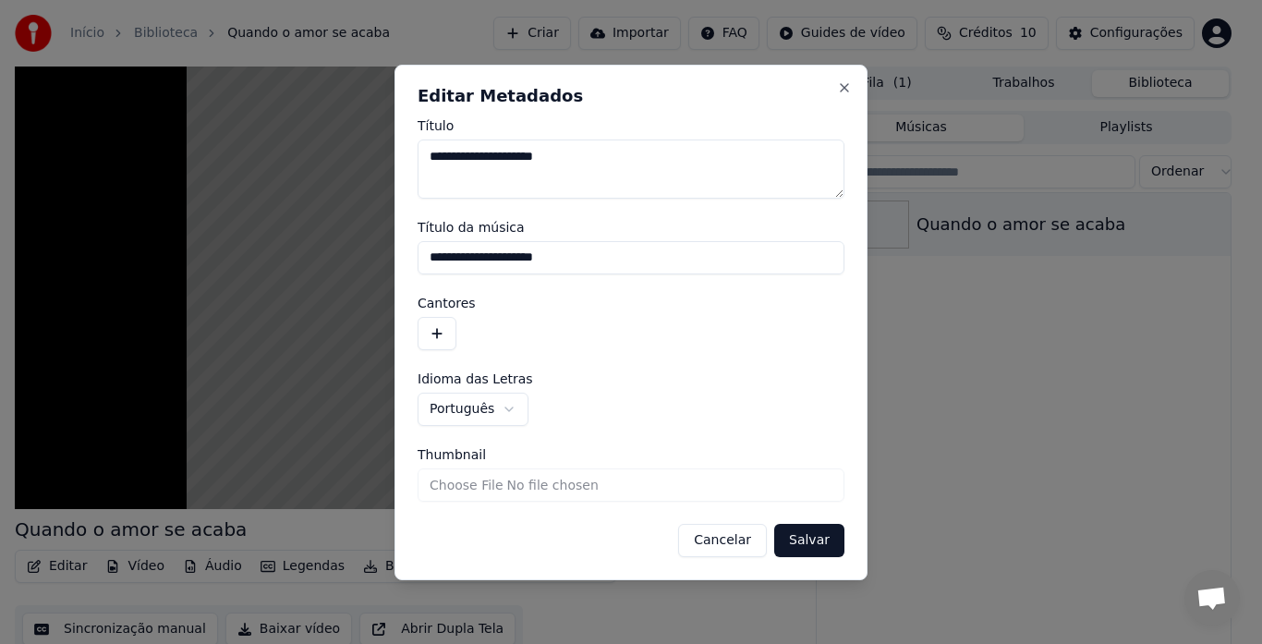
click at [752, 537] on button "Cancelar" at bounding box center [722, 540] width 89 height 33
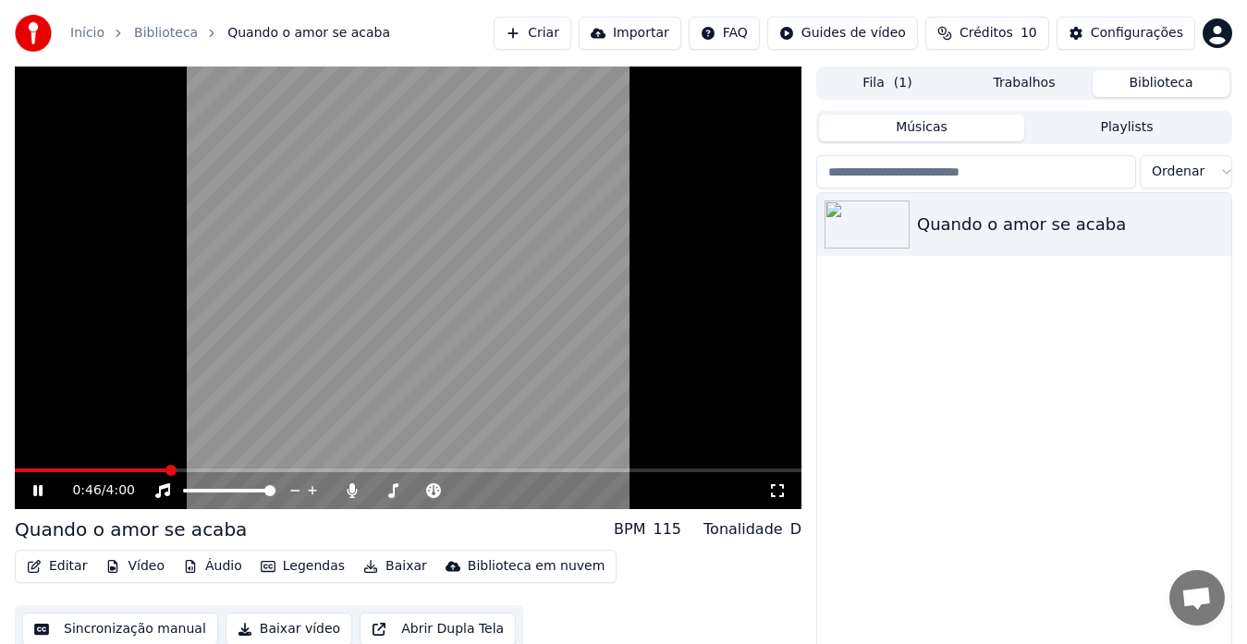
click at [32, 488] on icon at bounding box center [51, 490] width 43 height 15
